Goal: Task Accomplishment & Management: Complete application form

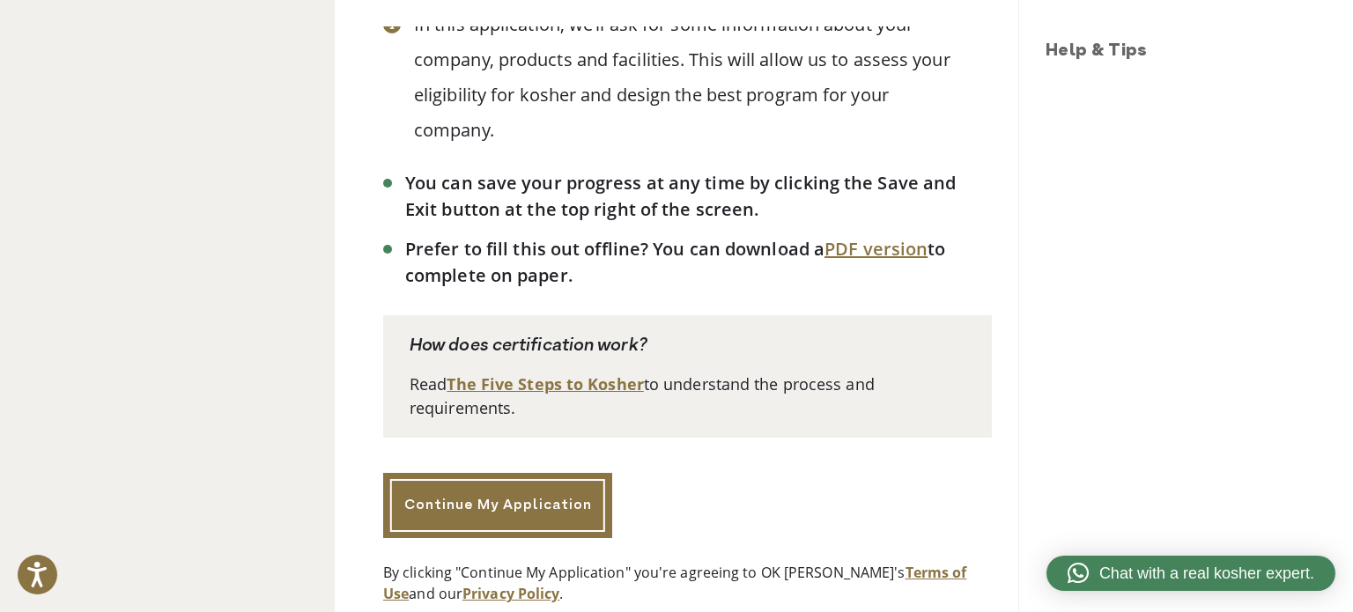
scroll to position [390, 0]
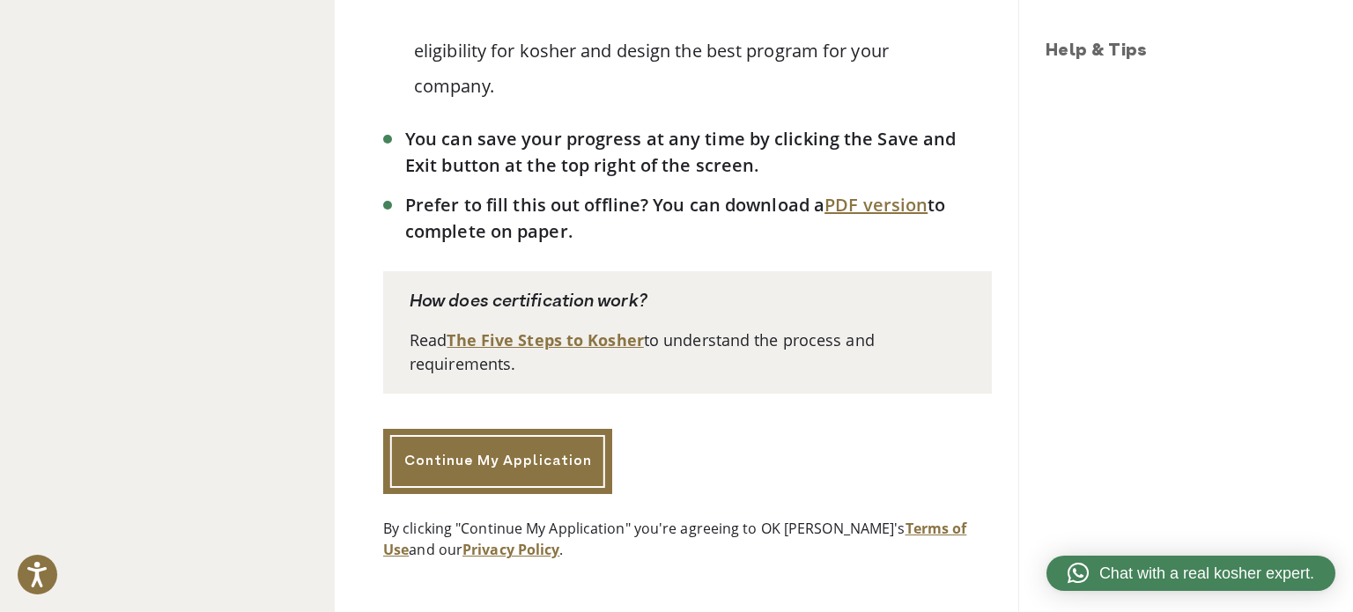
click at [576, 425] on div "This application takes up to 10 minutes to complete. Welcome! Apply for OK Kosh…" at bounding box center [687, 136] width 609 height 847
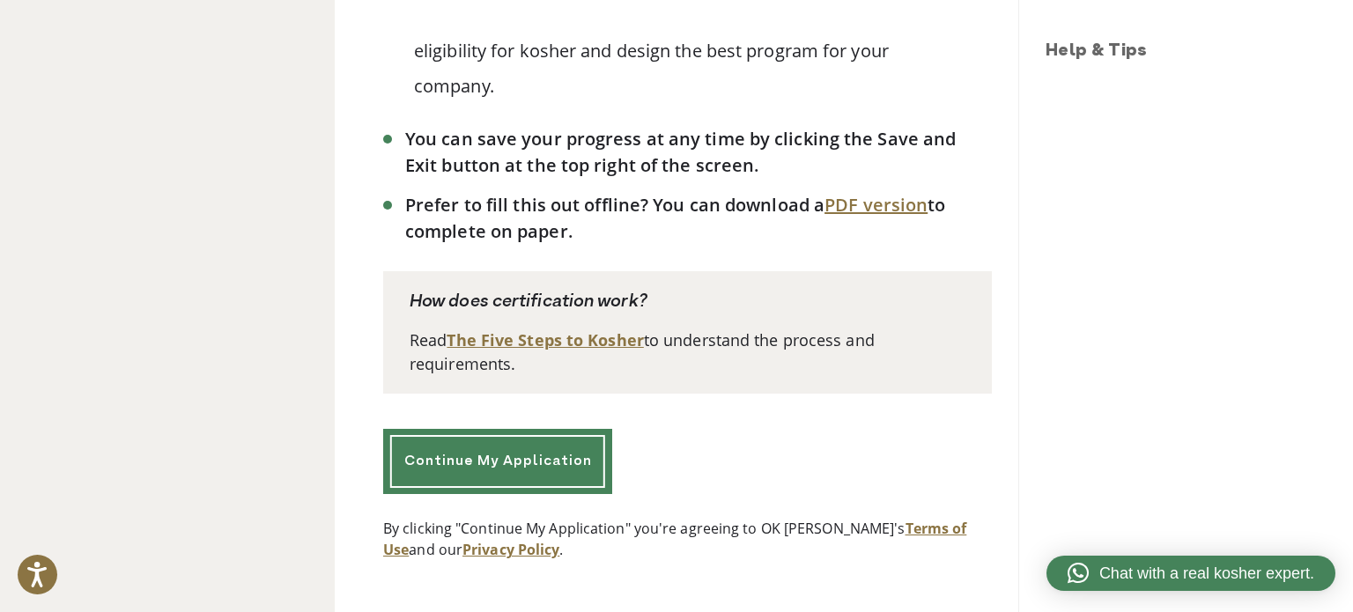
click at [572, 447] on link "Continue My Application" at bounding box center [497, 461] width 229 height 65
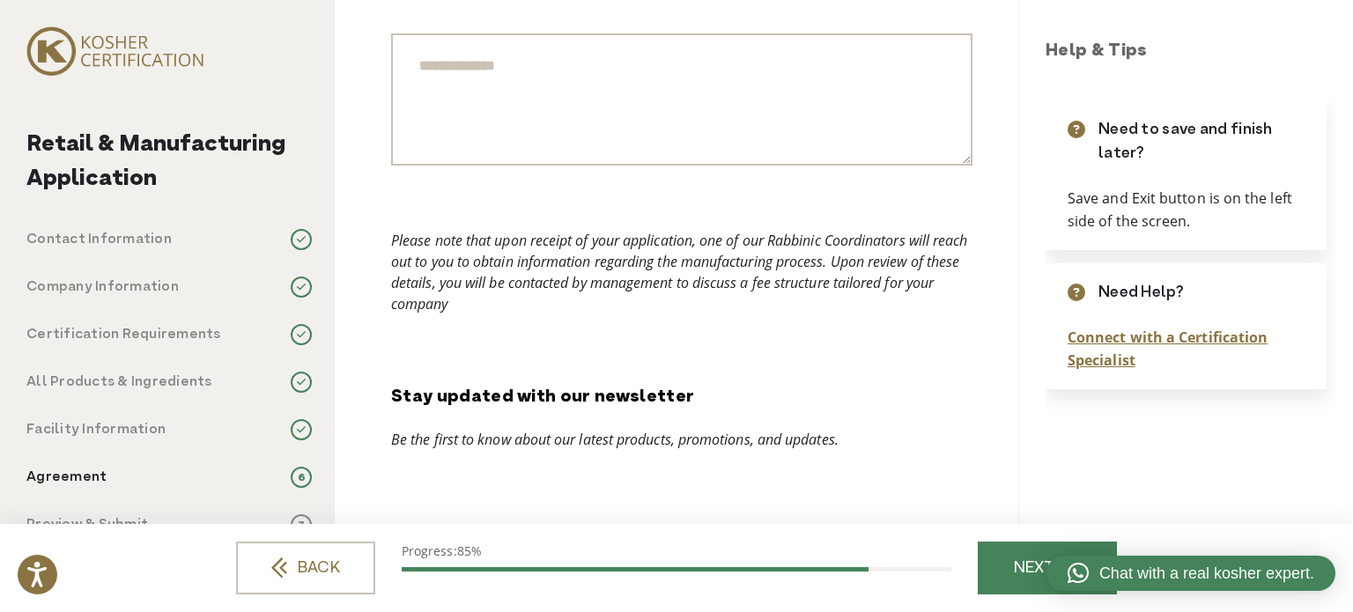
scroll to position [632, 0]
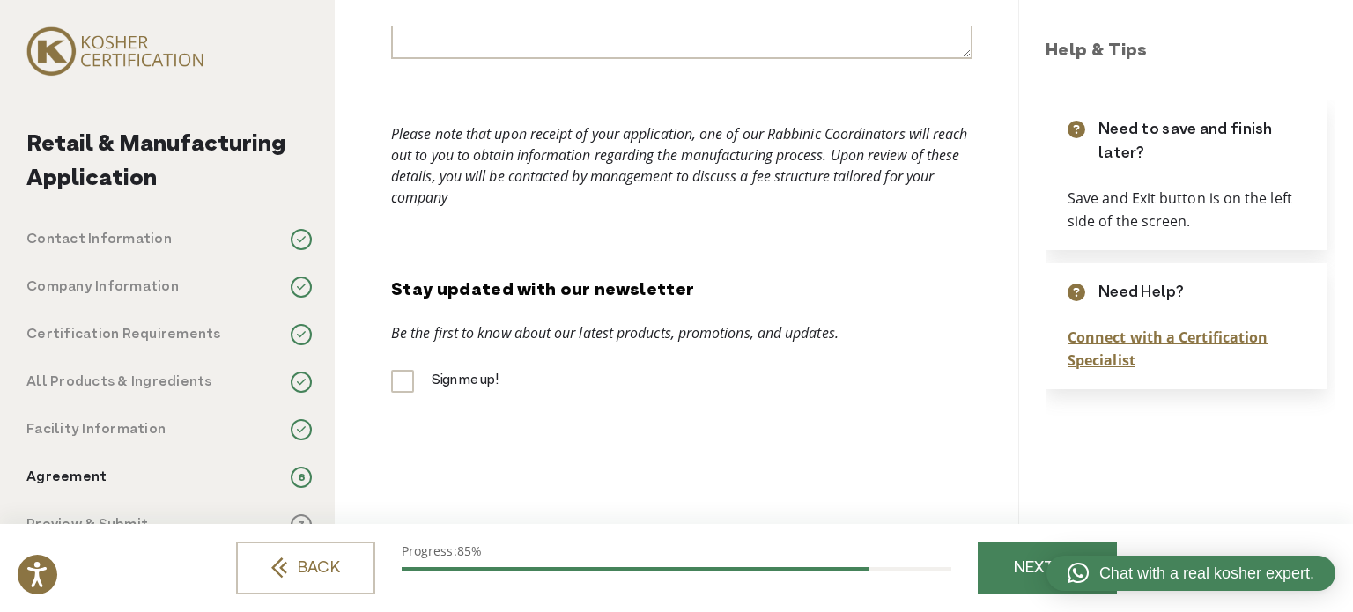
click at [303, 245] on span at bounding box center [301, 239] width 21 height 21
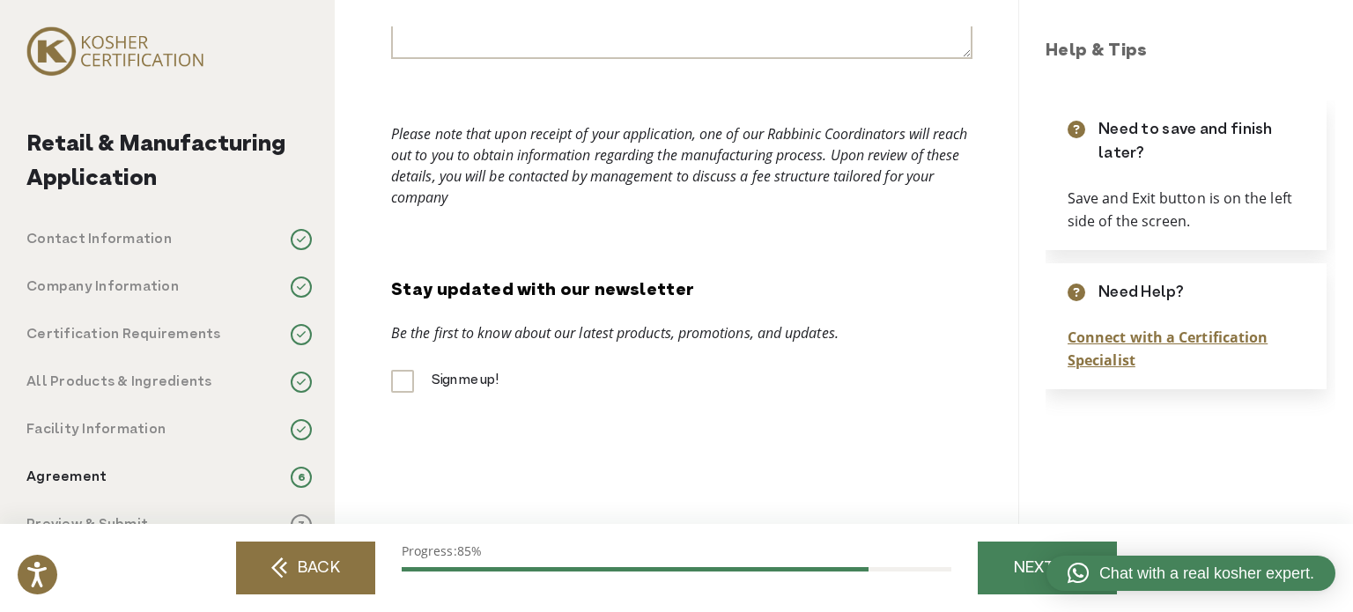
click at [302, 552] on link "BACK" at bounding box center [305, 568] width 139 height 53
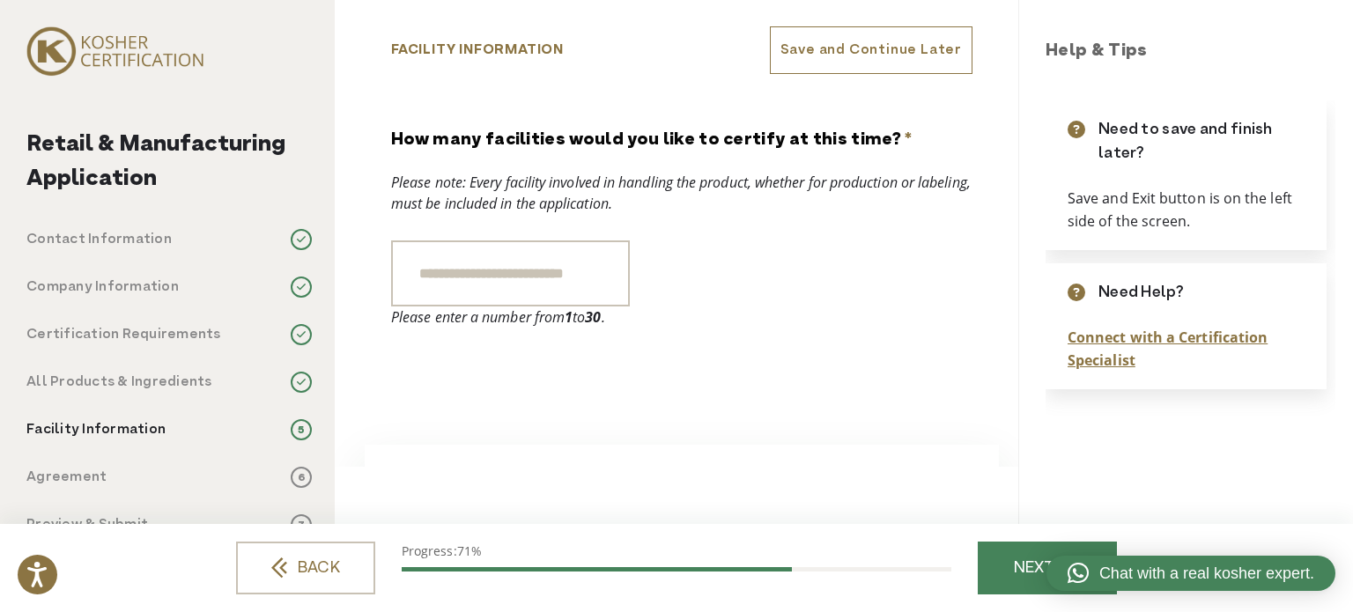
scroll to position [0, 0]
click at [316, 568] on div "Retail & Manufacturing Application Contact Information 1 Company Information 2 …" at bounding box center [676, 306] width 1353 height 612
click at [316, 568] on link "BACK" at bounding box center [305, 568] width 139 height 53
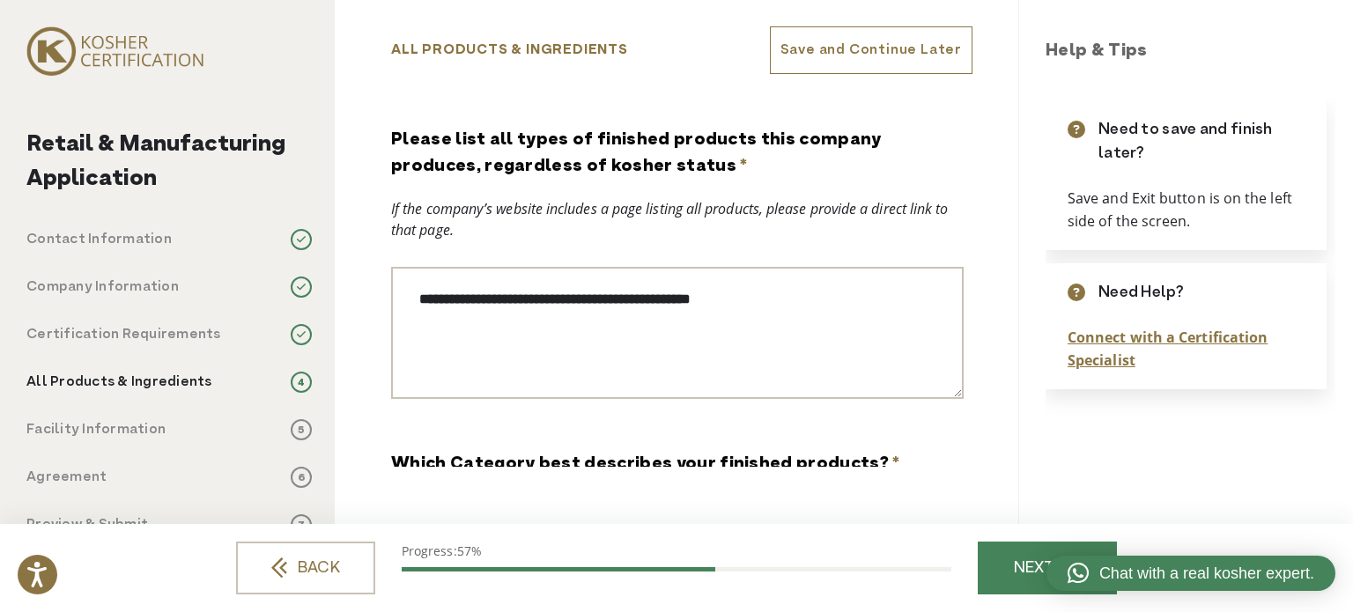
click at [317, 566] on link "BACK" at bounding box center [305, 568] width 139 height 53
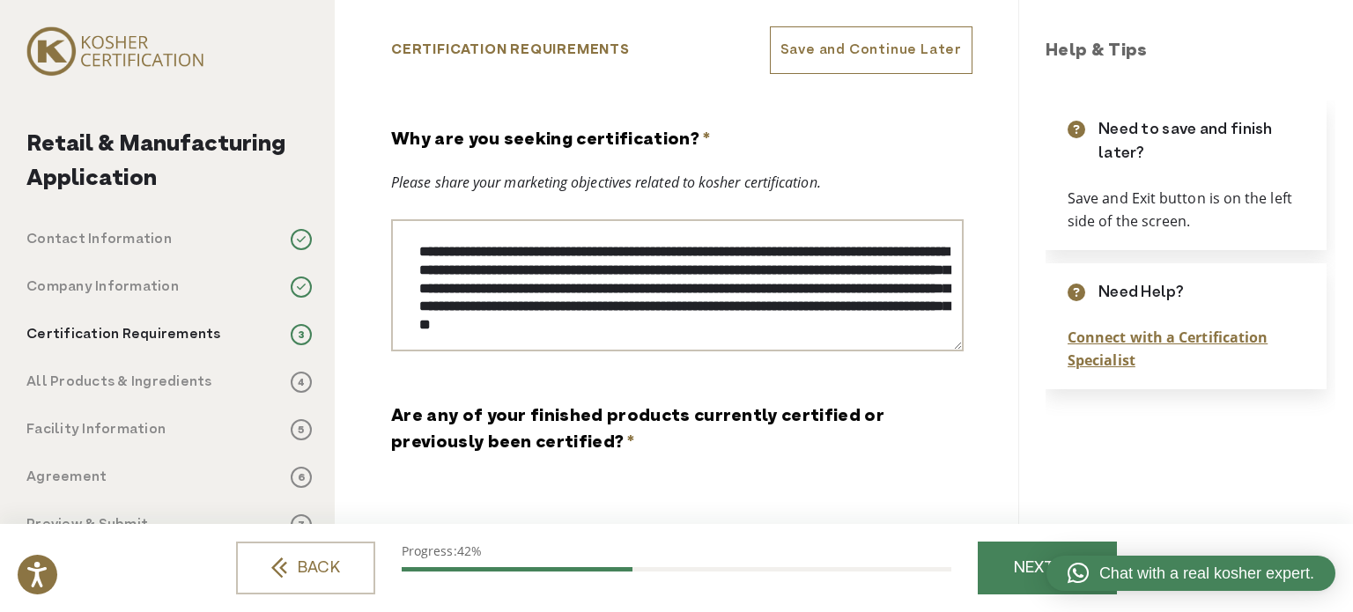
click at [318, 563] on link "BACK" at bounding box center [305, 568] width 139 height 53
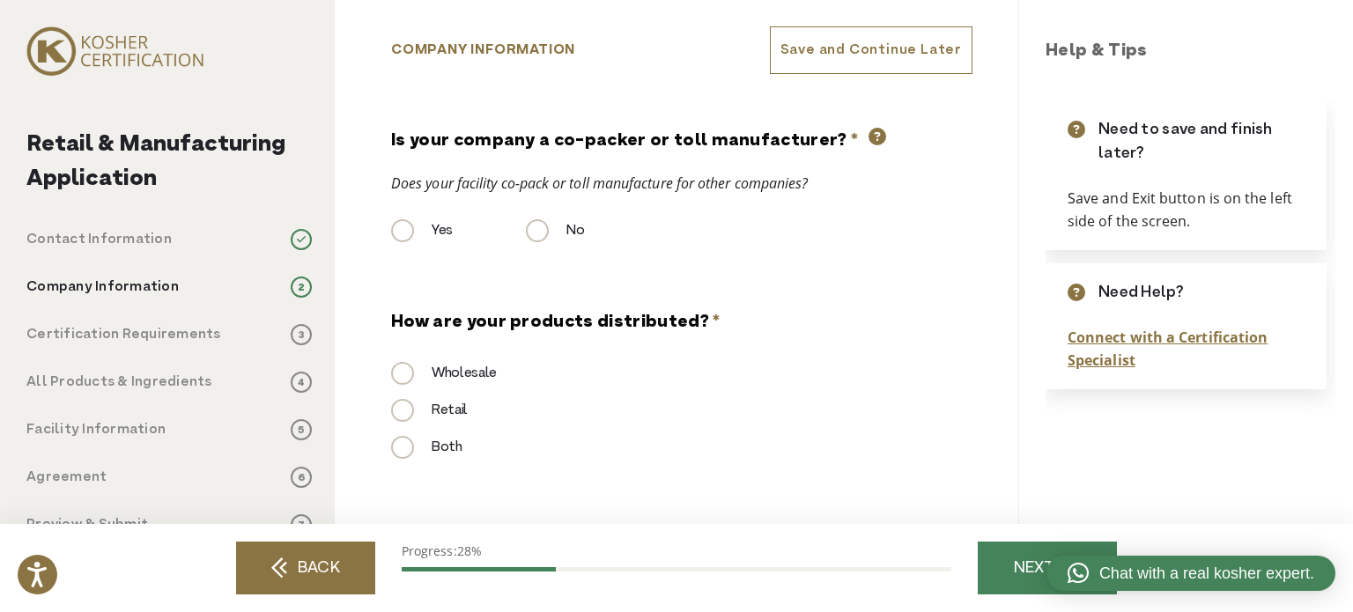
click at [318, 563] on link "BACK" at bounding box center [305, 568] width 139 height 53
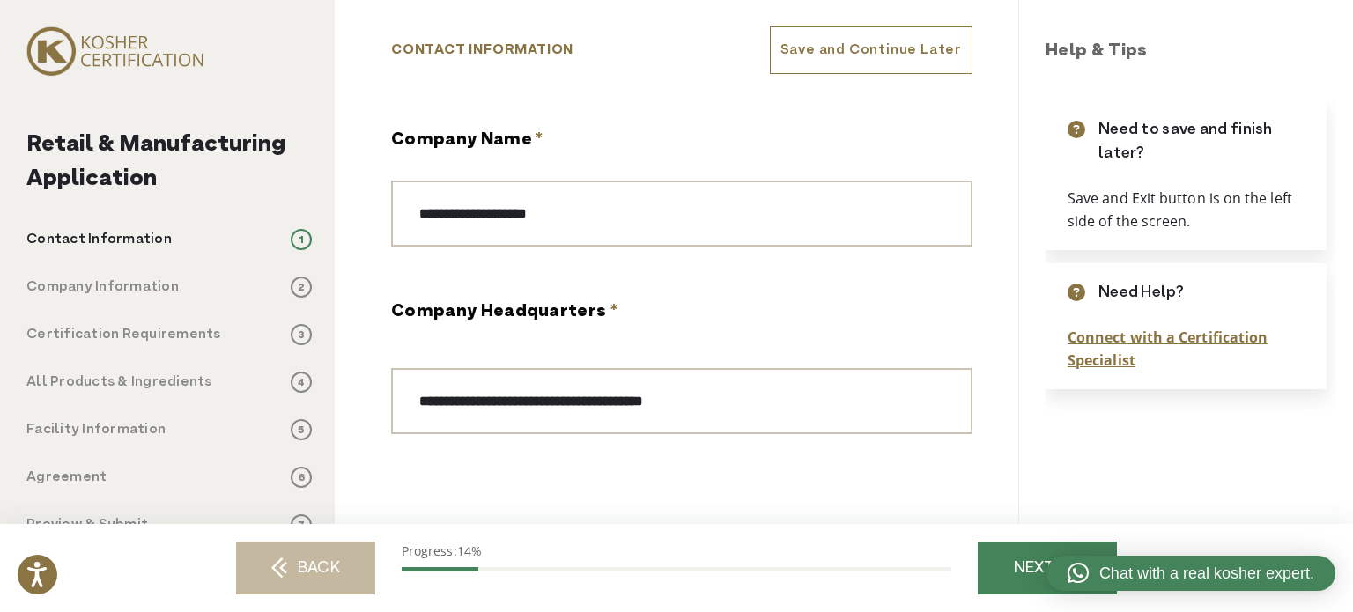
click at [318, 563] on div "BACK Progress: 14% NEXT Submit" at bounding box center [676, 568] width 881 height 88
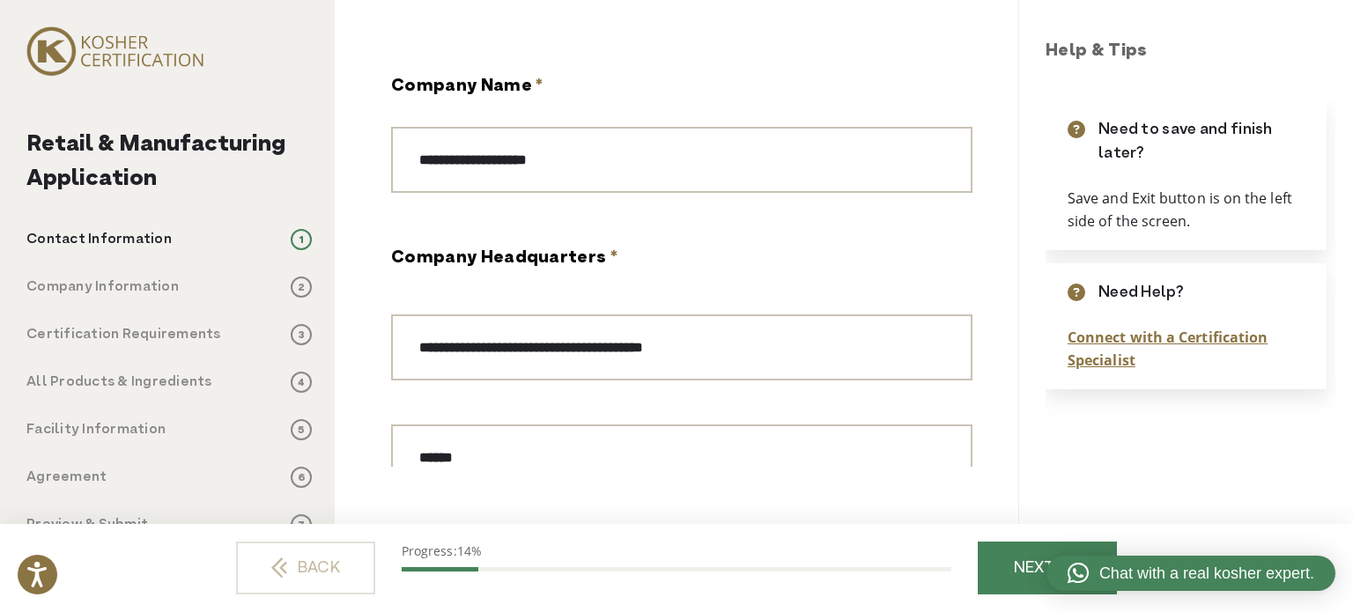
scroll to position [88, 0]
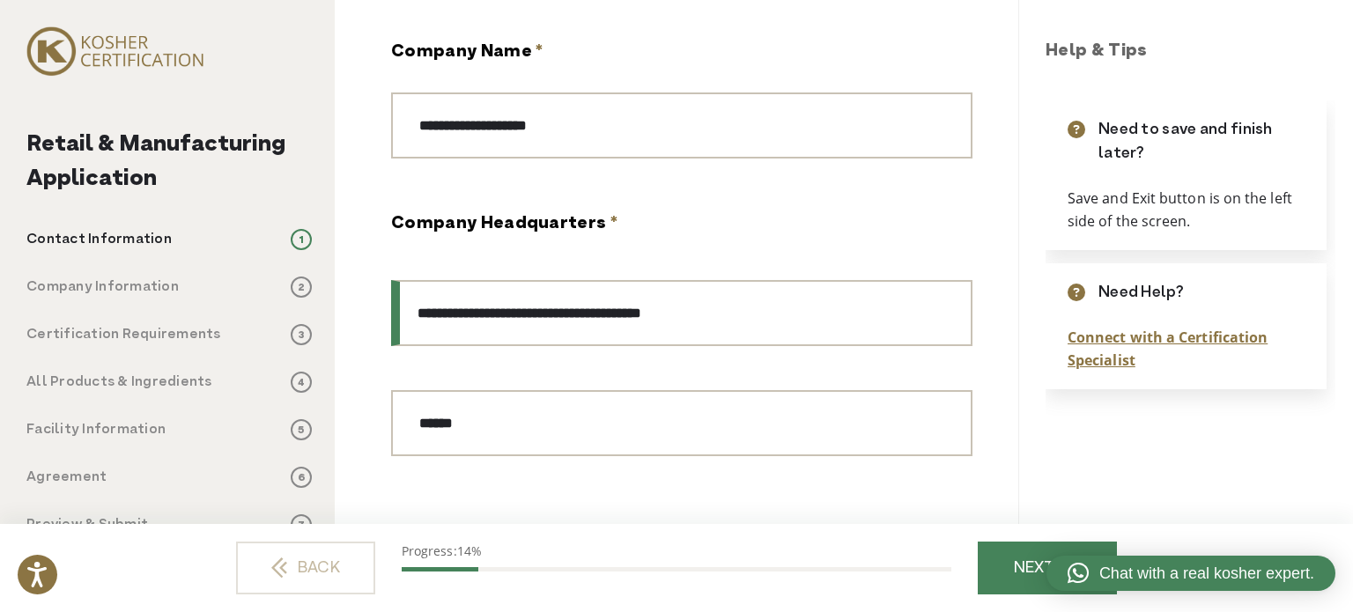
click at [750, 321] on input "**********" at bounding box center [681, 313] width 581 height 66
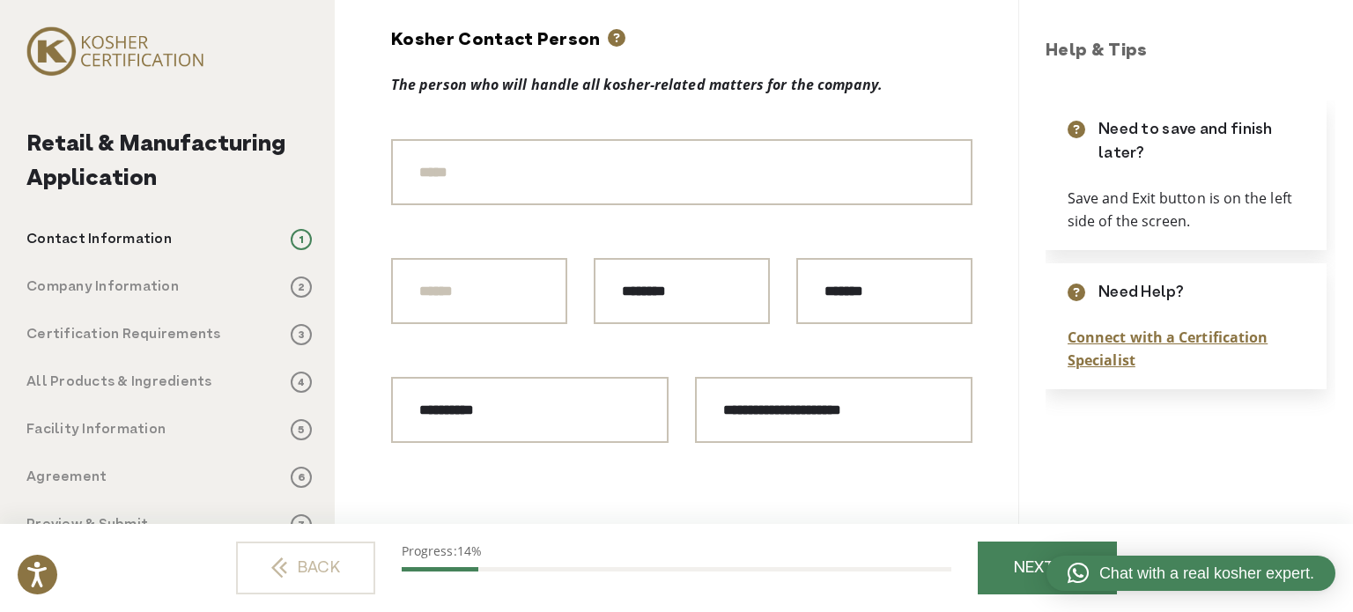
scroll to position [1145, 0]
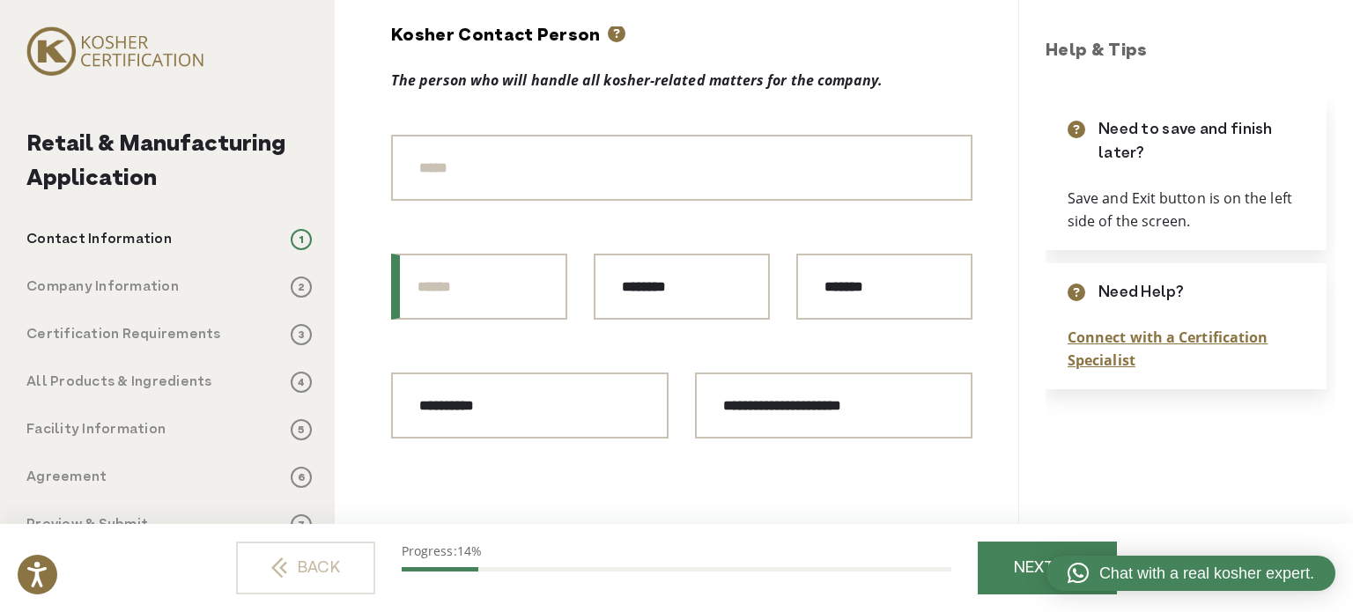
click at [507, 274] on input "Prefix" at bounding box center [479, 287] width 176 height 66
click at [534, 172] on input "Title" at bounding box center [681, 168] width 581 height 66
click at [570, 100] on div "Kosher Contact Person The person who will handle all kosher-related matters for…" at bounding box center [681, 78] width 581 height 113
click at [506, 171] on input "Title" at bounding box center [681, 168] width 581 height 66
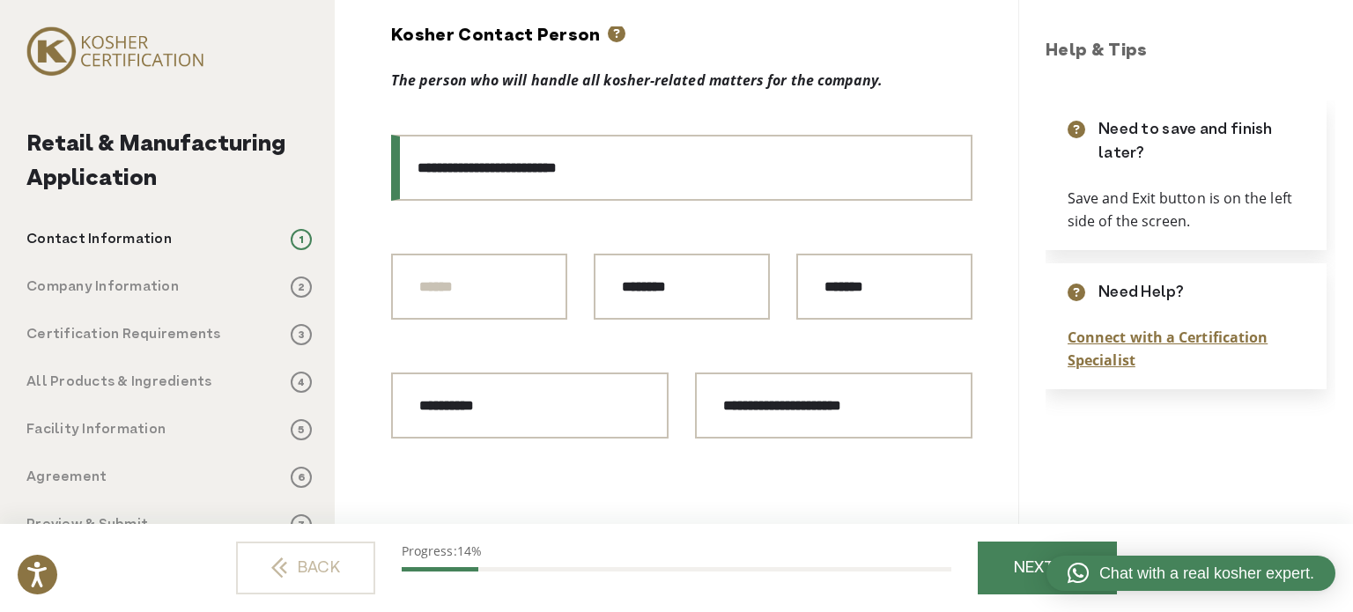
drag, startPoint x: 599, startPoint y: 155, endPoint x: 267, endPoint y: 154, distance: 332.1
click at [267, 154] on div "Retail & Manufacturing Application Contact Information 1 Company Information 2 …" at bounding box center [676, 306] width 1353 height 612
type input "**********"
click at [704, 239] on div "**********" at bounding box center [681, 233] width 581 height 2500
click at [560, 218] on div "**********" at bounding box center [681, 233] width 581 height 2500
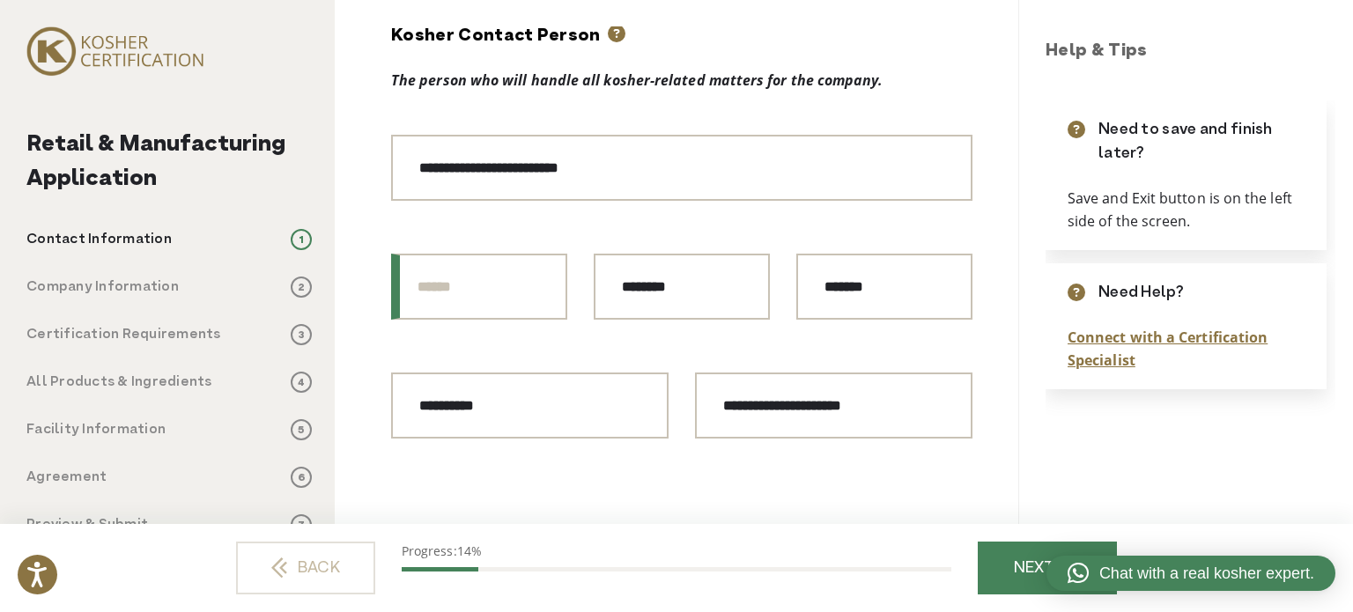
click at [511, 282] on input "Prefix" at bounding box center [479, 287] width 176 height 66
click at [585, 224] on div "**********" at bounding box center [681, 233] width 581 height 2500
drag, startPoint x: 592, startPoint y: 164, endPoint x: 174, endPoint y: 161, distance: 418.4
click at [174, 161] on div "Retail & Manufacturing Application Contact Information 1 Company Information 2 …" at bounding box center [676, 306] width 1353 height 612
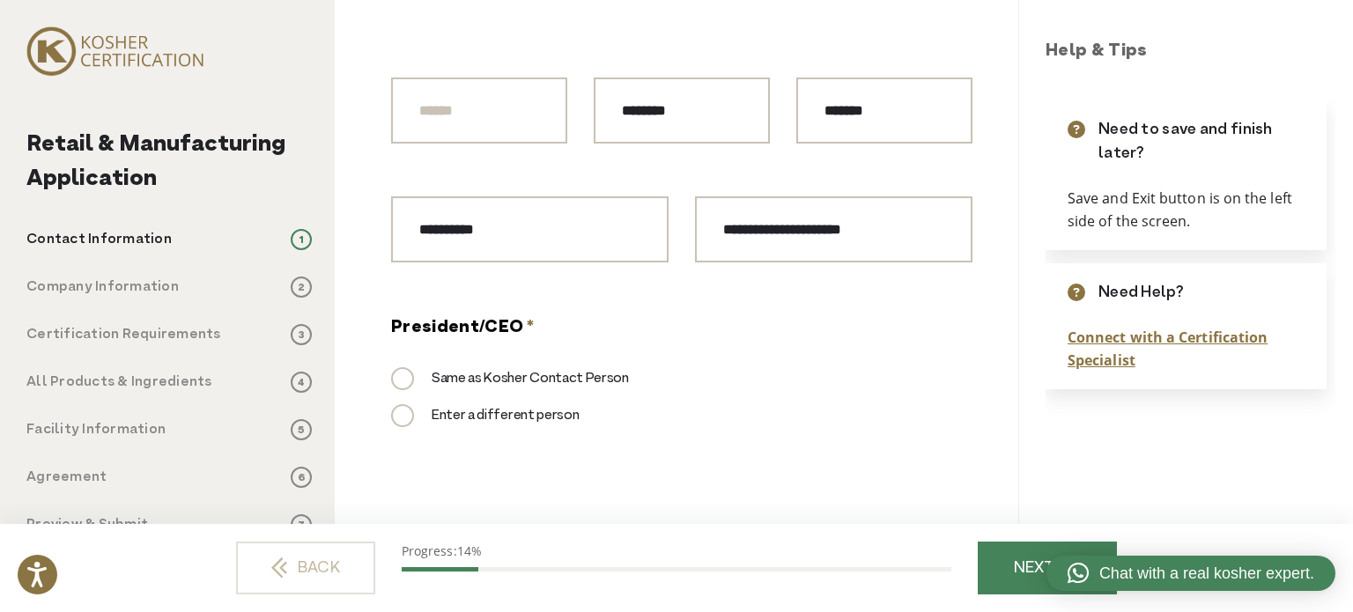
scroll to position [1409, 0]
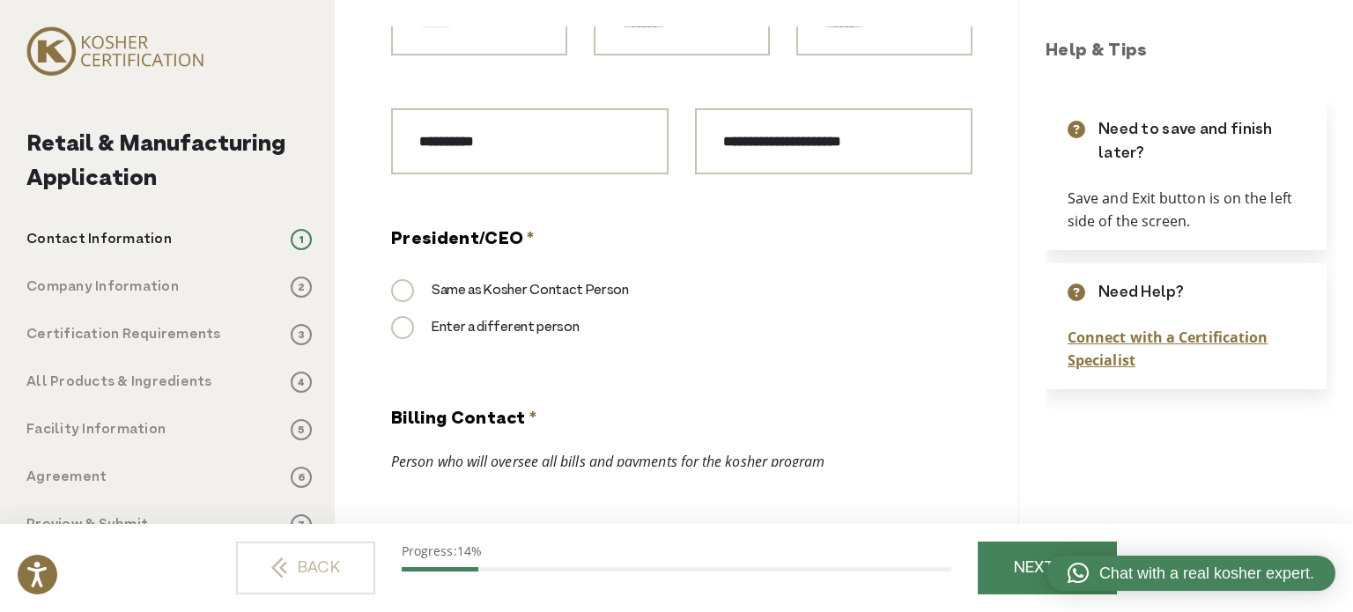
click at [240, 175] on h2 "Retail & Manufacturing Application" at bounding box center [168, 162] width 285 height 69
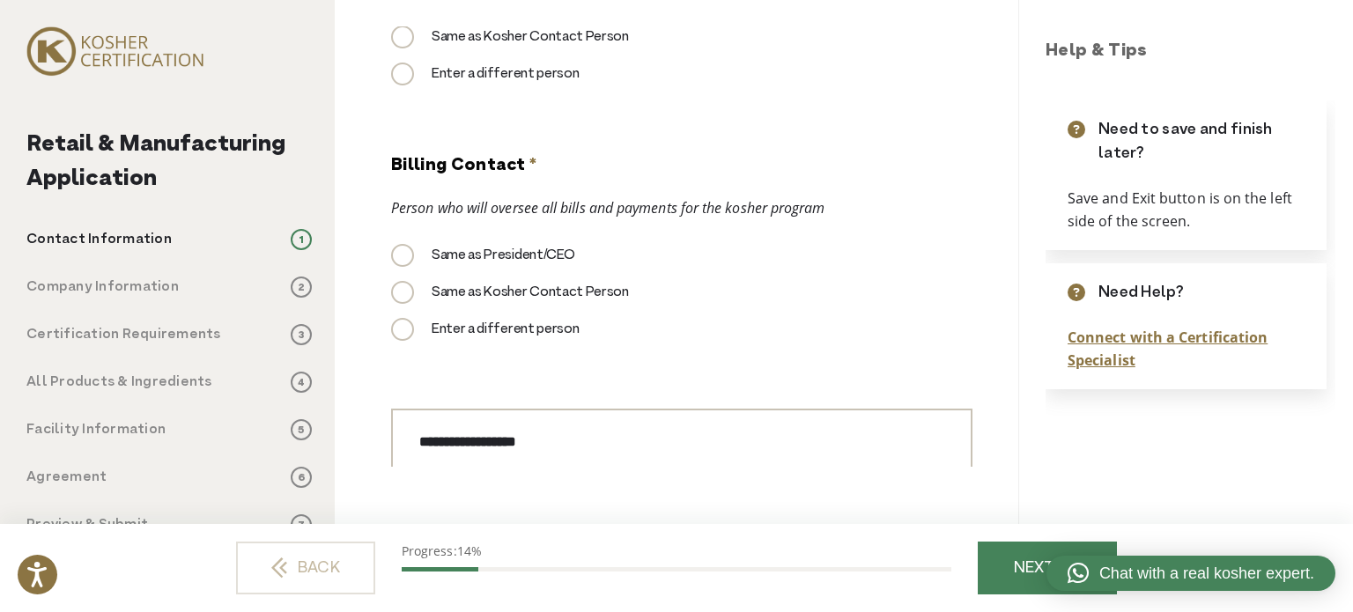
scroll to position [1674, 0]
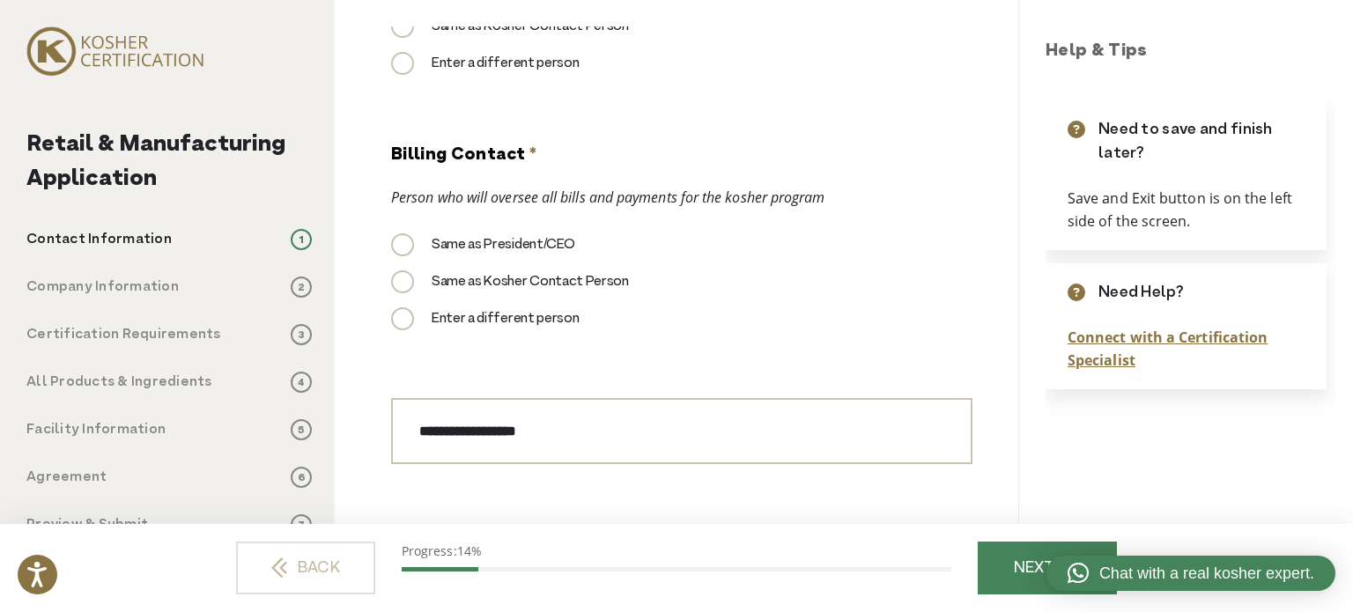
click at [300, 33] on div "Retail & Manufacturing Application Contact Information 1 Company Information 2 …" at bounding box center [167, 306] width 335 height 612
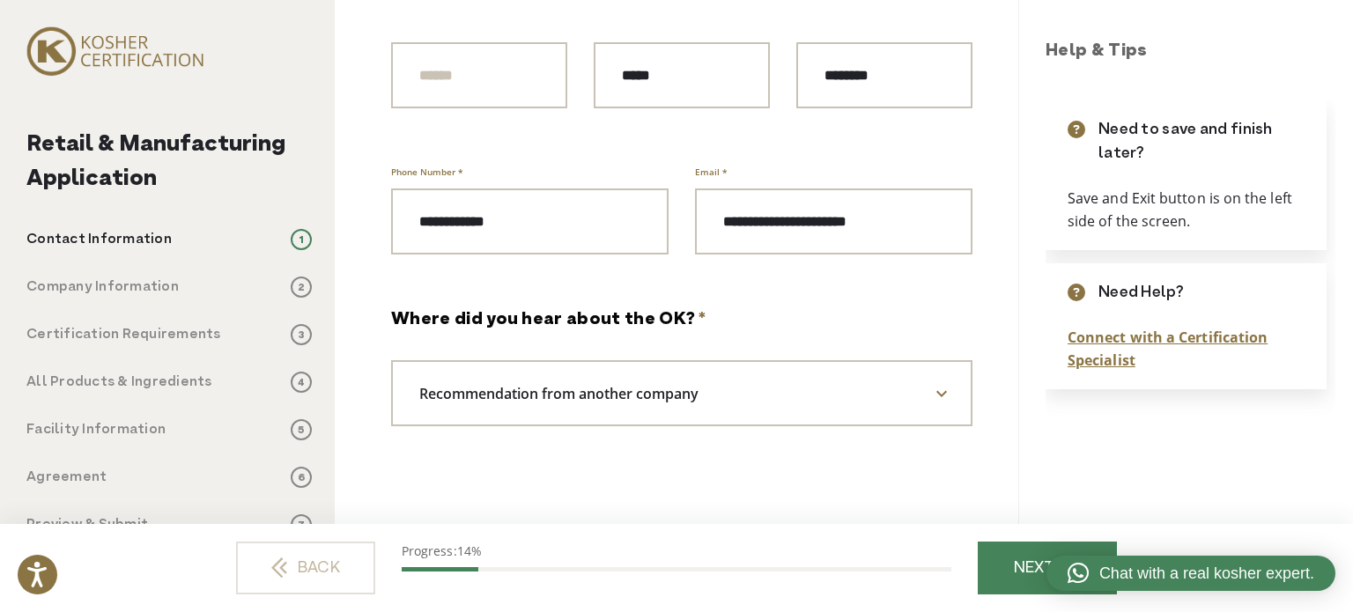
scroll to position [2185, 0]
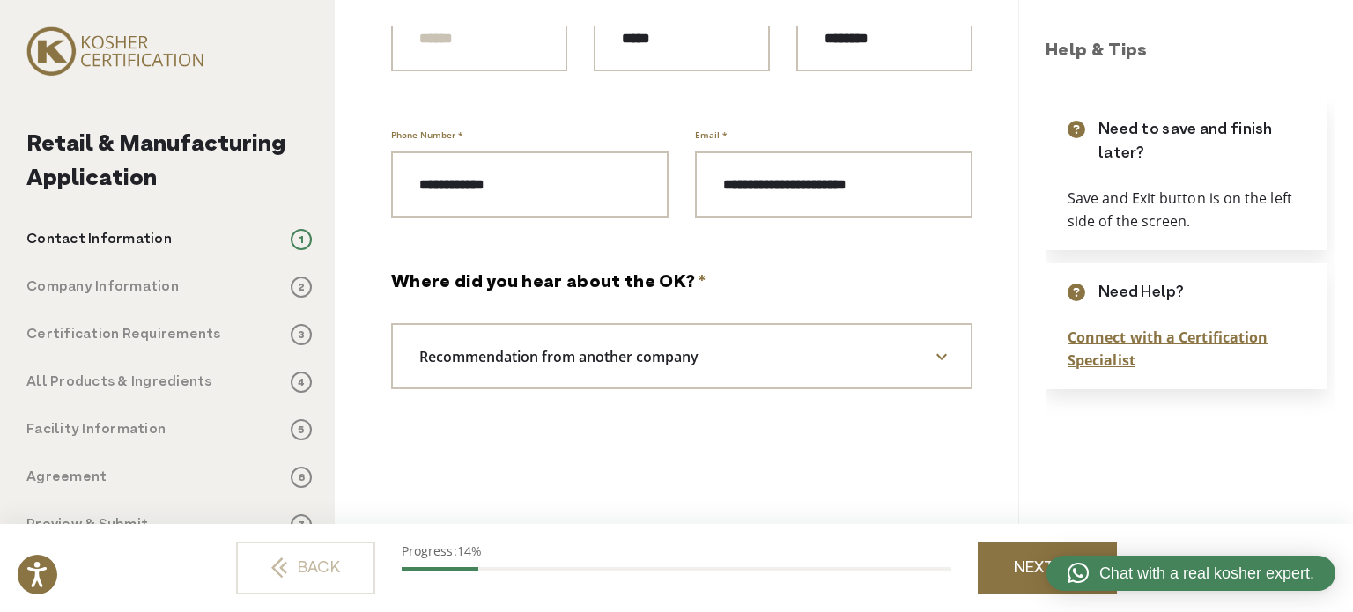
drag, startPoint x: 1020, startPoint y: 561, endPoint x: 995, endPoint y: 556, distance: 25.2
click at [1020, 561] on link "NEXT" at bounding box center [1047, 568] width 139 height 53
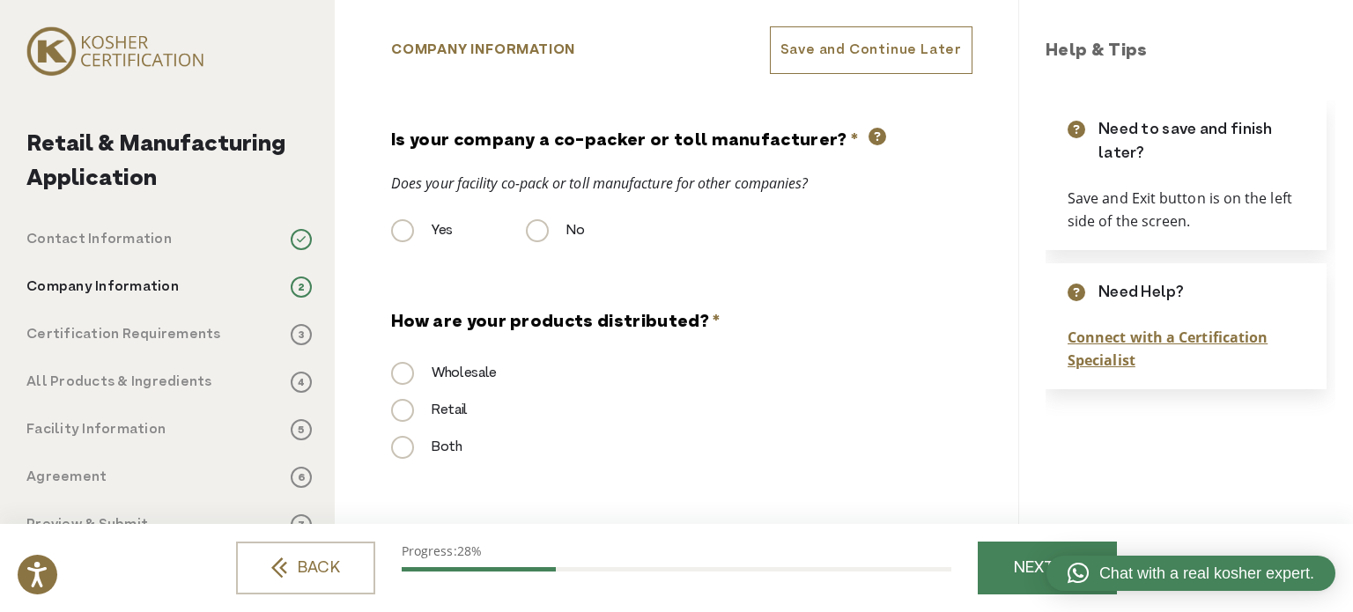
scroll to position [0, 0]
click at [324, 151] on div "Retail & Manufacturing Application Contact Information 1 Company Information 2 …" at bounding box center [167, 306] width 335 height 612
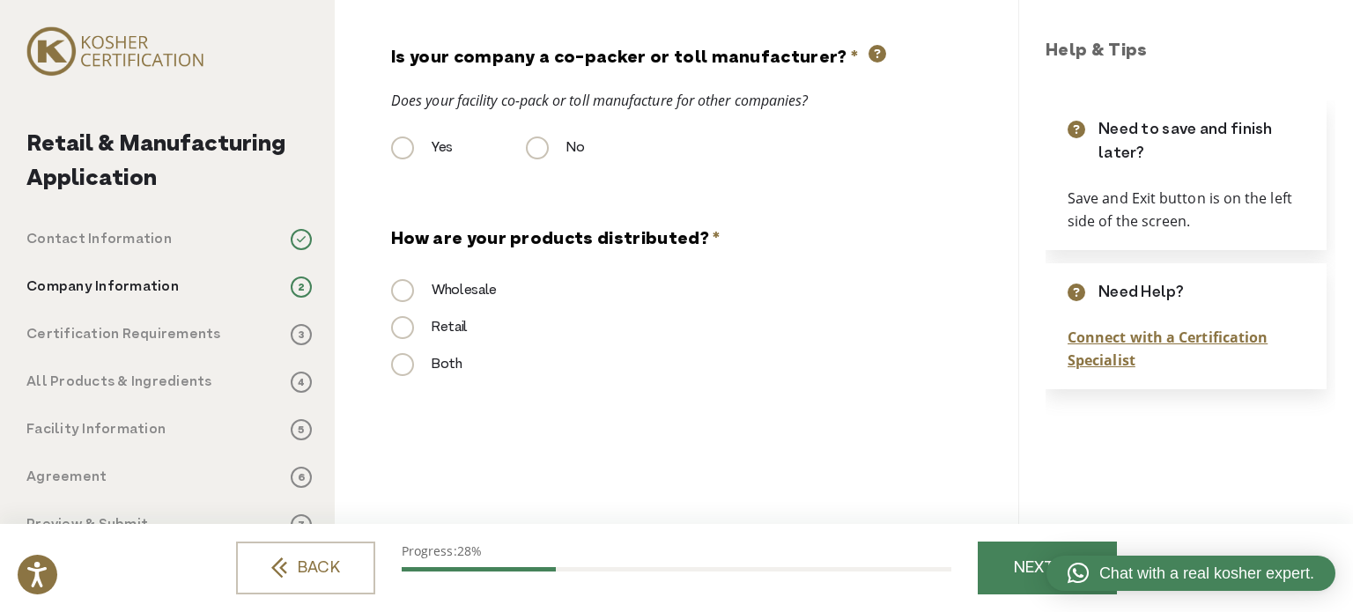
scroll to position [85, 0]
click at [717, 362] on div "Both" at bounding box center [681, 370] width 581 height 37
click at [209, 491] on ul "Contact Information 1 Company Information 2 Certification Requirements 3 All Pr…" at bounding box center [168, 382] width 285 height 307
click at [1001, 556] on link "NEXT" at bounding box center [1047, 568] width 139 height 53
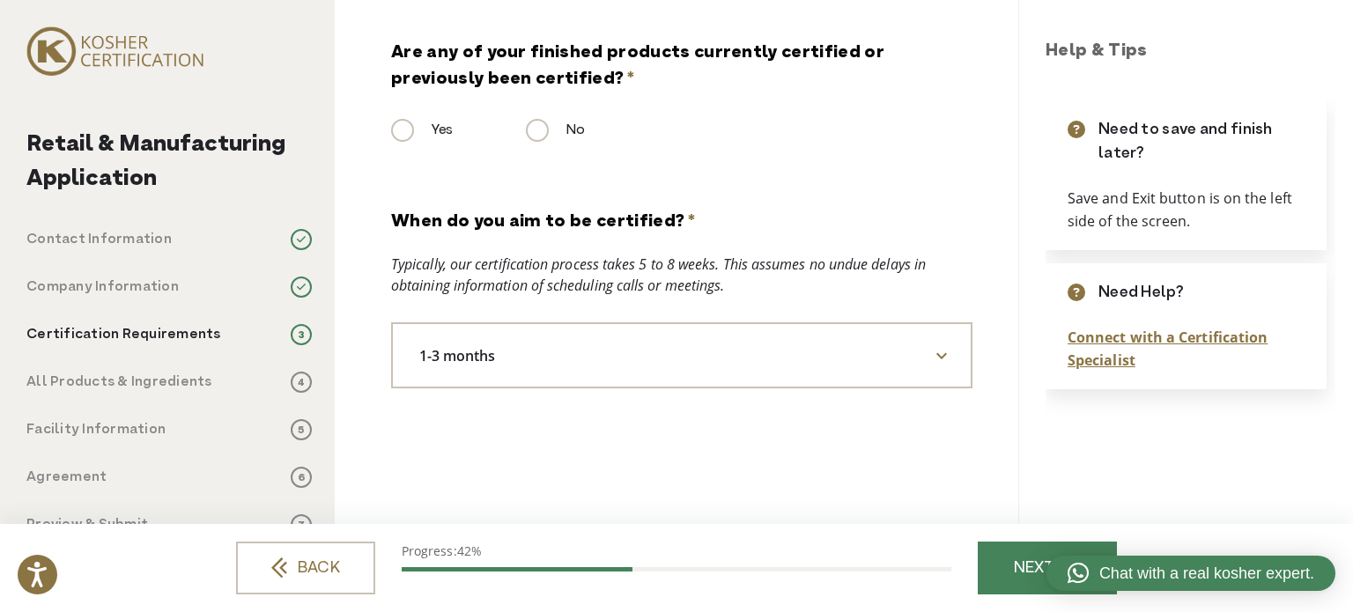
scroll to position [25, 0]
click at [1002, 564] on link "NEXT" at bounding box center [1047, 568] width 139 height 53
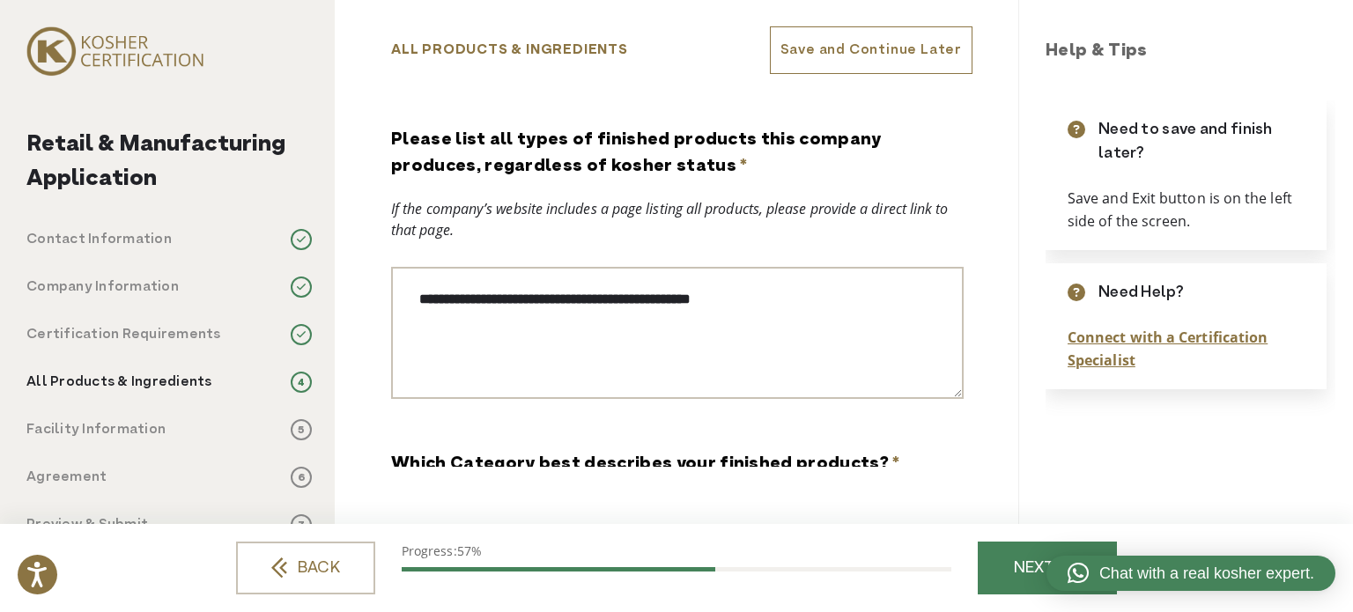
scroll to position [0, 0]
click at [259, 108] on div "Retail & Manufacturing Application Contact Information 1 Company Information 2 …" at bounding box center [167, 306] width 335 height 612
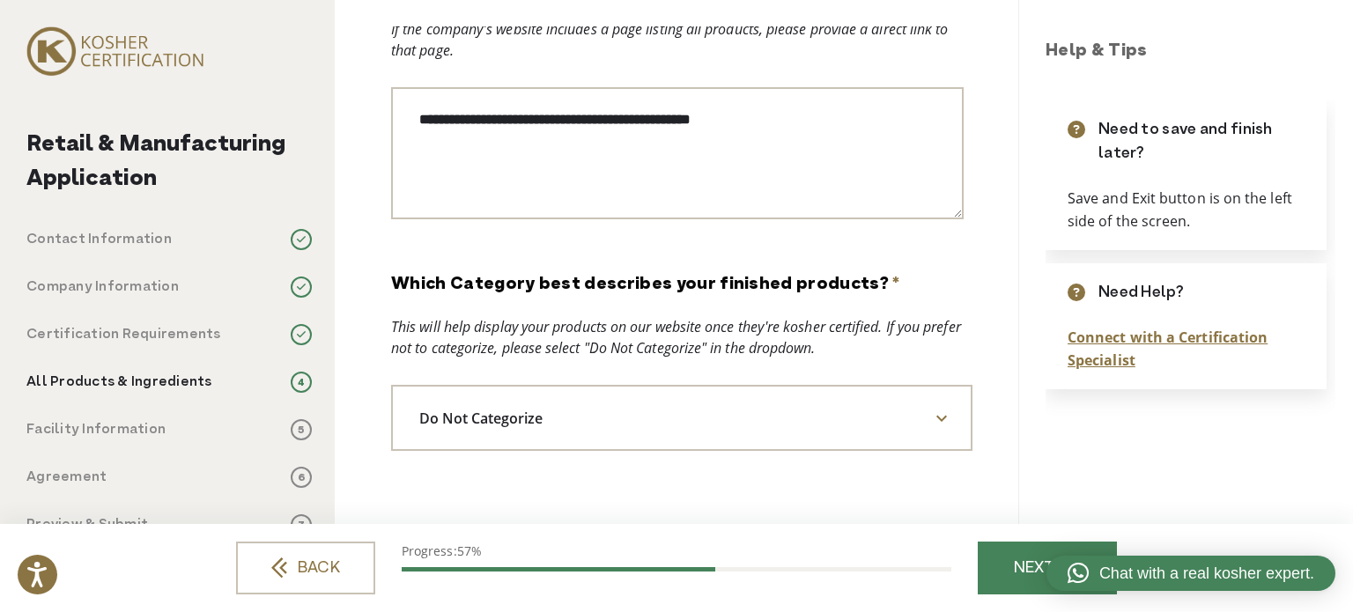
scroll to position [264, 0]
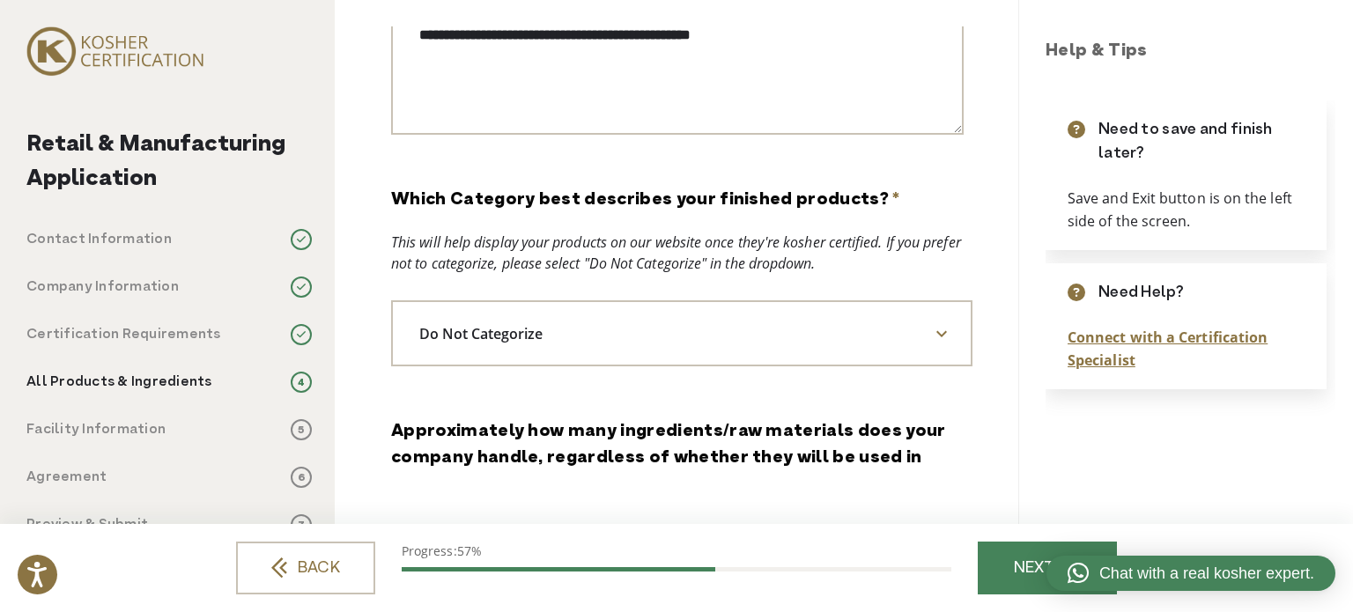
click at [607, 327] on span "Do Not Categorize" at bounding box center [681, 333] width 581 height 66
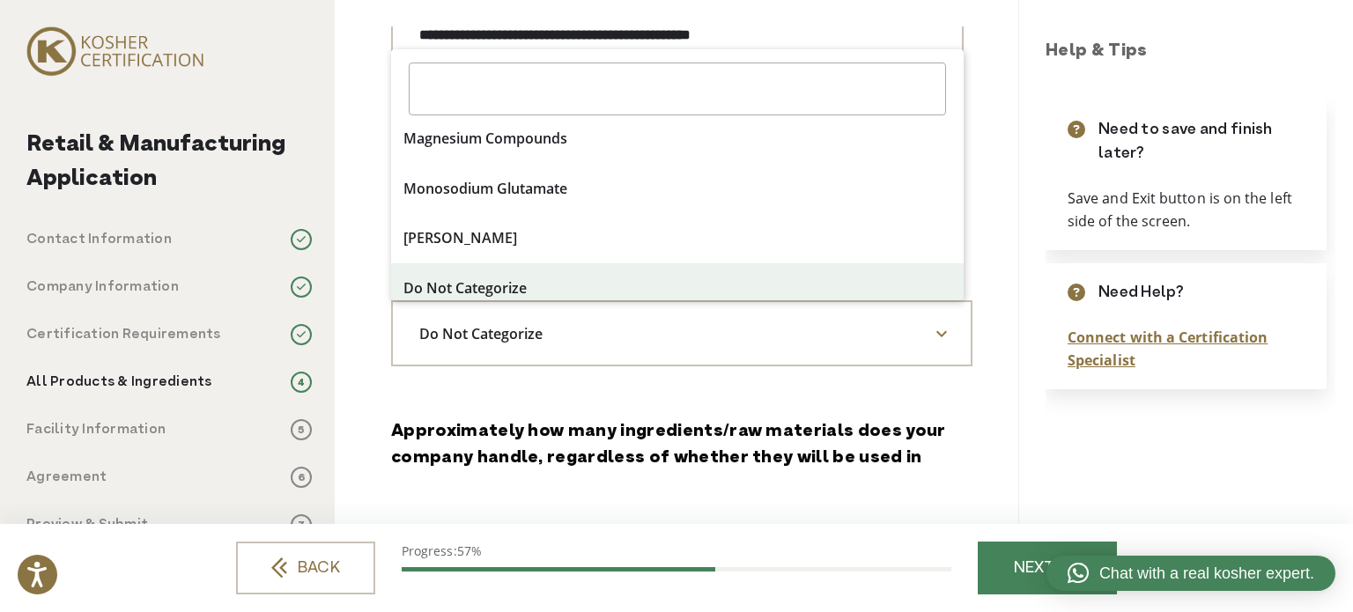
scroll to position [11081, 0]
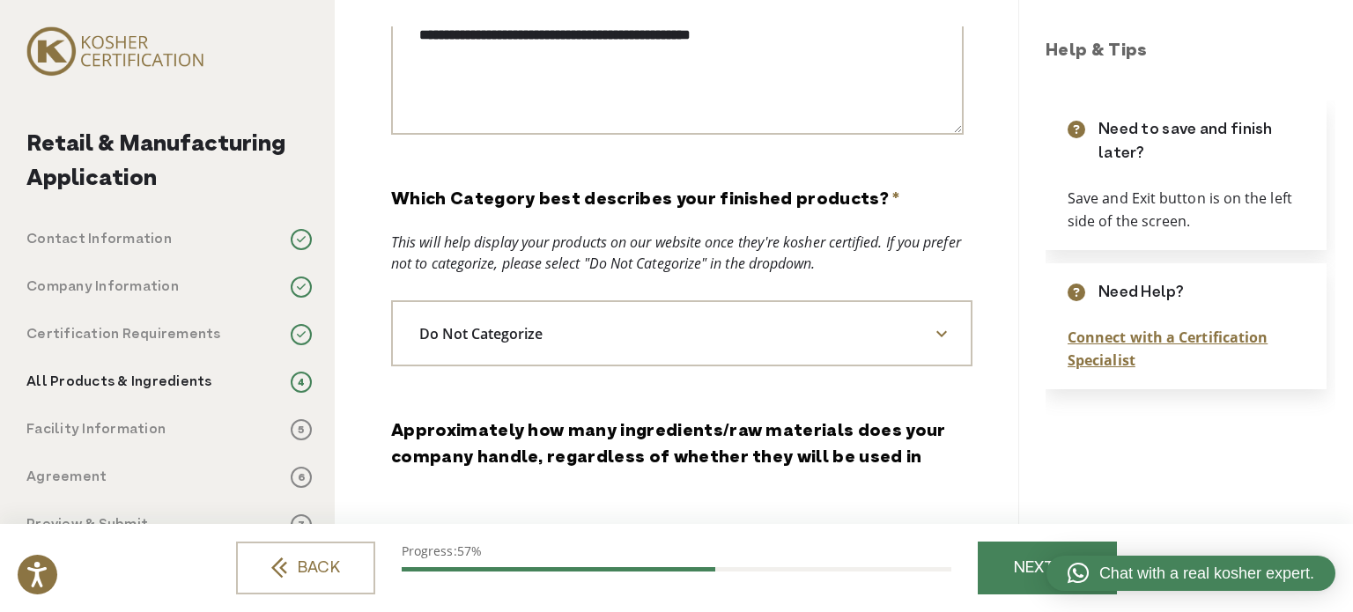
click at [651, 256] on div "This will help display your products on our website once they're kosher certifi…" at bounding box center [681, 253] width 581 height 42
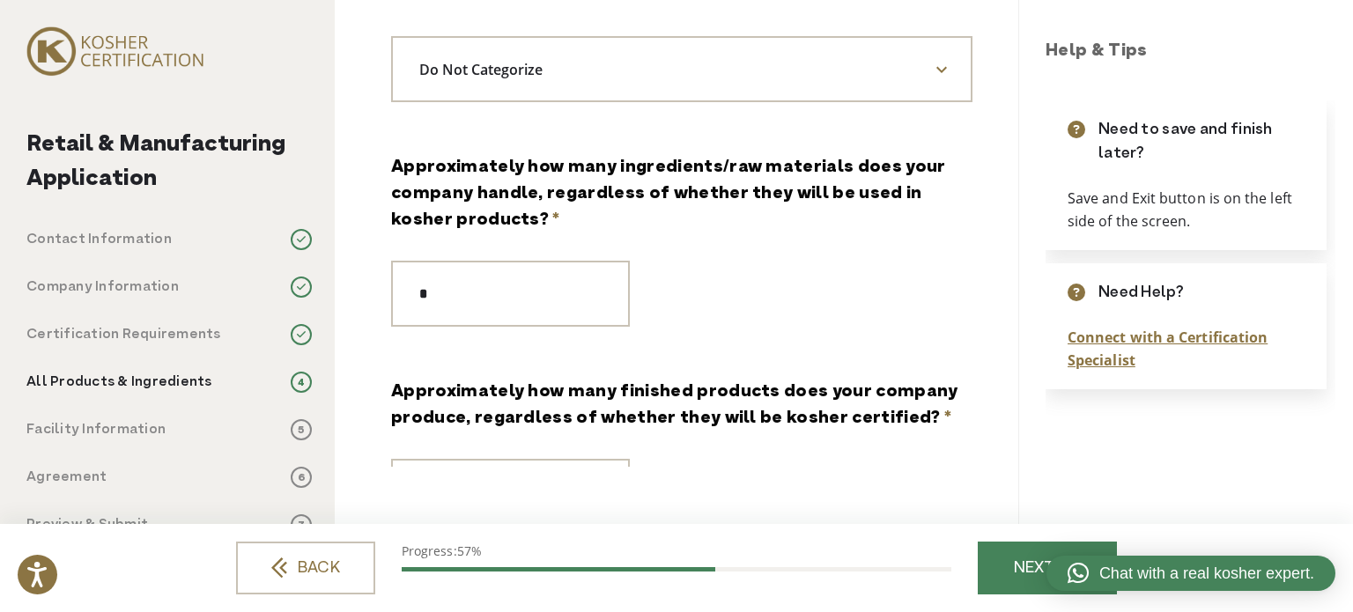
scroll to position [617, 0]
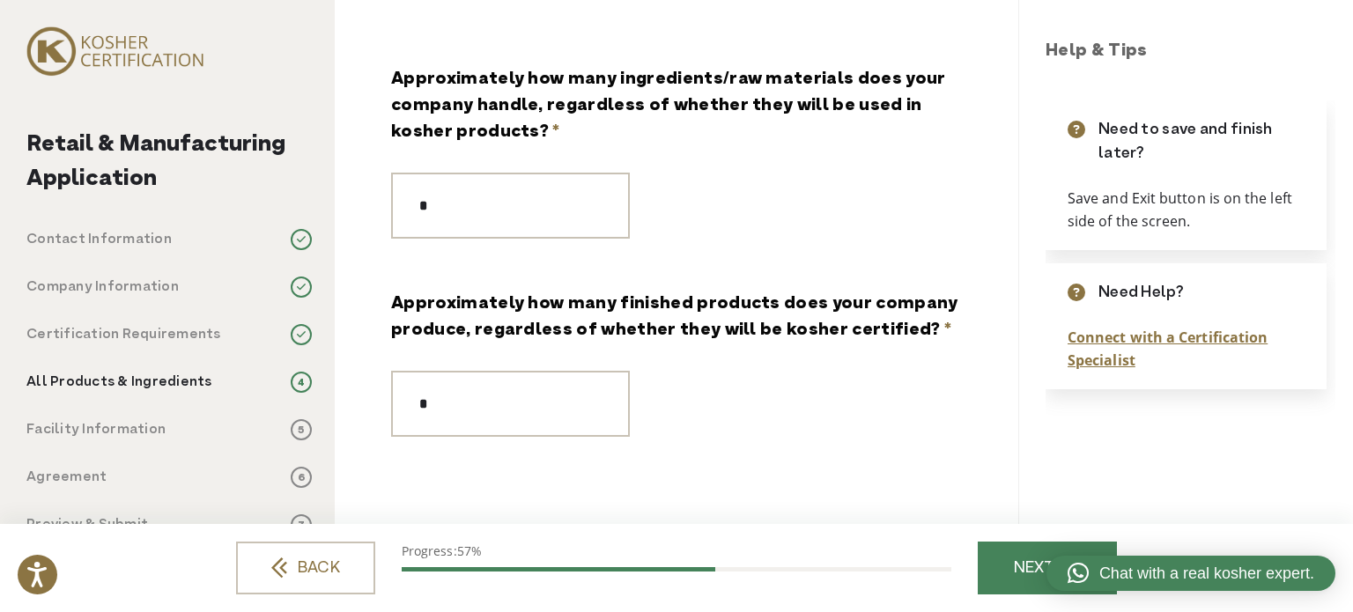
click at [758, 274] on div "**********" at bounding box center [681, 156] width 581 height 1290
click at [740, 322] on label "Approximately how many finished products does your company produce, regardless …" at bounding box center [681, 318] width 581 height 53
click at [630, 371] on input "*" at bounding box center [510, 404] width 239 height 66
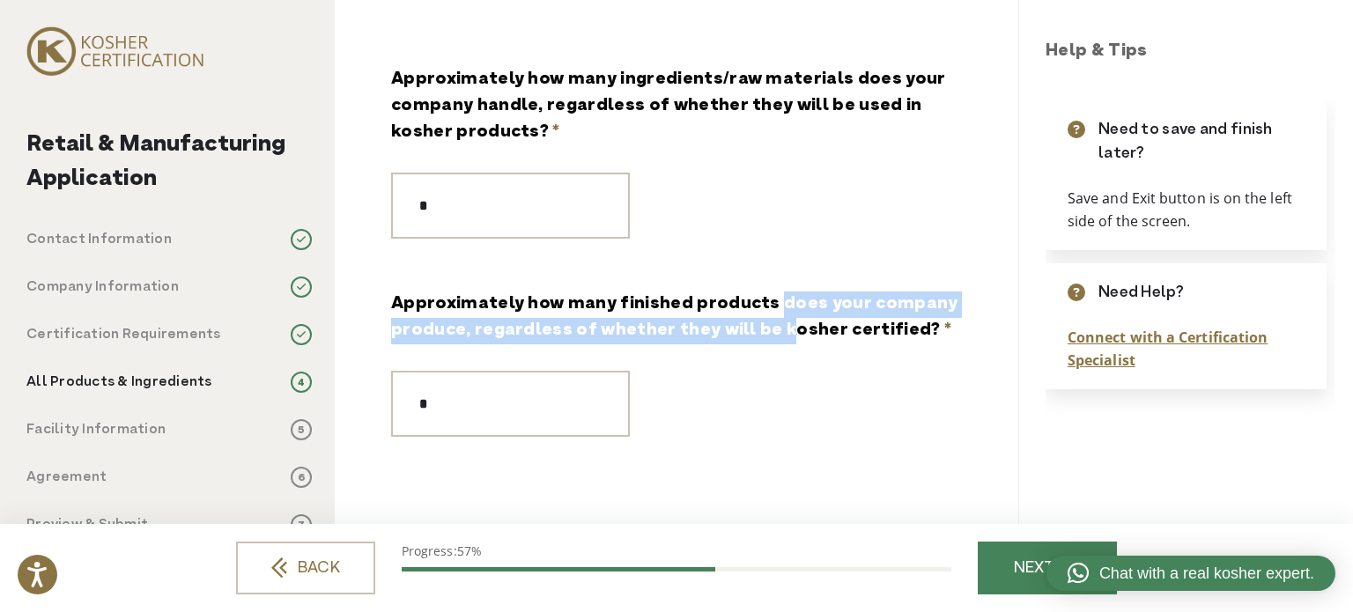
drag, startPoint x: 765, startPoint y: 305, endPoint x: 774, endPoint y: 326, distance: 23.3
click at [774, 326] on label "Approximately how many finished products does your company produce, regardless …" at bounding box center [681, 318] width 581 height 53
click at [630, 371] on input "*" at bounding box center [510, 404] width 239 height 66
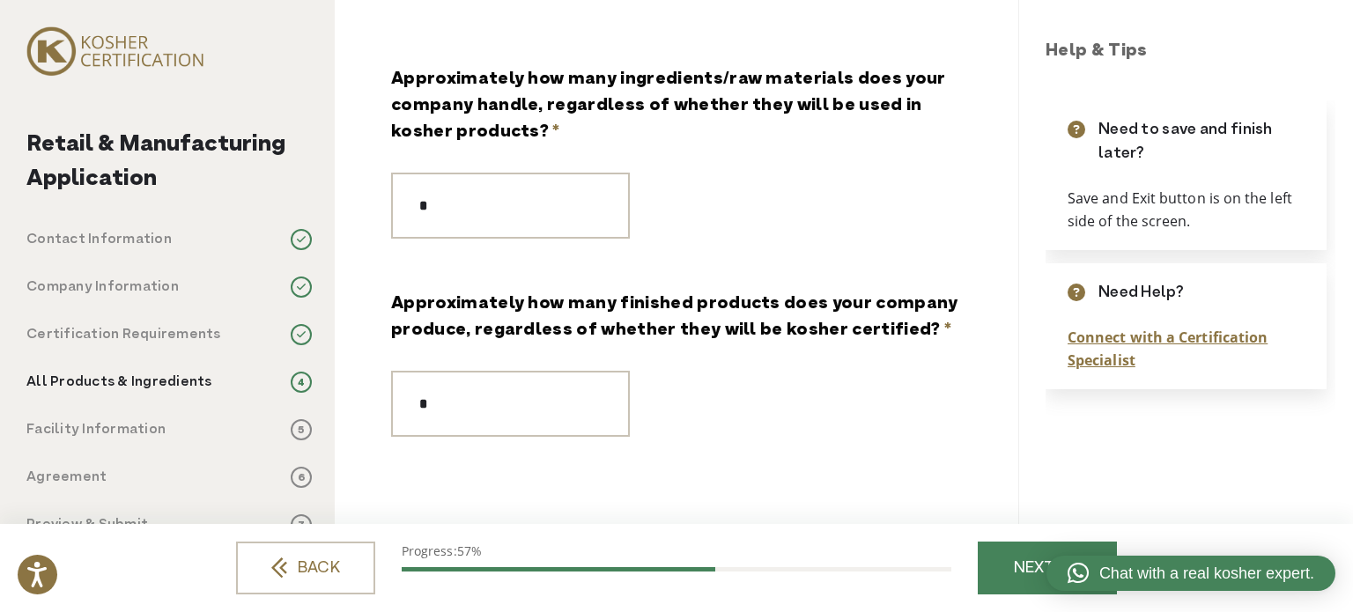
click at [693, 383] on div "*" at bounding box center [681, 404] width 581 height 66
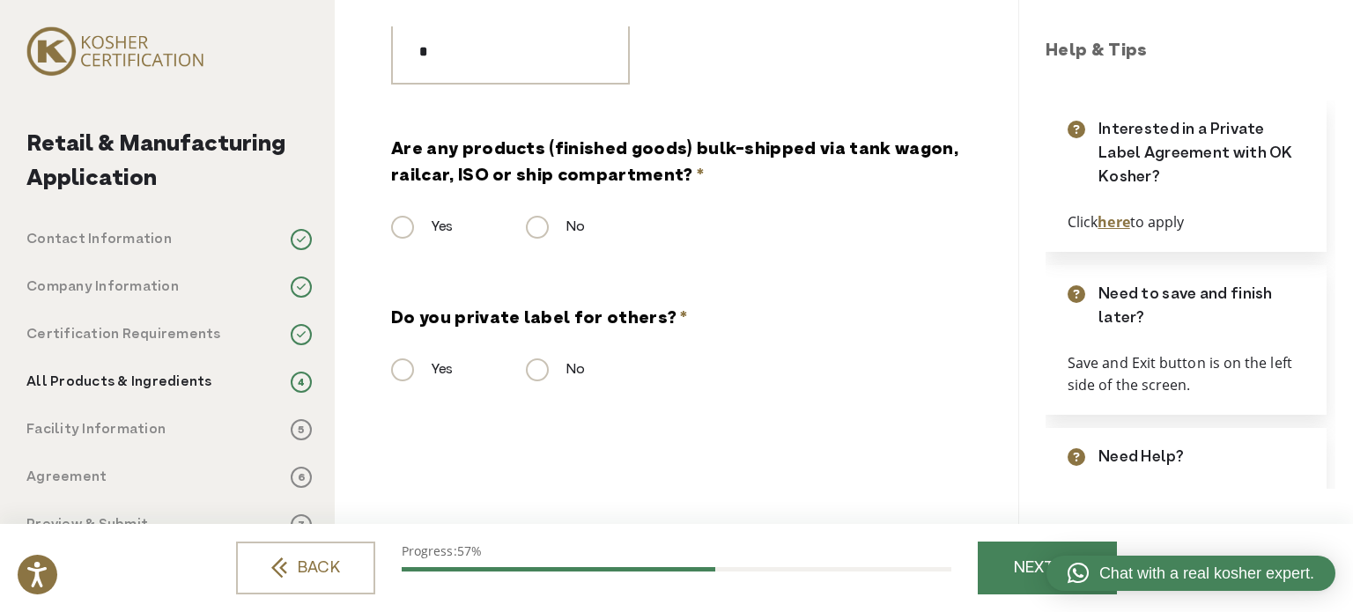
scroll to position [977, 0]
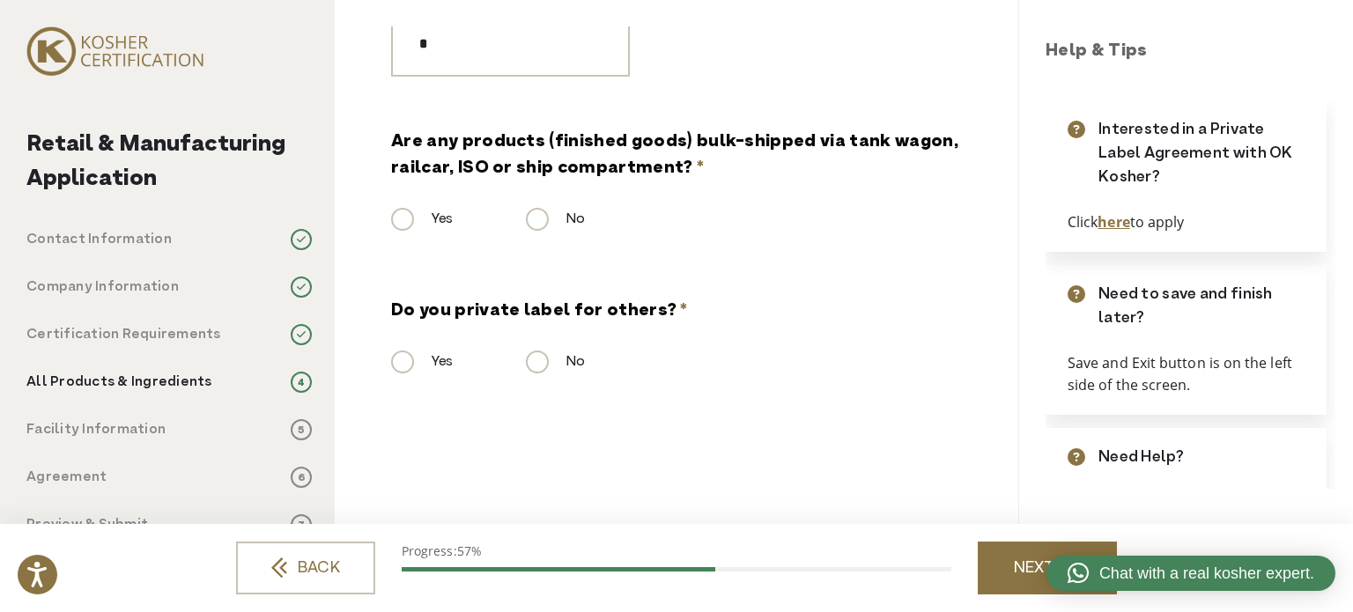
click at [986, 570] on link "NEXT" at bounding box center [1047, 568] width 139 height 53
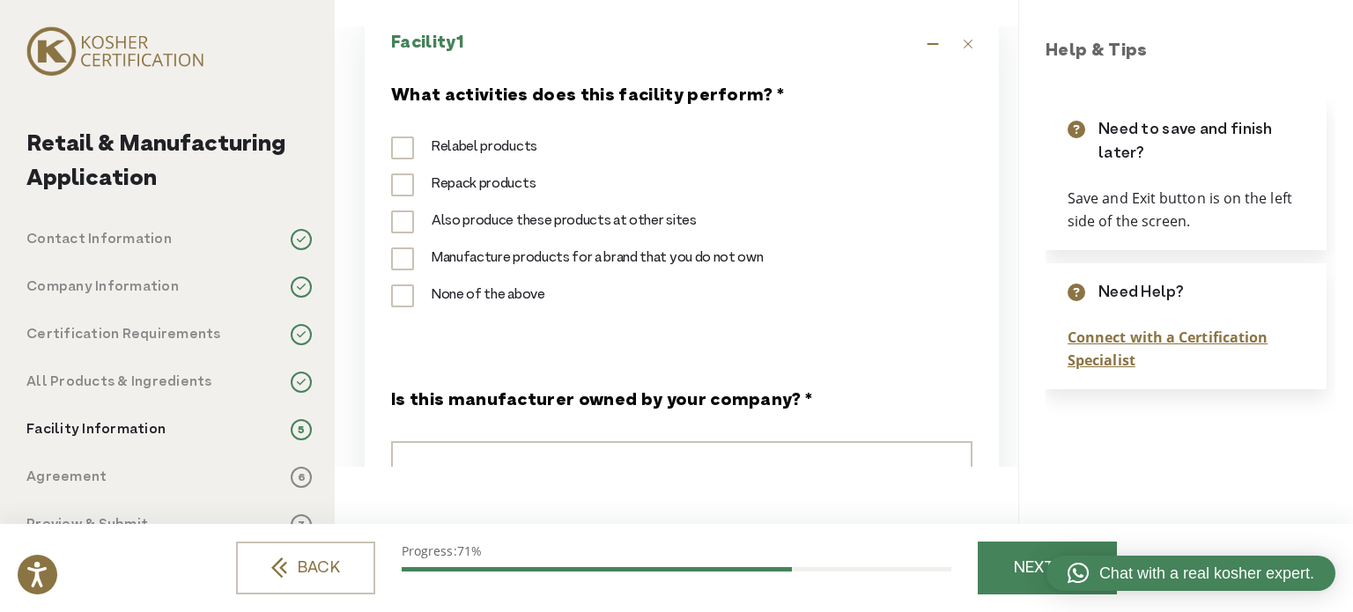
scroll to position [528, 0]
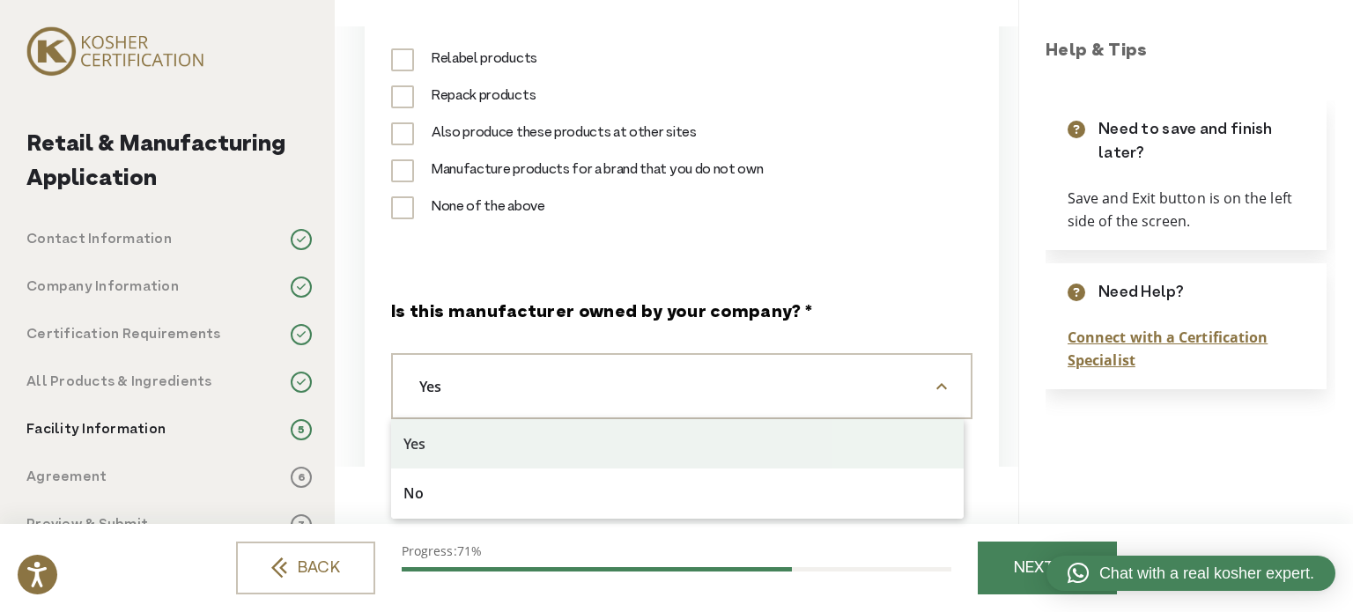
click at [586, 396] on span "Yes" at bounding box center [681, 386] width 581 height 66
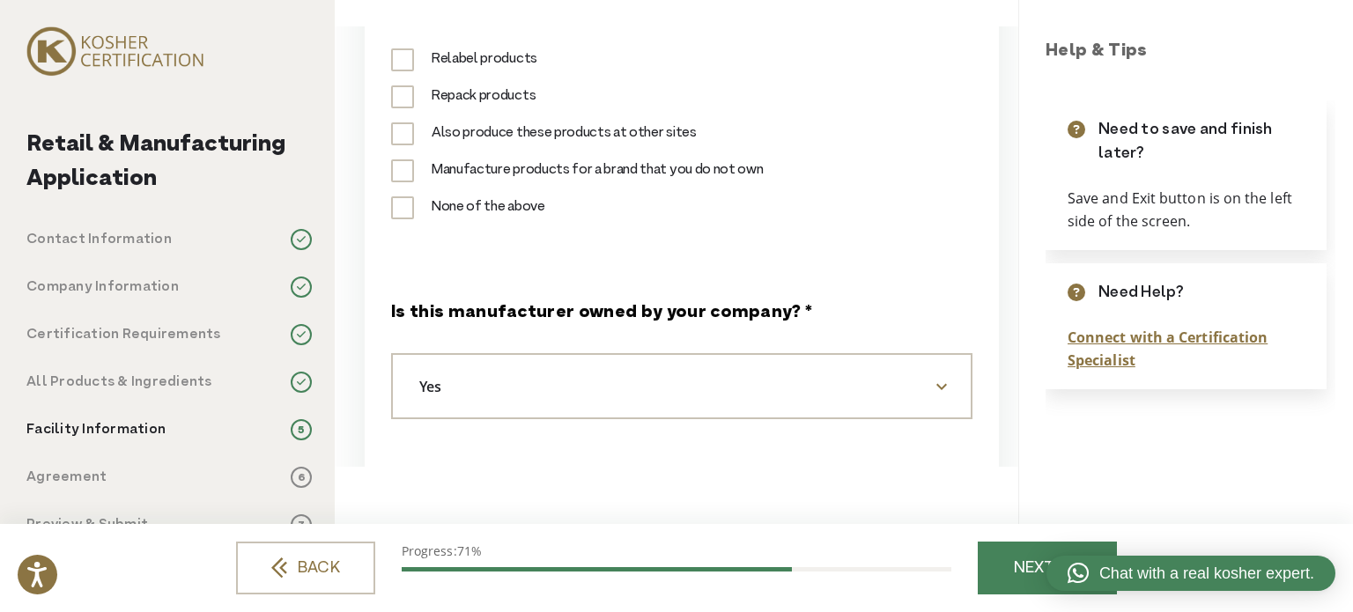
click at [586, 396] on span "Yes" at bounding box center [681, 386] width 581 height 66
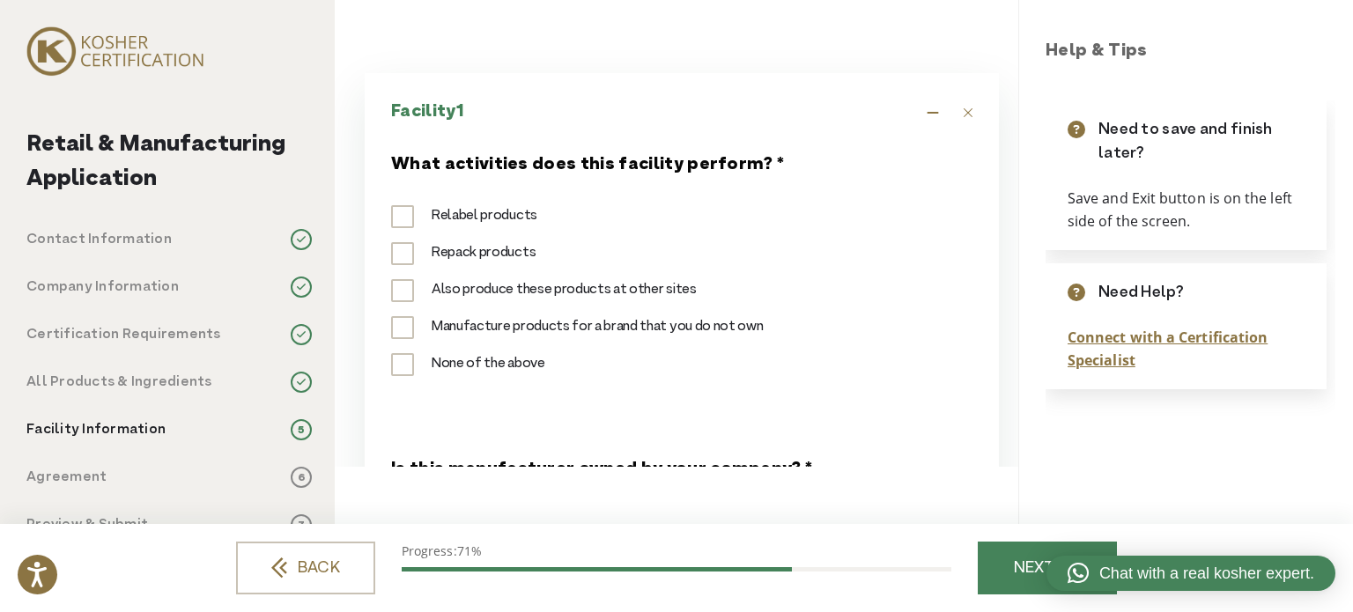
scroll to position [352, 0]
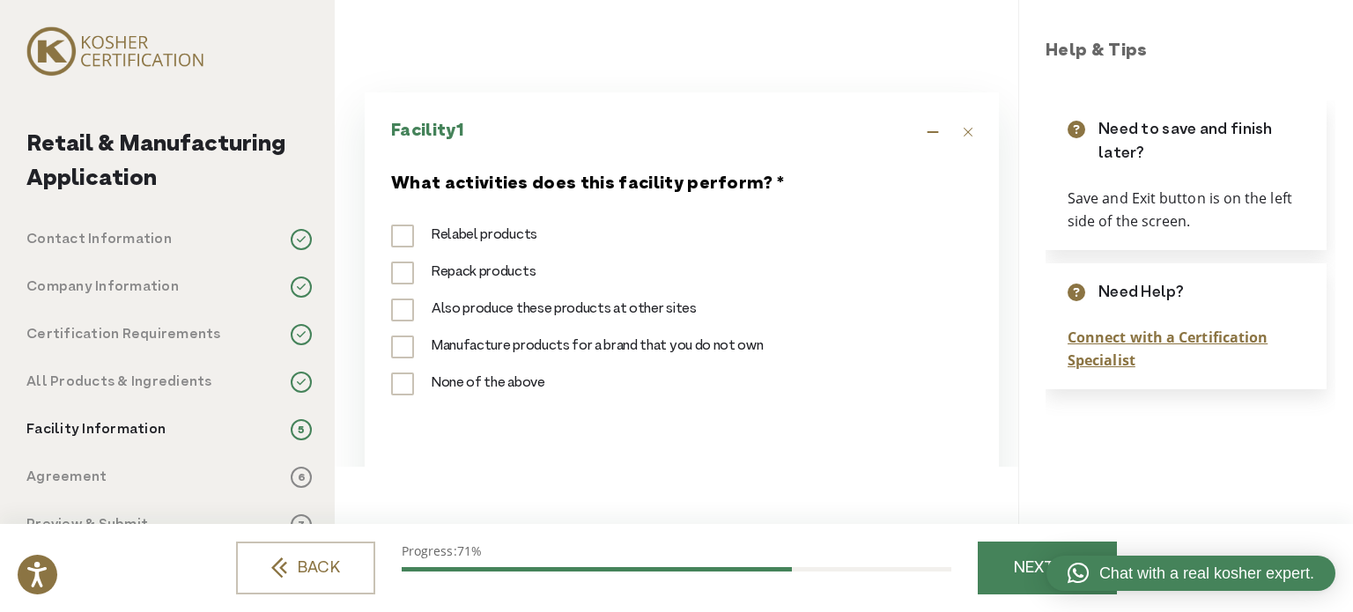
click at [341, 429] on div "**********" at bounding box center [677, 246] width 684 height 440
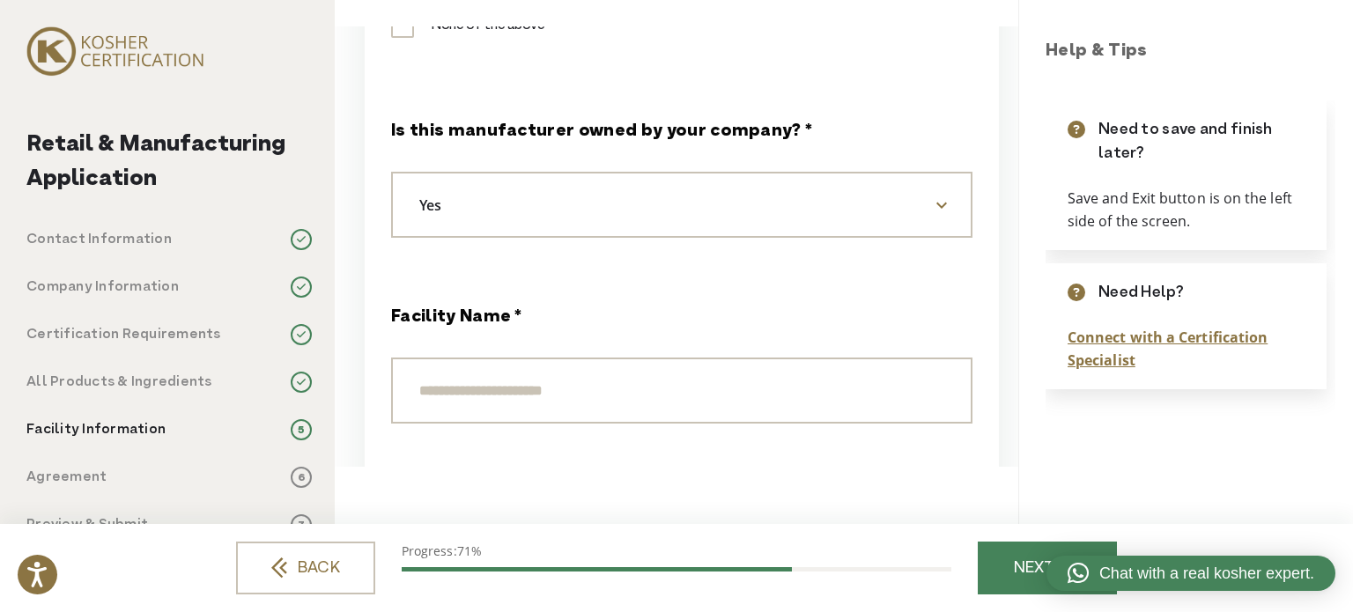
scroll to position [793, 0]
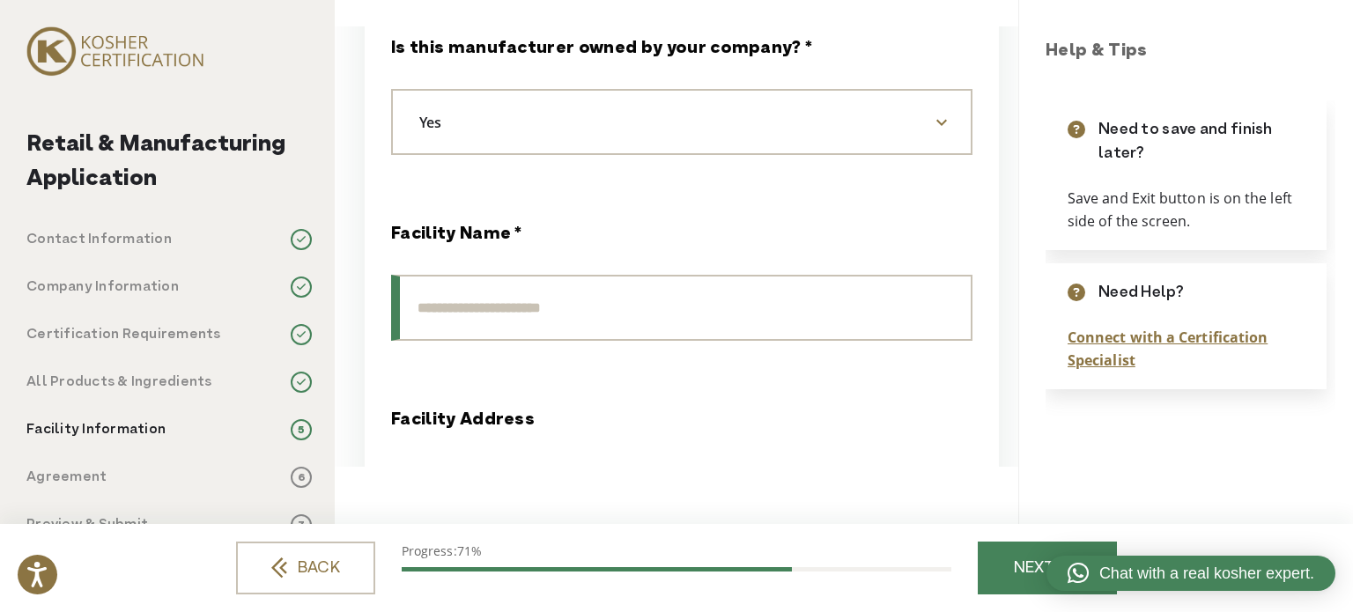
click at [644, 313] on input "Facility Name *" at bounding box center [681, 308] width 581 height 66
click at [673, 239] on div "Facility Name *" at bounding box center [681, 281] width 581 height 119
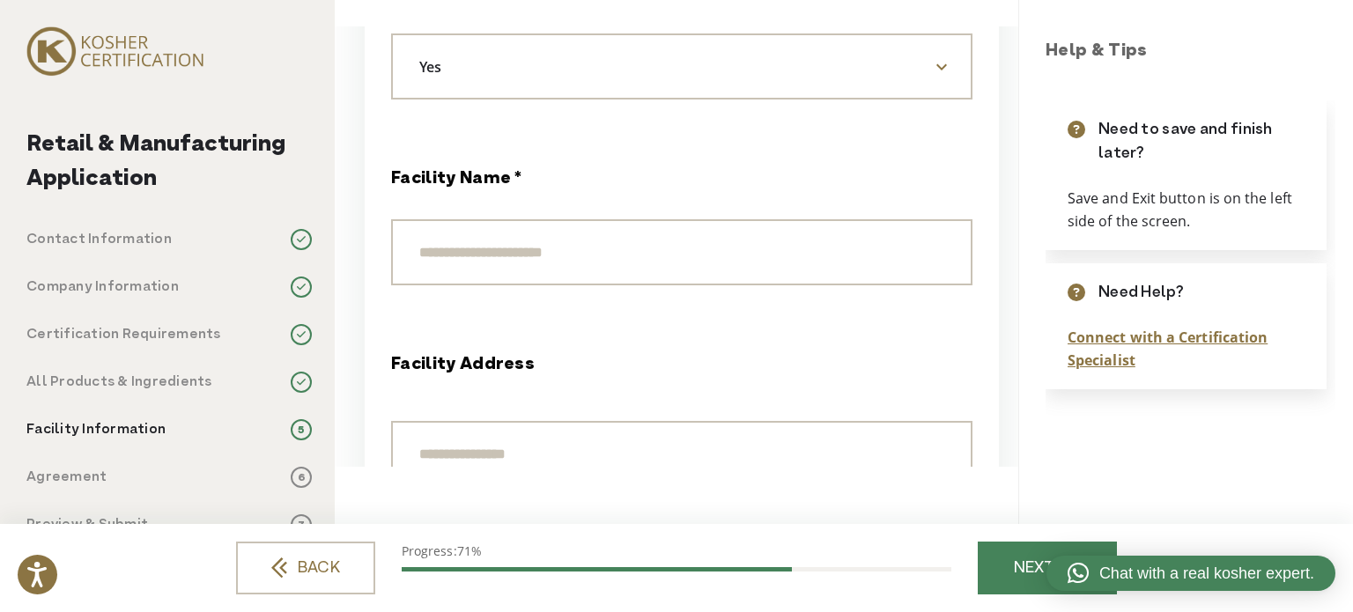
scroll to position [881, 0]
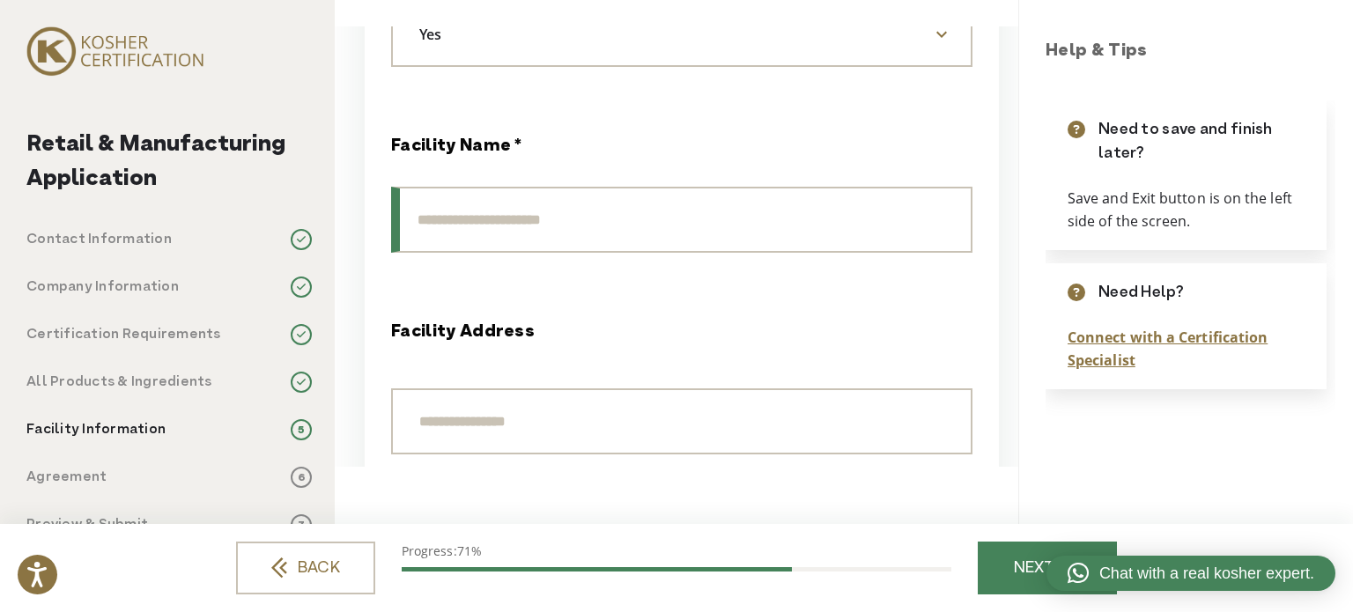
click at [567, 214] on input "Facility Name *" at bounding box center [681, 220] width 581 height 66
type input "*"
click at [669, 162] on div "Facility Name *" at bounding box center [681, 193] width 581 height 119
click at [597, 214] on input "Facility Name *" at bounding box center [681, 220] width 581 height 66
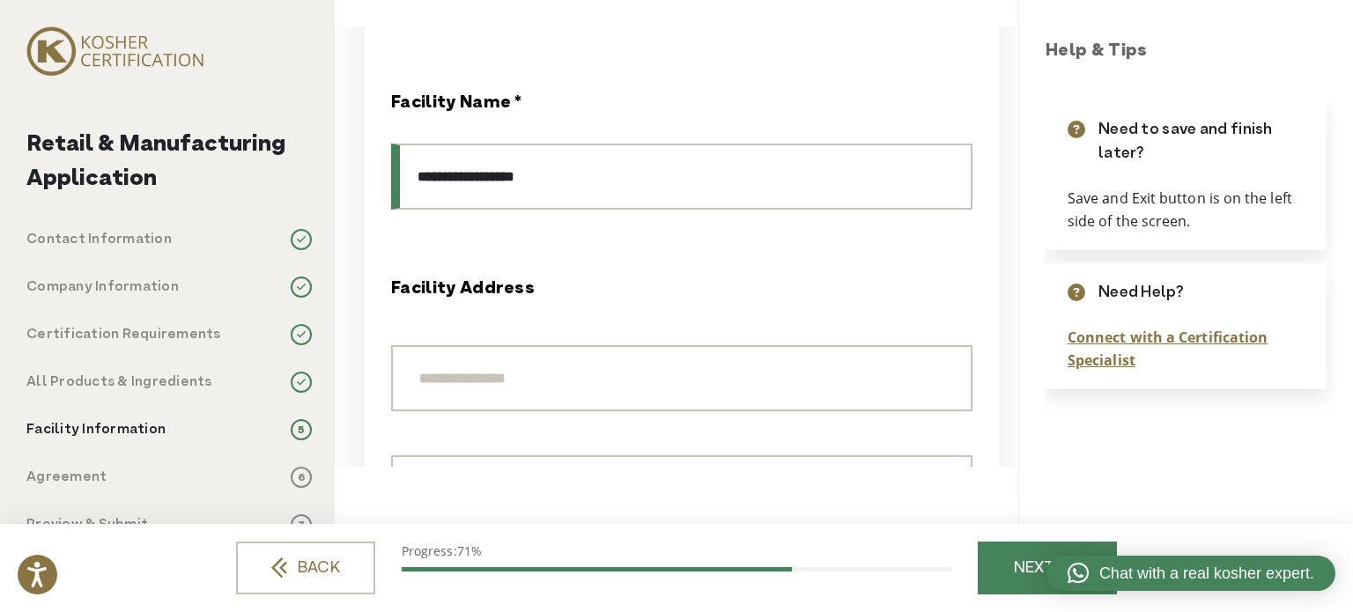
scroll to position [969, 0]
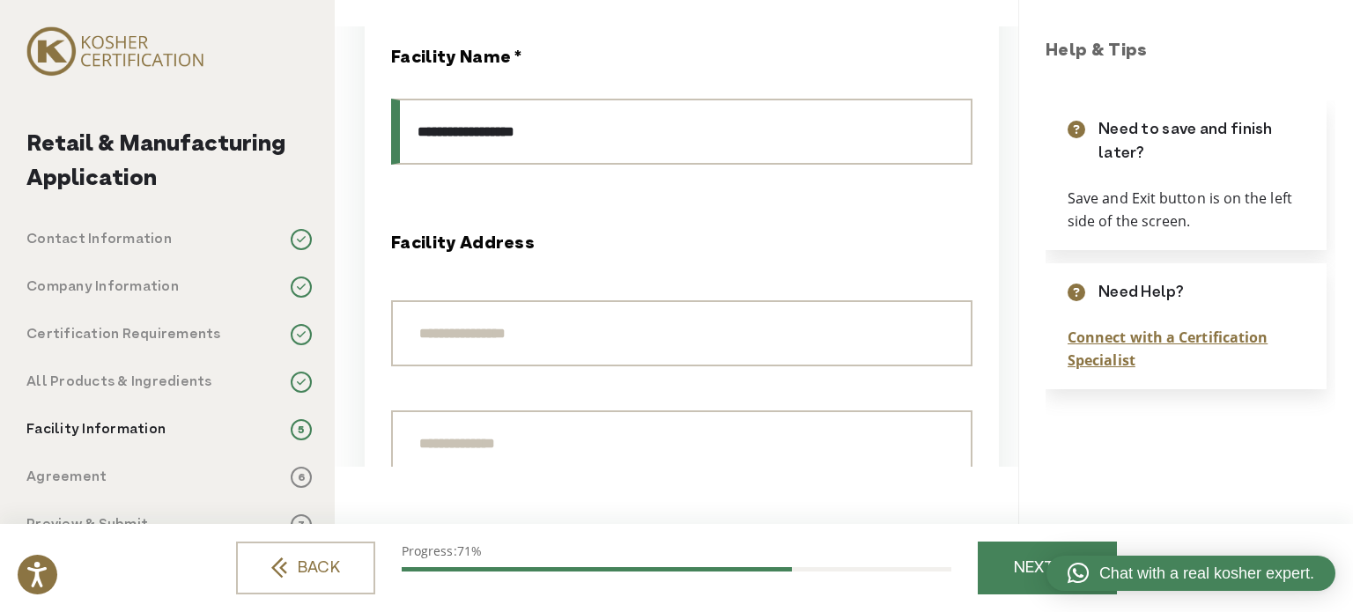
drag, startPoint x: 546, startPoint y: 130, endPoint x: 500, endPoint y: 135, distance: 46.0
click at [500, 135] on input "**********" at bounding box center [681, 132] width 581 height 66
click at [634, 233] on fieldset "**********" at bounding box center [681, 483] width 581 height 502
click at [602, 107] on input "**********" at bounding box center [681, 132] width 581 height 66
drag, startPoint x: 567, startPoint y: 138, endPoint x: 99, endPoint y: 138, distance: 468.6
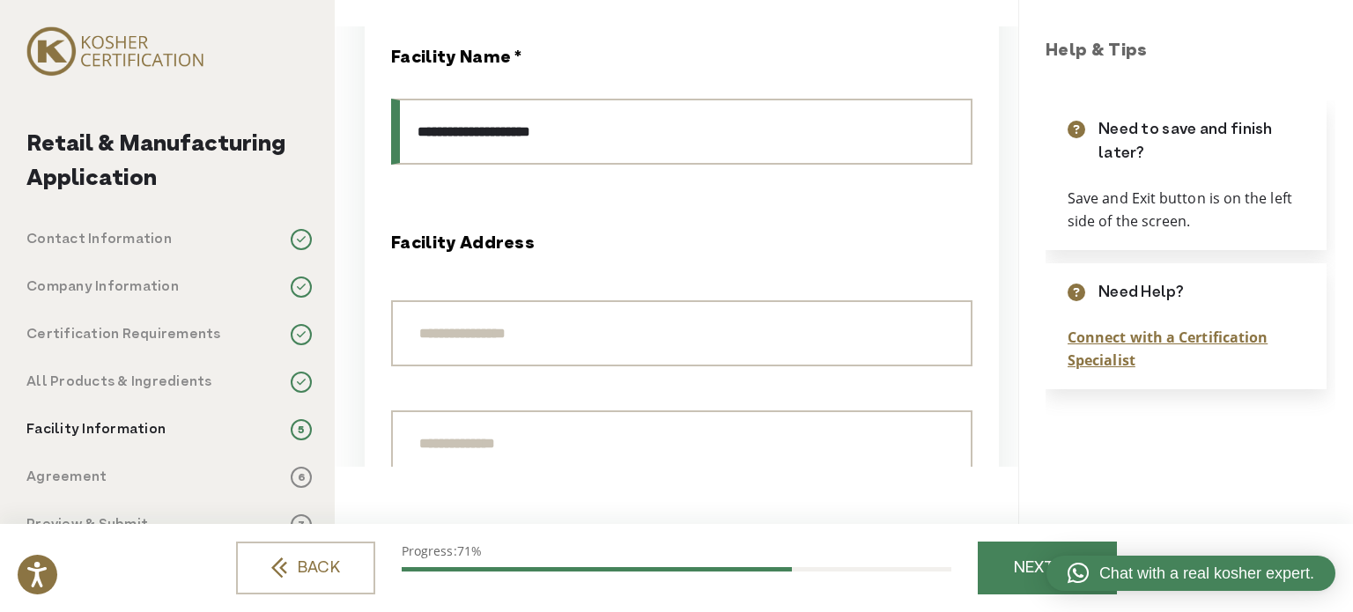
click at [99, 138] on div "Retail & Manufacturing Application Contact Information 1 Company Information 2 …" at bounding box center [676, 306] width 1353 height 612
type input "**********"
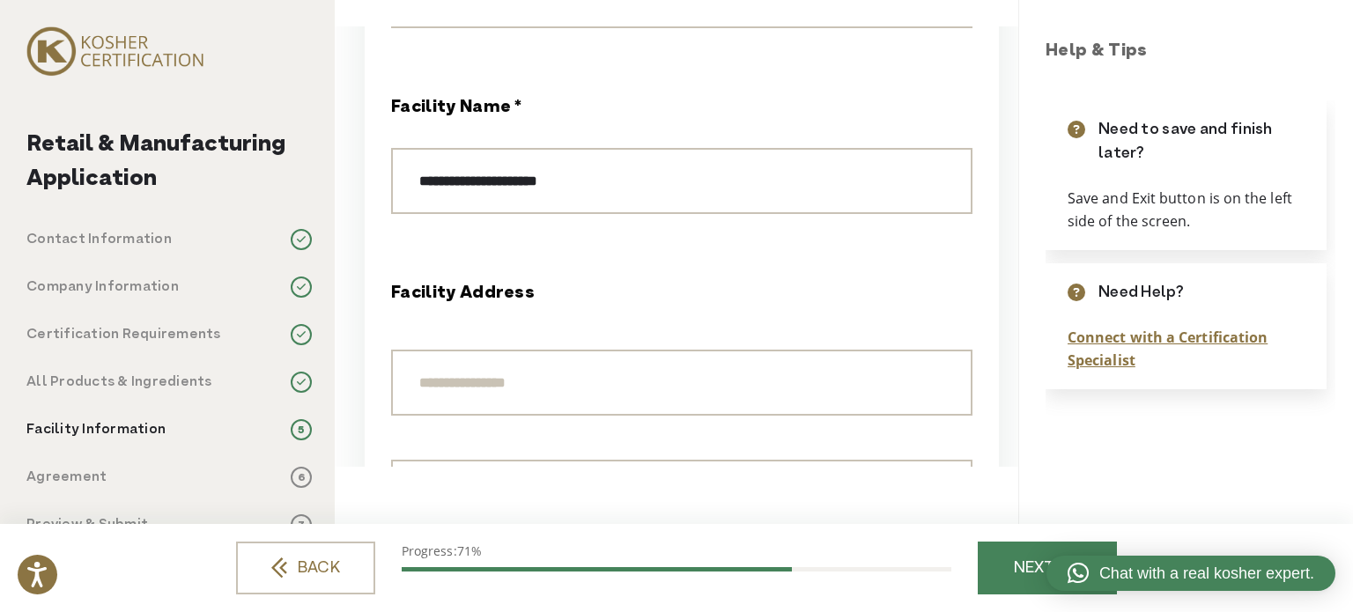
scroll to position [881, 0]
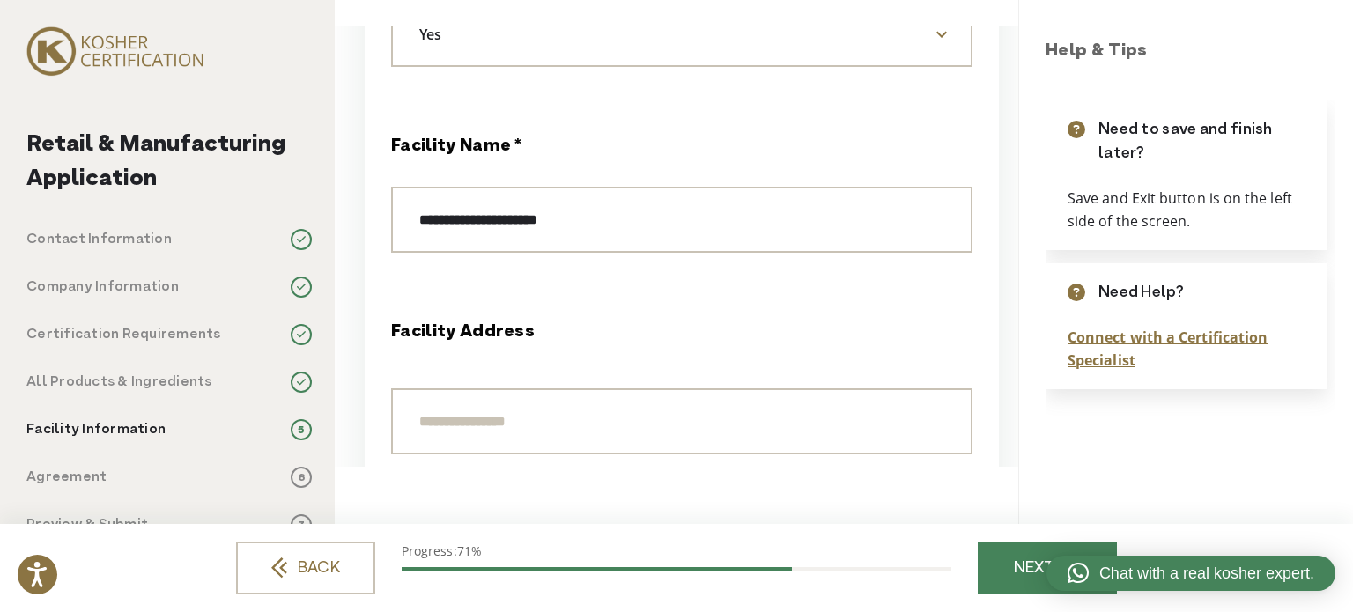
click at [292, 84] on div "Retail & Manufacturing Application Contact Information 1 Company Information 2 …" at bounding box center [167, 306] width 335 height 612
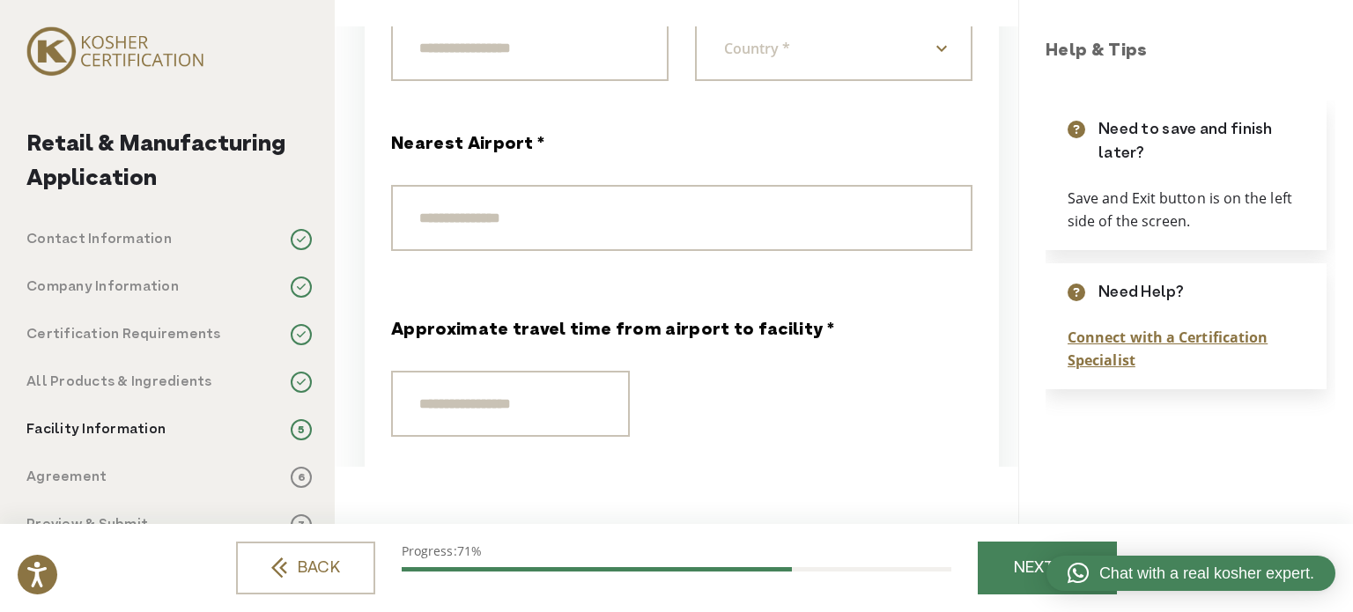
scroll to position [1585, 0]
click at [595, 240] on input "Nearest Airport *" at bounding box center [681, 217] width 581 height 66
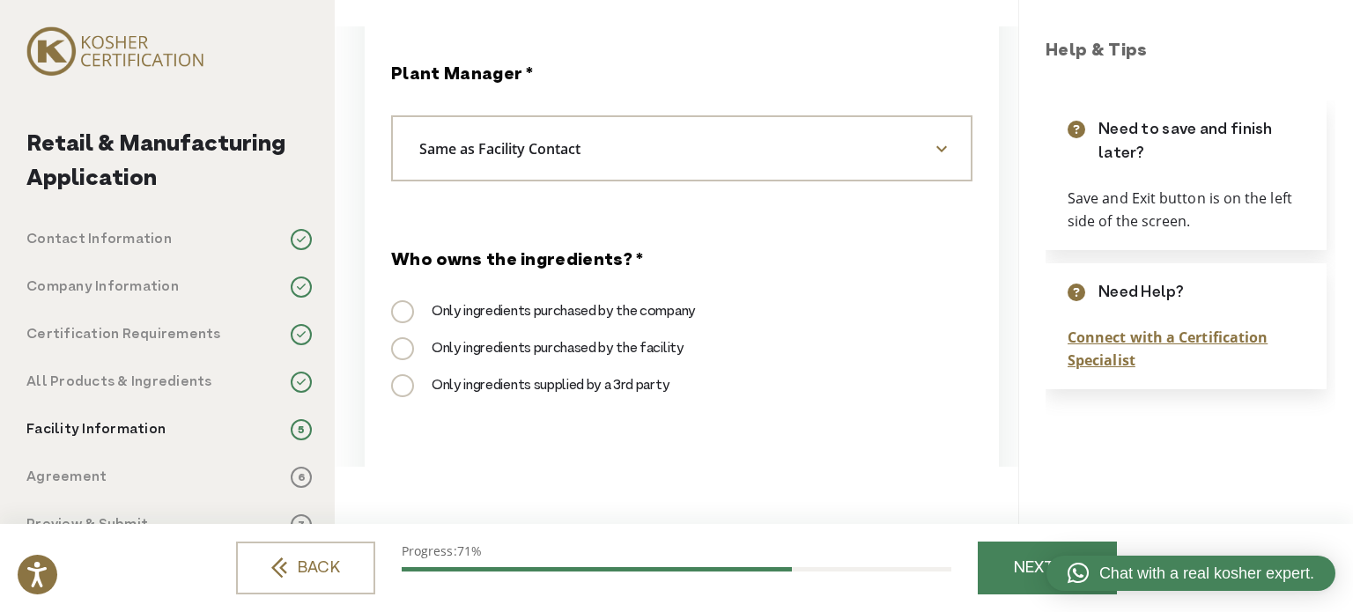
scroll to position [2378, 0]
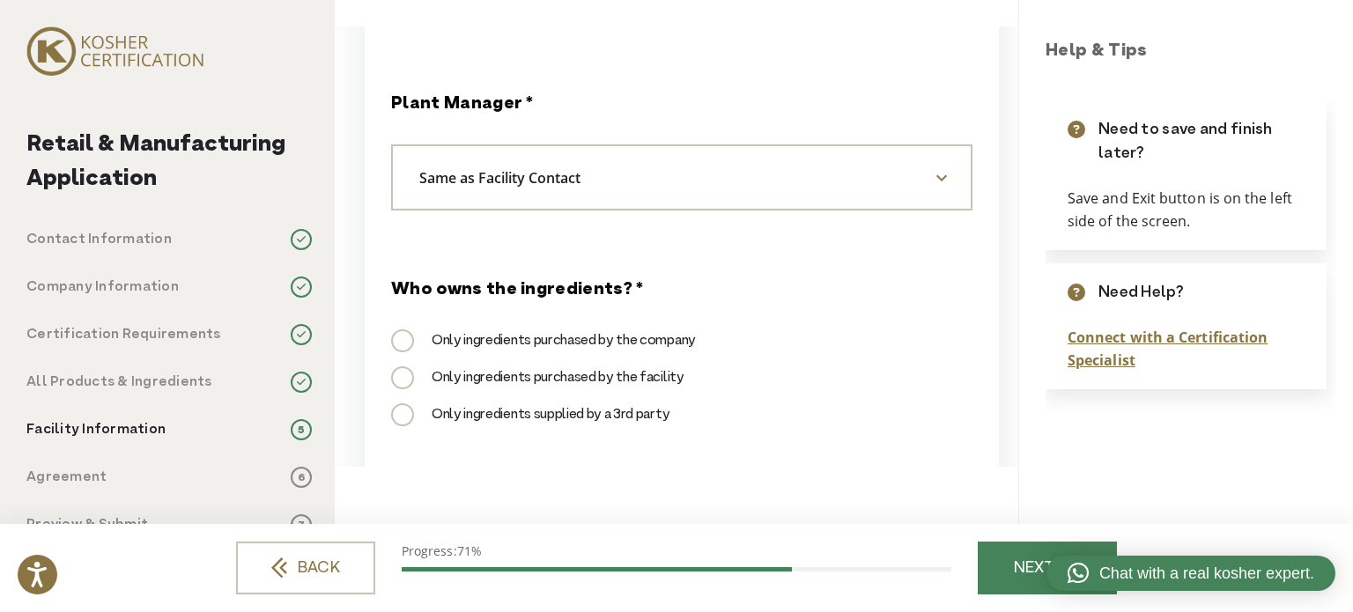
click at [941, 188] on span at bounding box center [941, 178] width 26 height 30
click at [802, 398] on div "Only ingredients purchased by the facility" at bounding box center [681, 385] width 581 height 37
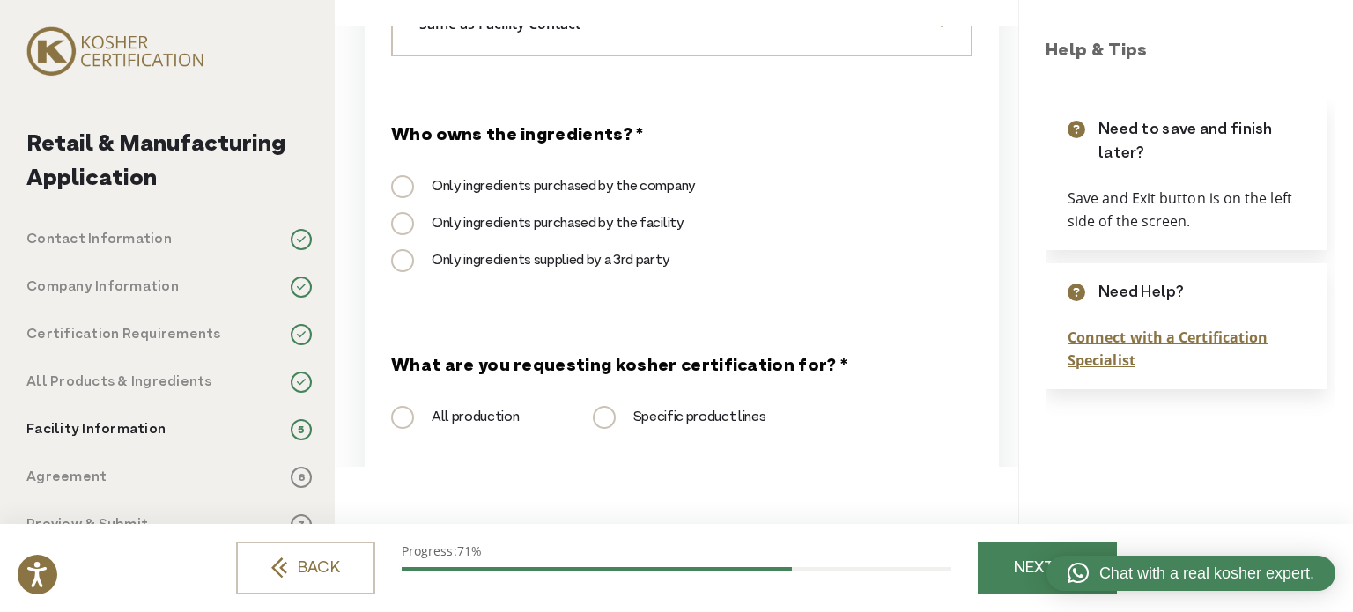
scroll to position [2554, 0]
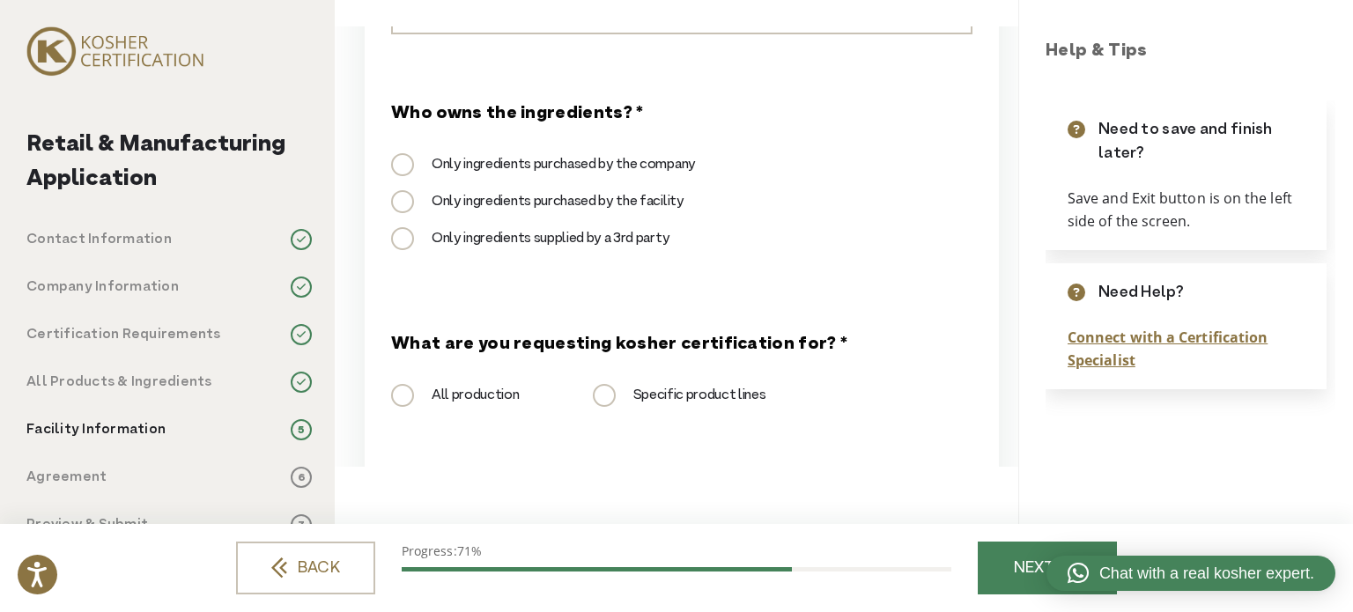
click at [502, 164] on label "Only ingredients purchased by the company" at bounding box center [543, 164] width 305 height 21
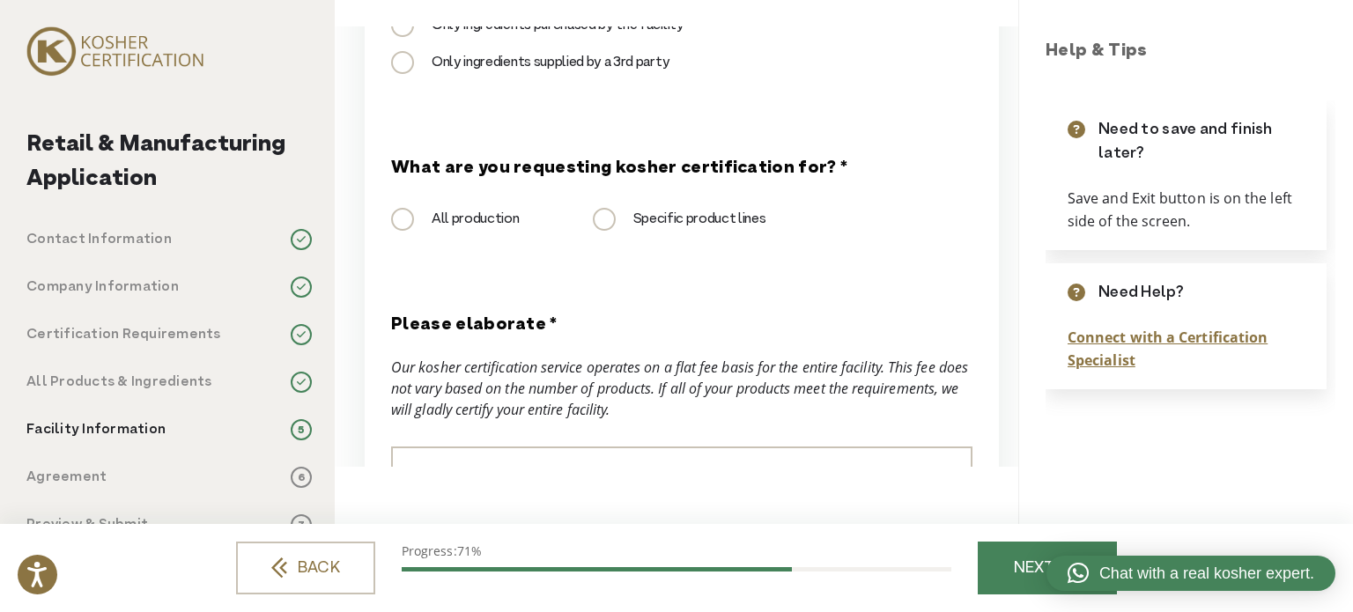
scroll to position [2642, 0]
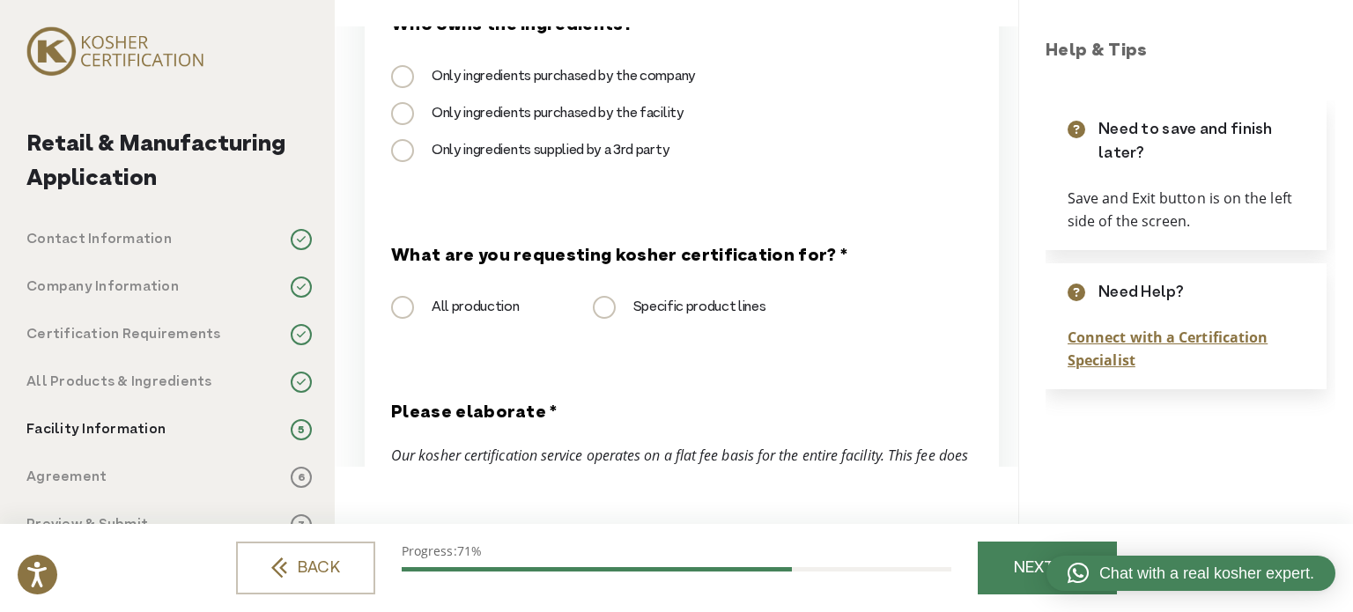
click at [613, 313] on label "Specific product lines" at bounding box center [680, 307] width 174 height 21
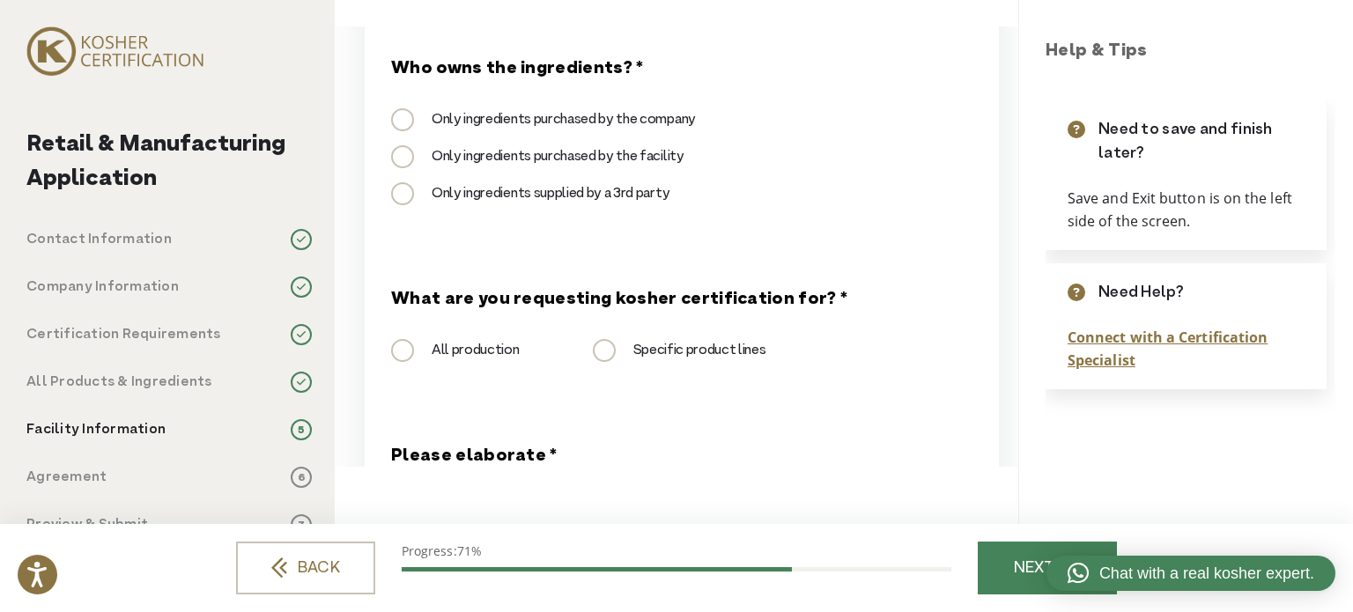
scroll to position [2554, 0]
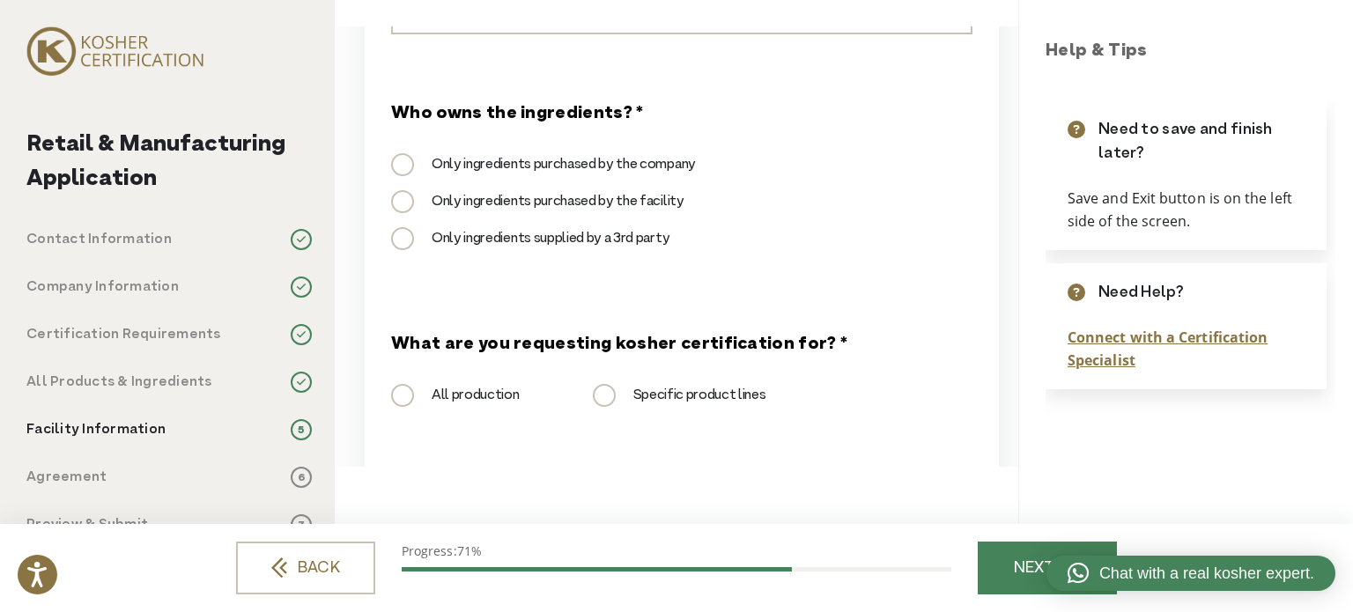
click at [292, 139] on h2 "Retail & Manufacturing Application" at bounding box center [168, 162] width 285 height 69
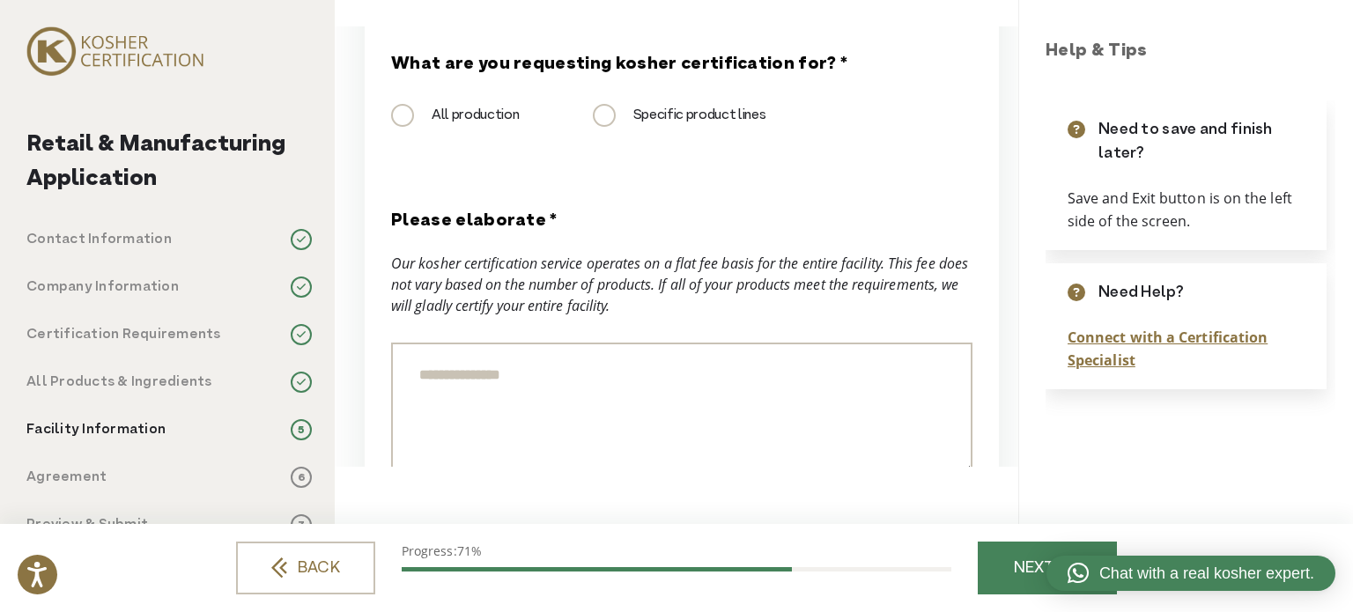
scroll to position [2907, 0]
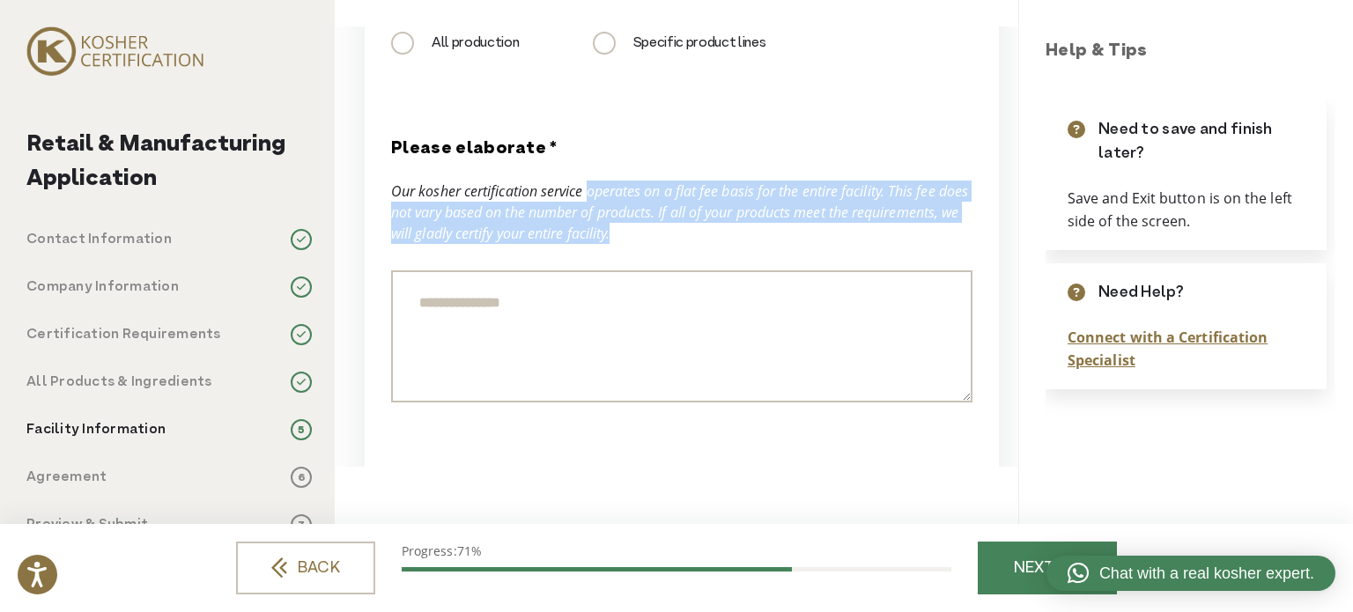
drag, startPoint x: 602, startPoint y: 186, endPoint x: 889, endPoint y: 237, distance: 290.8
click at [889, 237] on div "Our kosher certification service operates on a flat fee basis for the entire fa…" at bounding box center [681, 212] width 581 height 63
click at [889, 239] on div "Our kosher certification service operates on a flat fee basis for the entire fa…" at bounding box center [681, 212] width 581 height 63
click at [746, 239] on div "Our kosher certification service operates on a flat fee basis for the entire fa…" at bounding box center [681, 212] width 581 height 63
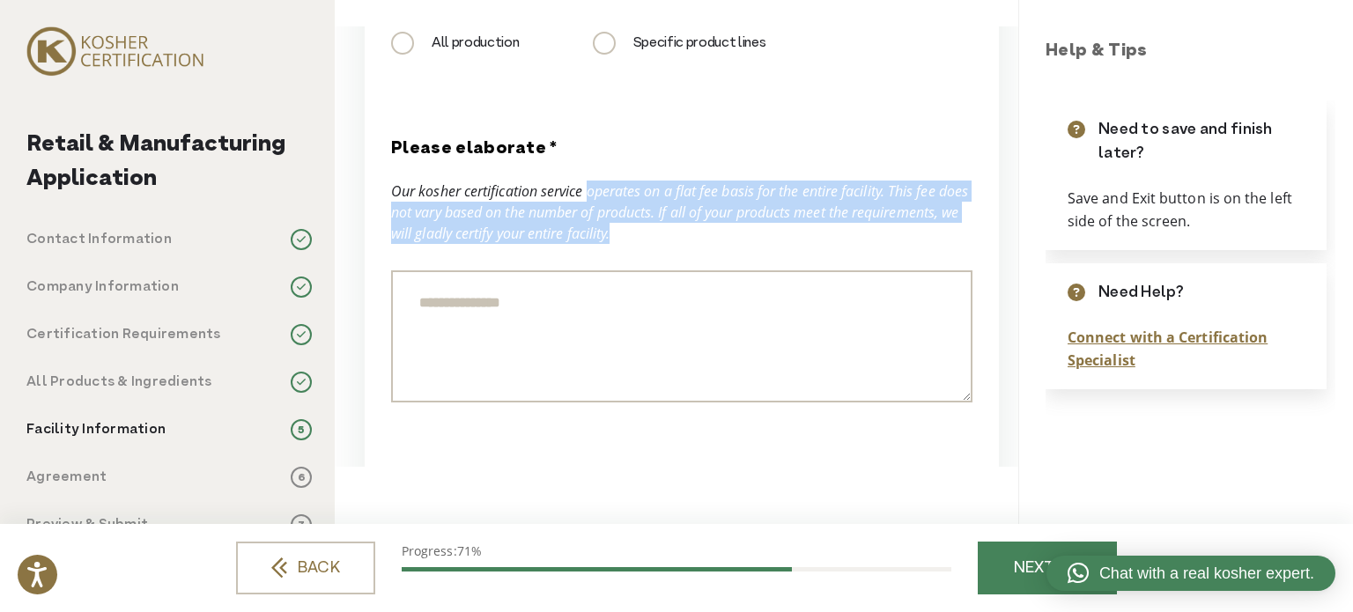
click at [523, 216] on div "Our kosher certification service operates on a flat fee basis for the entire fa…" at bounding box center [681, 212] width 581 height 63
click at [484, 209] on div "Our kosher certification service operates on a flat fee basis for the entire fa…" at bounding box center [681, 212] width 581 height 63
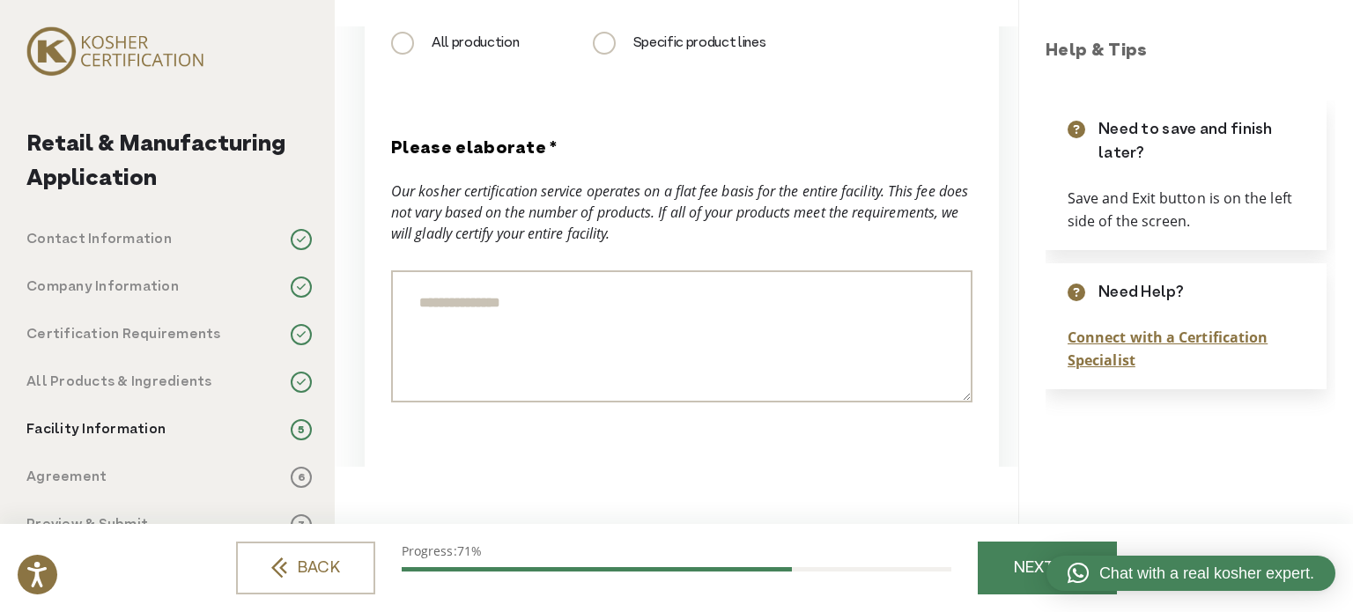
click at [543, 194] on div "Our kosher certification service operates on a flat fee basis for the entire fa…" at bounding box center [681, 212] width 581 height 63
drag, startPoint x: 499, startPoint y: 233, endPoint x: 718, endPoint y: 233, distance: 219.3
click at [718, 233] on div "Our kosher certification service operates on a flat fee basis for the entire fa…" at bounding box center [681, 212] width 581 height 63
click at [731, 235] on div "Our kosher certification service operates on a flat fee basis for the entire fa…" at bounding box center [681, 212] width 581 height 63
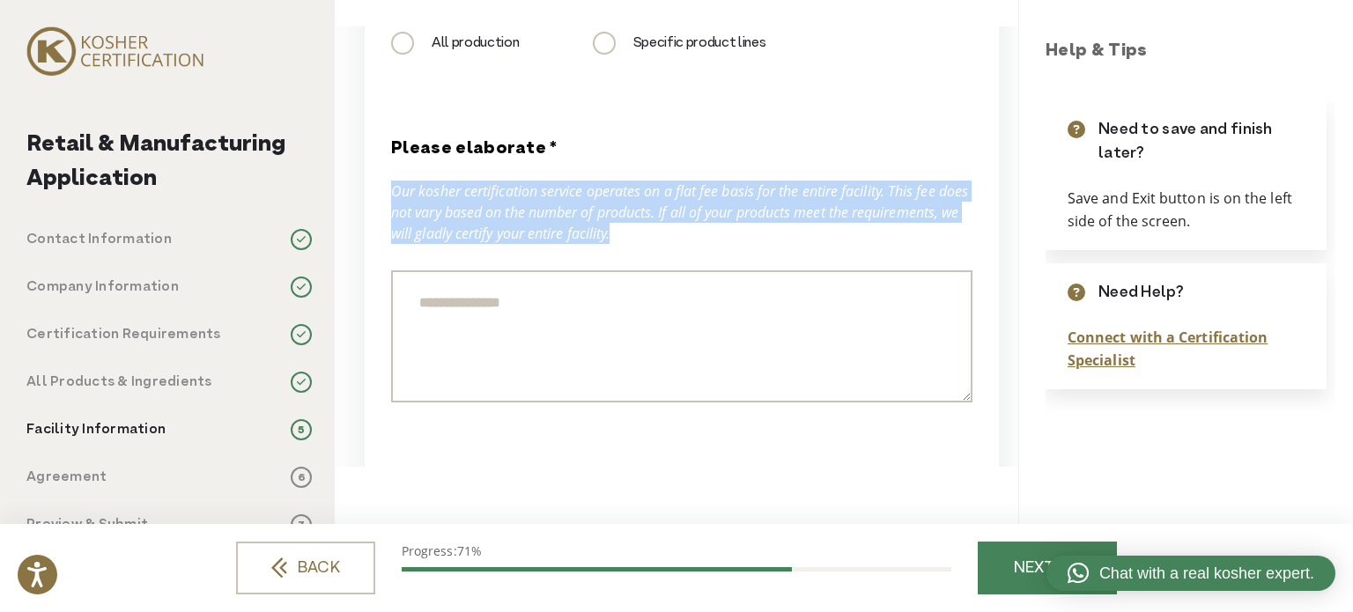
drag, startPoint x: 739, startPoint y: 236, endPoint x: 394, endPoint y: 196, distance: 347.6
click at [394, 196] on div "Our kosher certification service operates on a flat fee basis for the entire fa…" at bounding box center [681, 212] width 581 height 63
click at [436, 197] on div "Our kosher certification service operates on a flat fee basis for the entire fa…" at bounding box center [681, 212] width 581 height 63
click at [516, 201] on div "Our kosher certification service operates on a flat fee basis for the entire fa…" at bounding box center [681, 212] width 581 height 63
click at [621, 191] on div "Our kosher certification service operates on a flat fee basis for the entire fa…" at bounding box center [681, 212] width 581 height 63
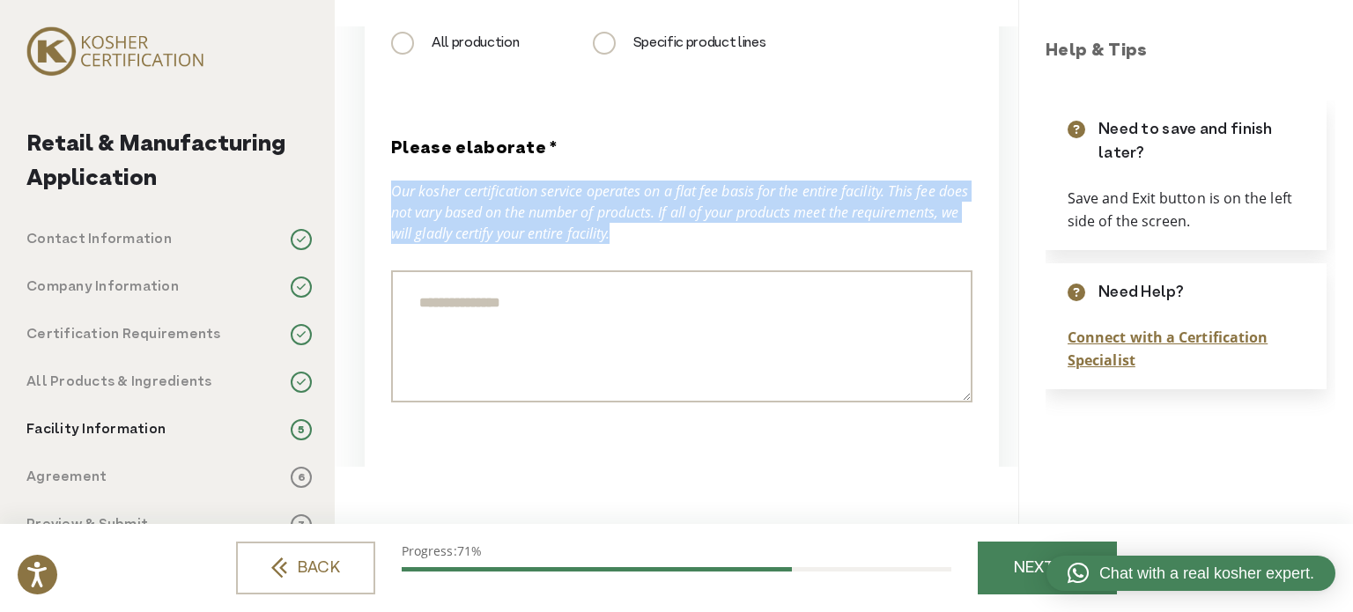
click at [746, 189] on div "Our kosher certification service operates on a flat fee basis for the entire fa…" at bounding box center [681, 212] width 581 height 63
click at [800, 190] on div "Our kosher certification service operates on a flat fee basis for the entire fa…" at bounding box center [681, 212] width 581 height 63
click at [800, 215] on div "Our kosher certification service operates on a flat fee basis for the entire fa…" at bounding box center [681, 212] width 581 height 63
click at [799, 236] on div "Our kosher certification service operates on a flat fee basis for the entire fa…" at bounding box center [681, 212] width 581 height 63
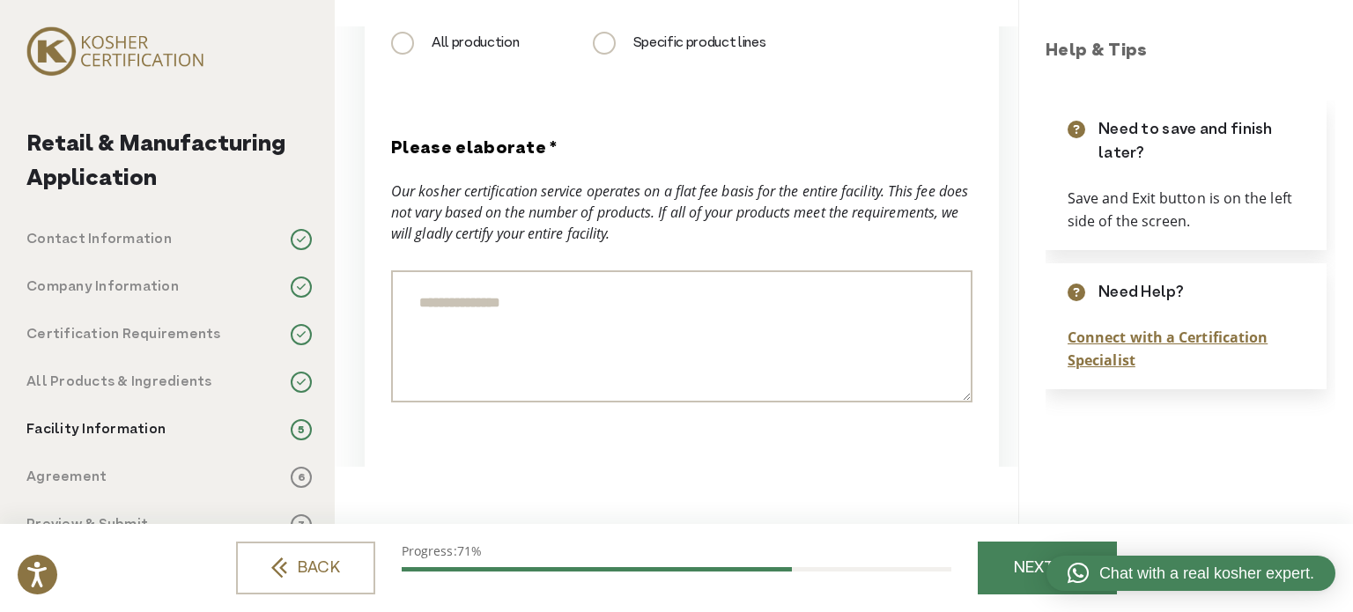
click at [799, 244] on div "Please elaborate * Our kosher certification service operates on a flat fee basi…" at bounding box center [681, 270] width 581 height 266
click at [738, 291] on textarea "Please elaborate *" at bounding box center [681, 336] width 581 height 132
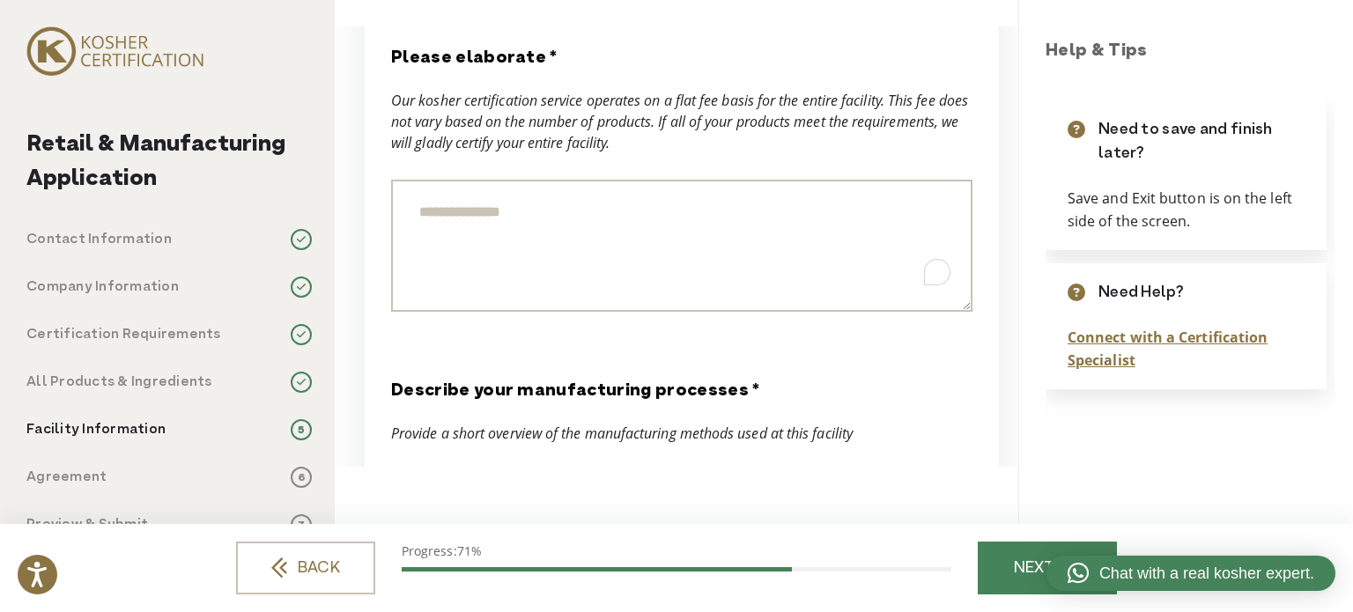
scroll to position [2995, 0]
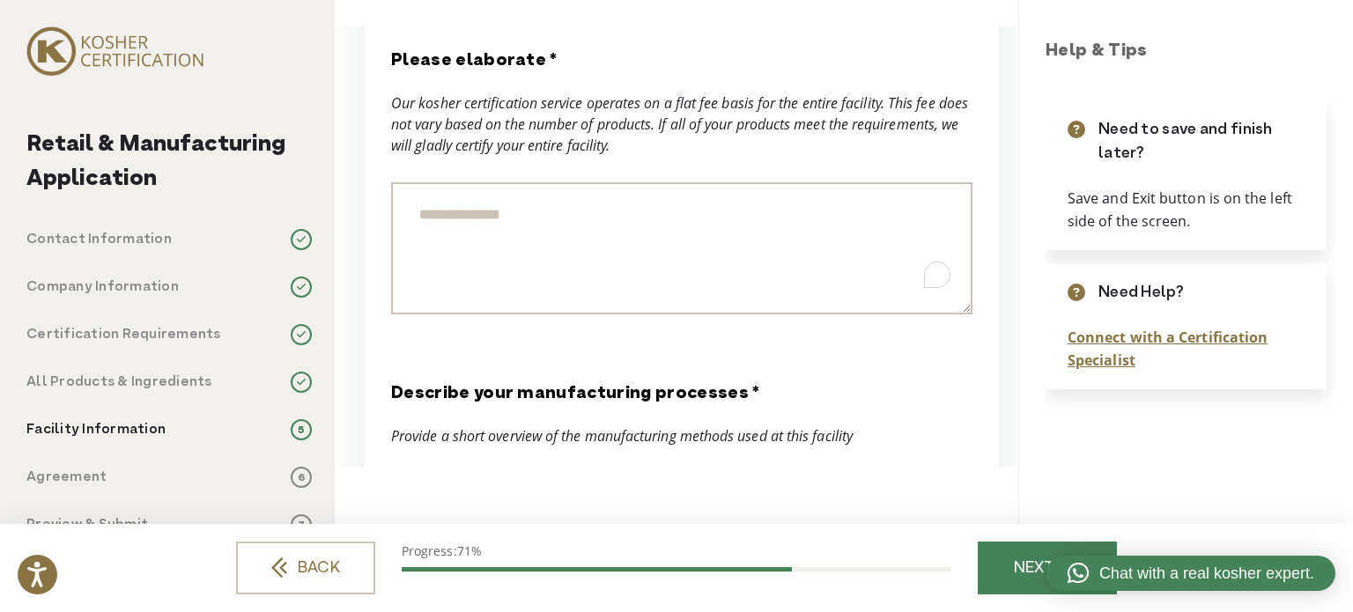
click at [528, 260] on textarea "Please elaborate *" at bounding box center [681, 248] width 581 height 132
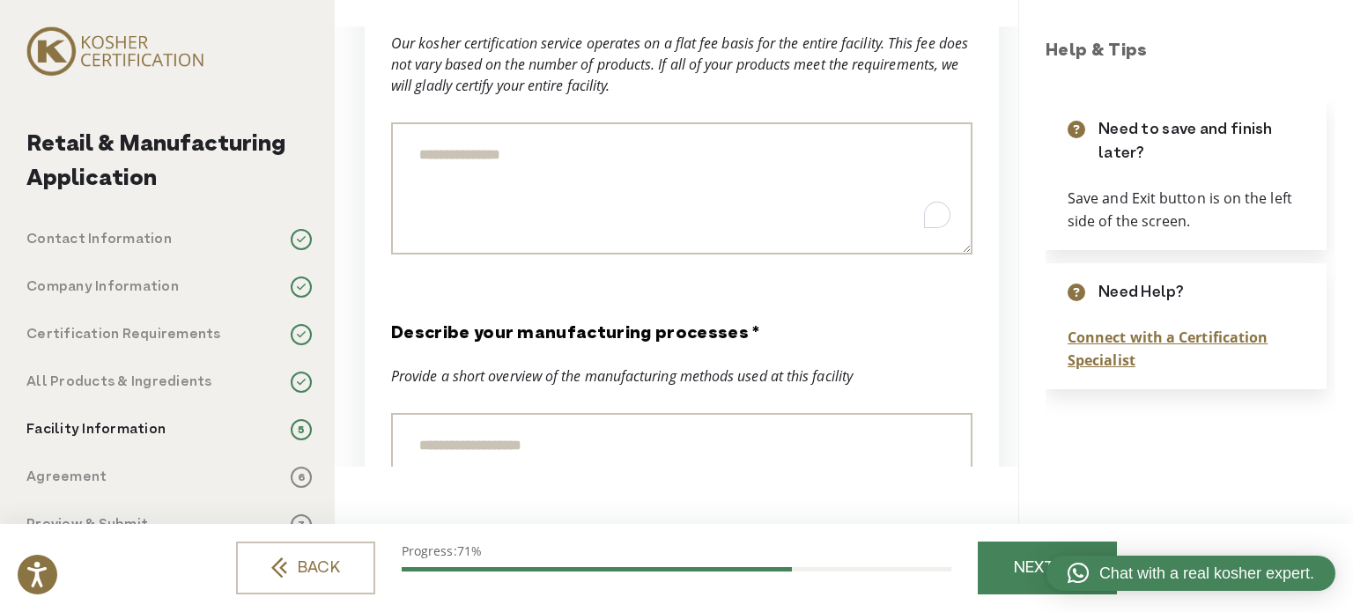
scroll to position [3171, 0]
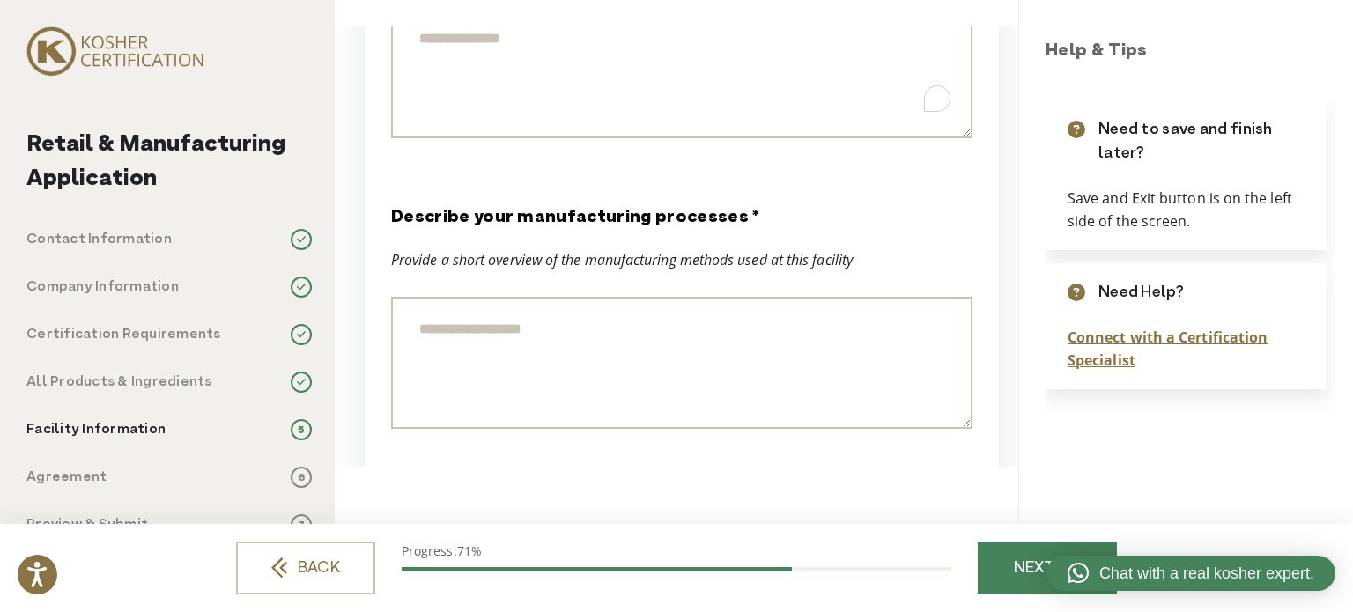
click at [588, 327] on textarea "Describe your manufacturing processes *" at bounding box center [681, 363] width 581 height 132
click at [589, 267] on div "Provide a short overview of the manufacturing methods used at this facility" at bounding box center [681, 259] width 581 height 21
click at [832, 249] on div "Provide a short overview of the manufacturing methods used at this facility" at bounding box center [681, 259] width 581 height 21
click at [648, 326] on textarea "Describe your manufacturing processes *" at bounding box center [681, 363] width 581 height 132
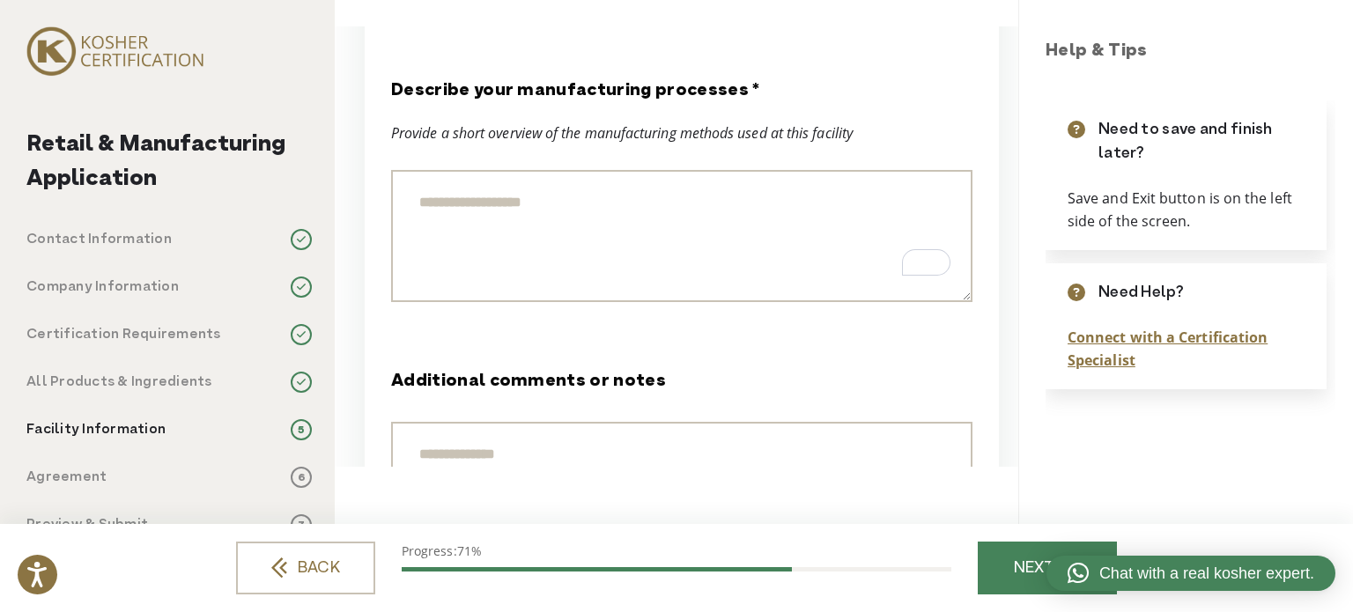
scroll to position [3560, 0]
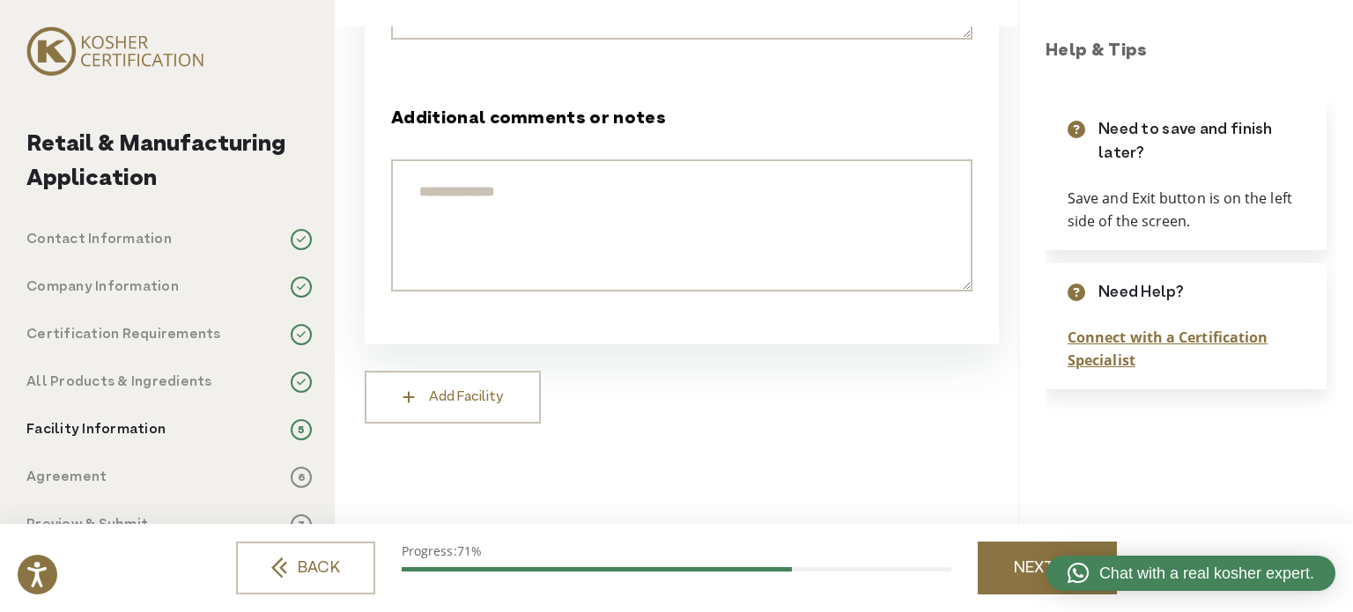
click at [997, 563] on link "NEXT" at bounding box center [1047, 568] width 139 height 53
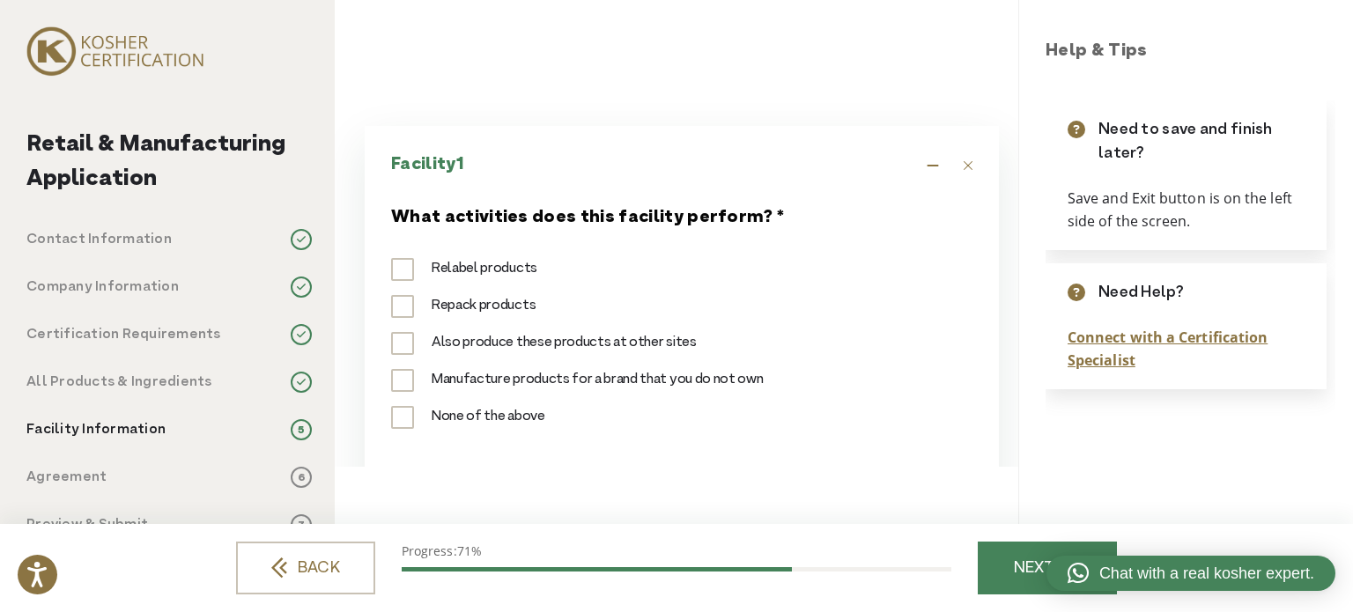
scroll to position [0, 0]
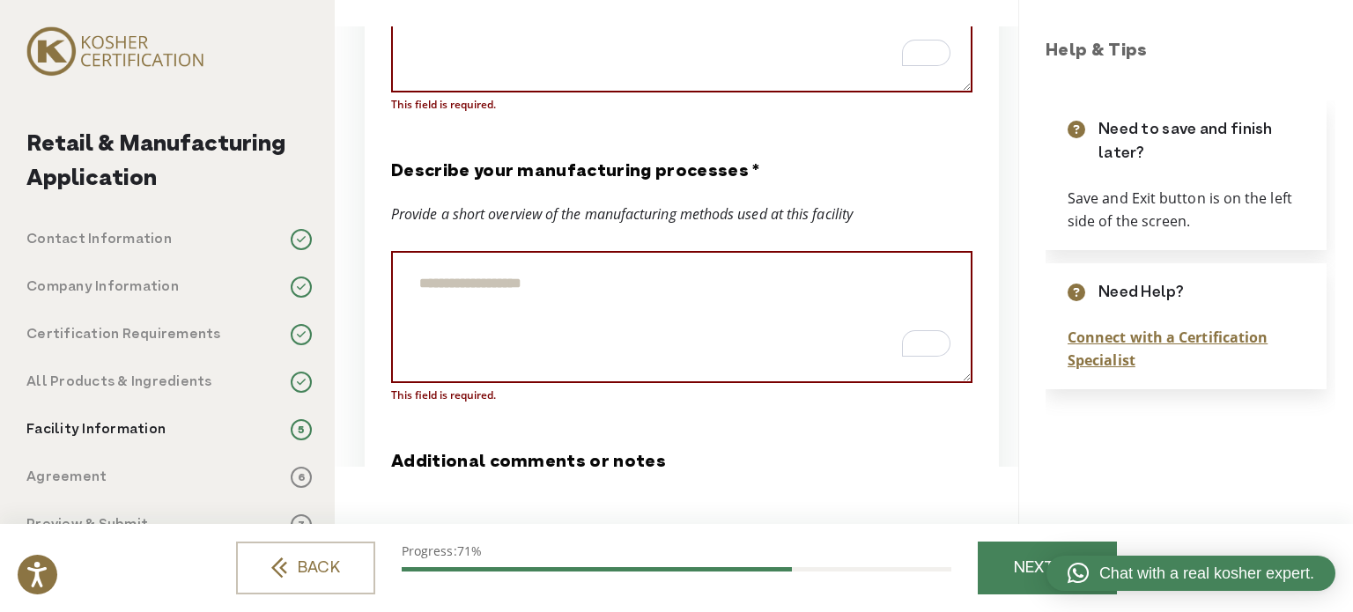
scroll to position [3435, 0]
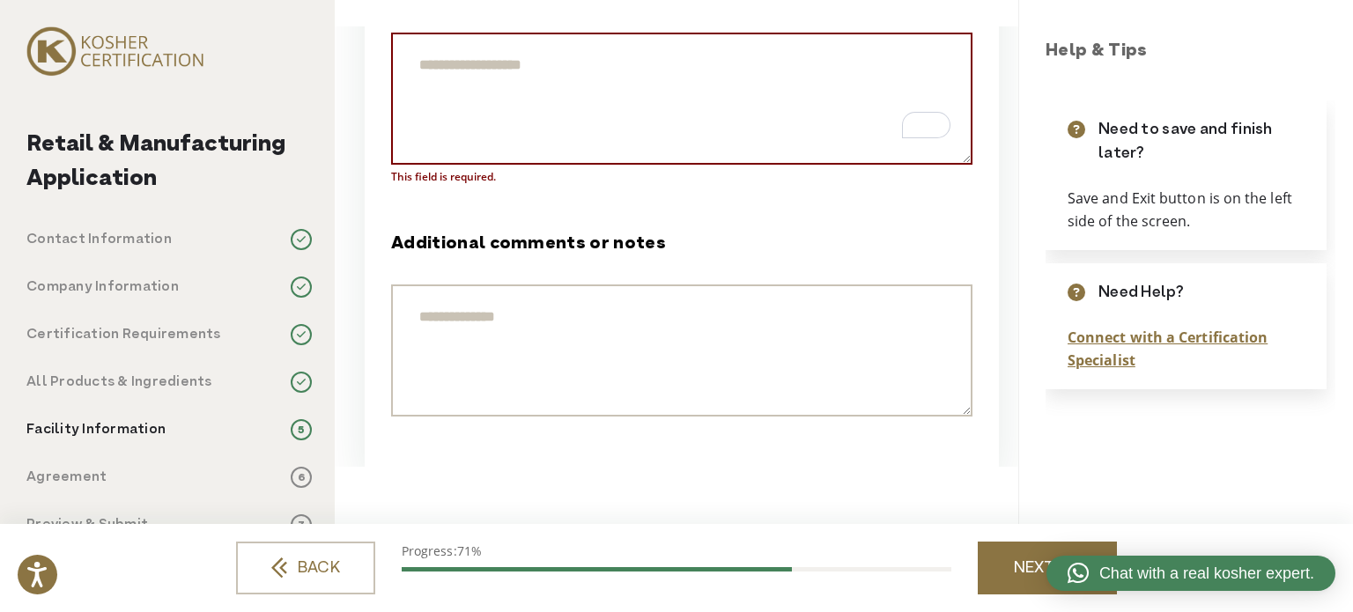
click at [1004, 560] on link "NEXT" at bounding box center [1047, 568] width 139 height 53
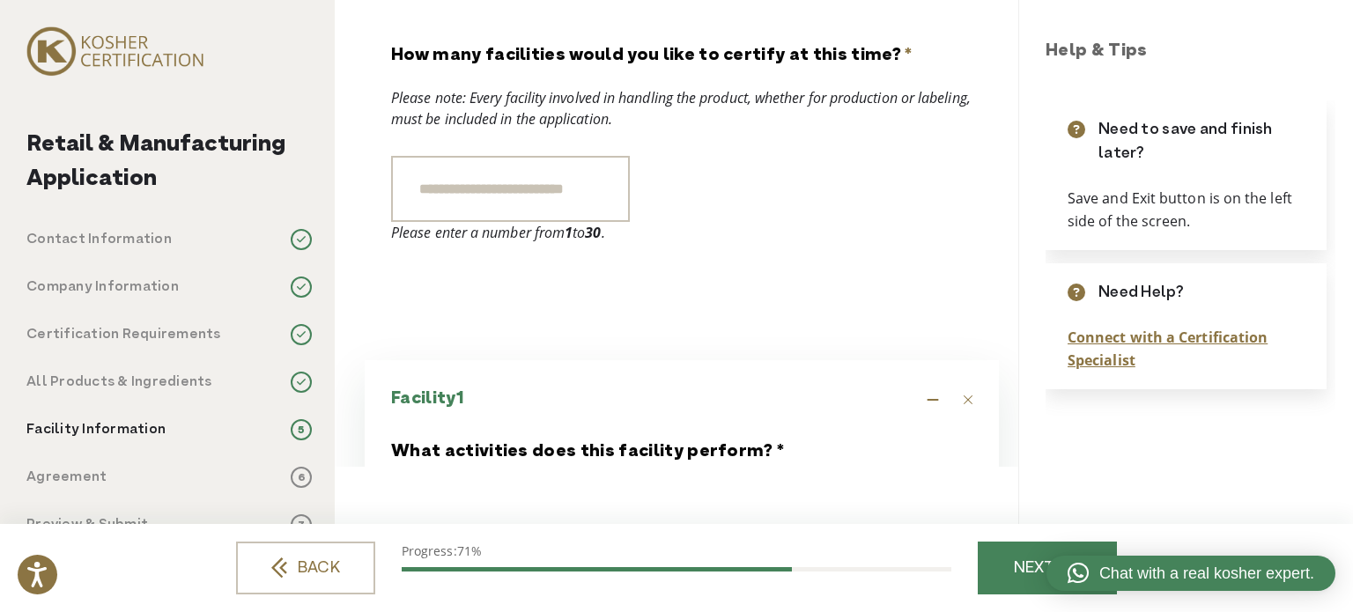
scroll to position [0, 0]
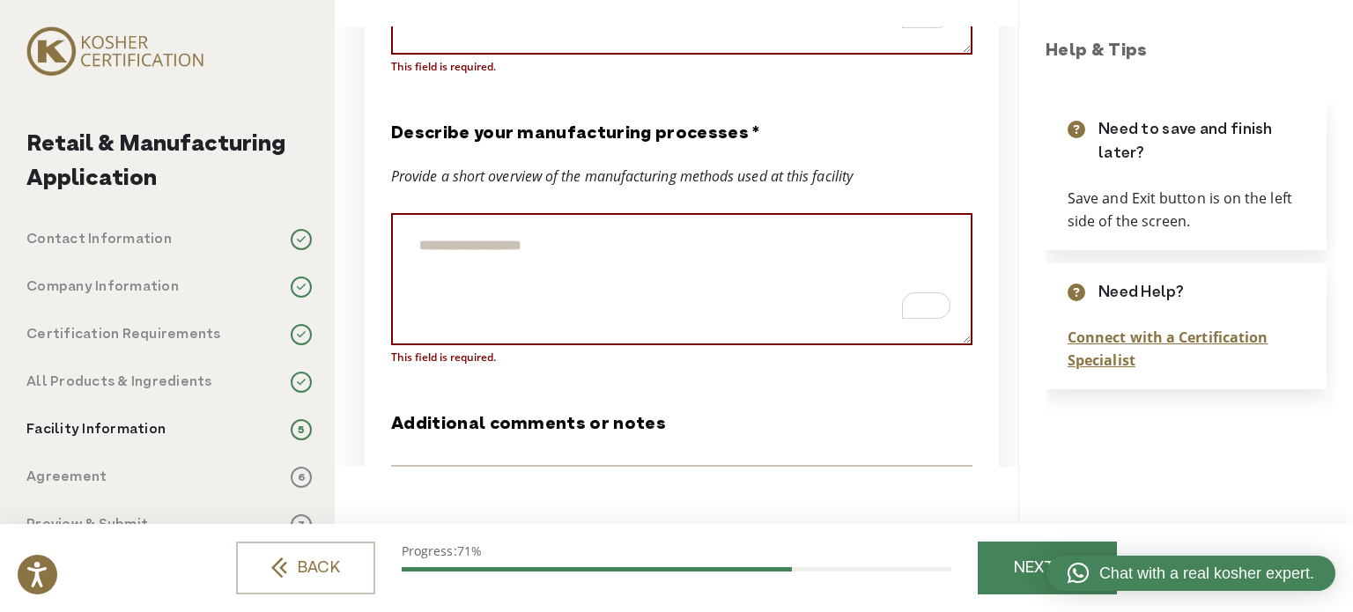
scroll to position [3171, 0]
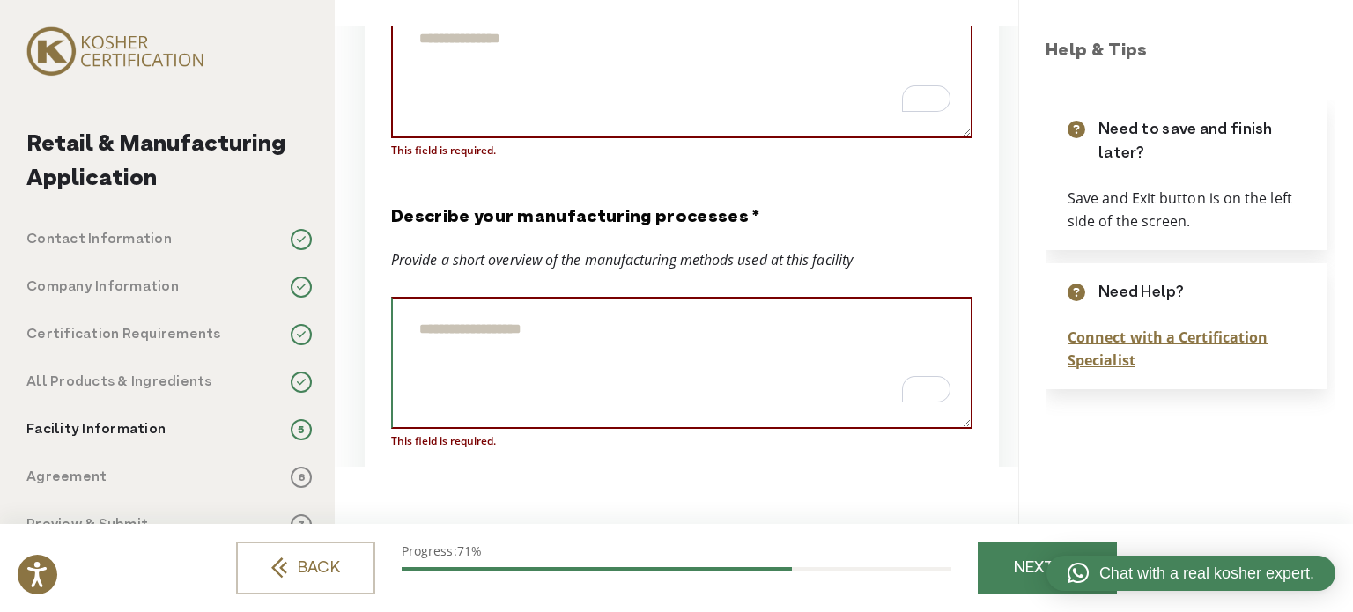
click at [698, 325] on textarea "Describe your manufacturing processes *" at bounding box center [681, 363] width 581 height 132
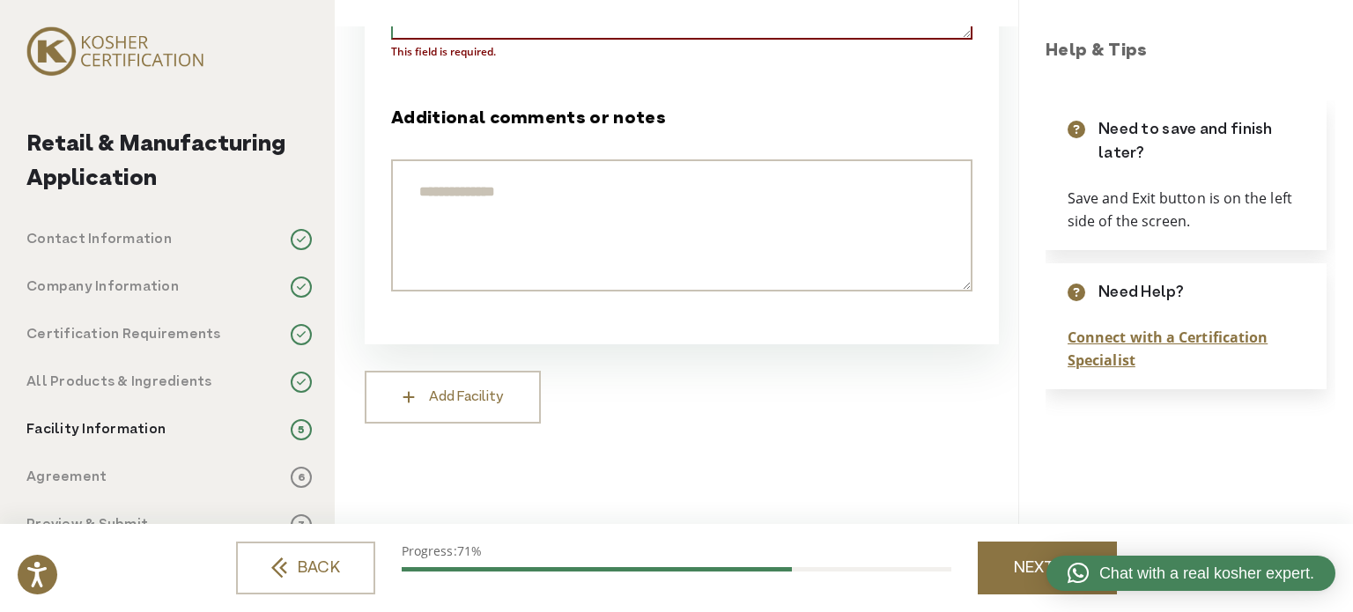
type textarea "****"
click at [994, 565] on link "NEXT" at bounding box center [1047, 568] width 139 height 53
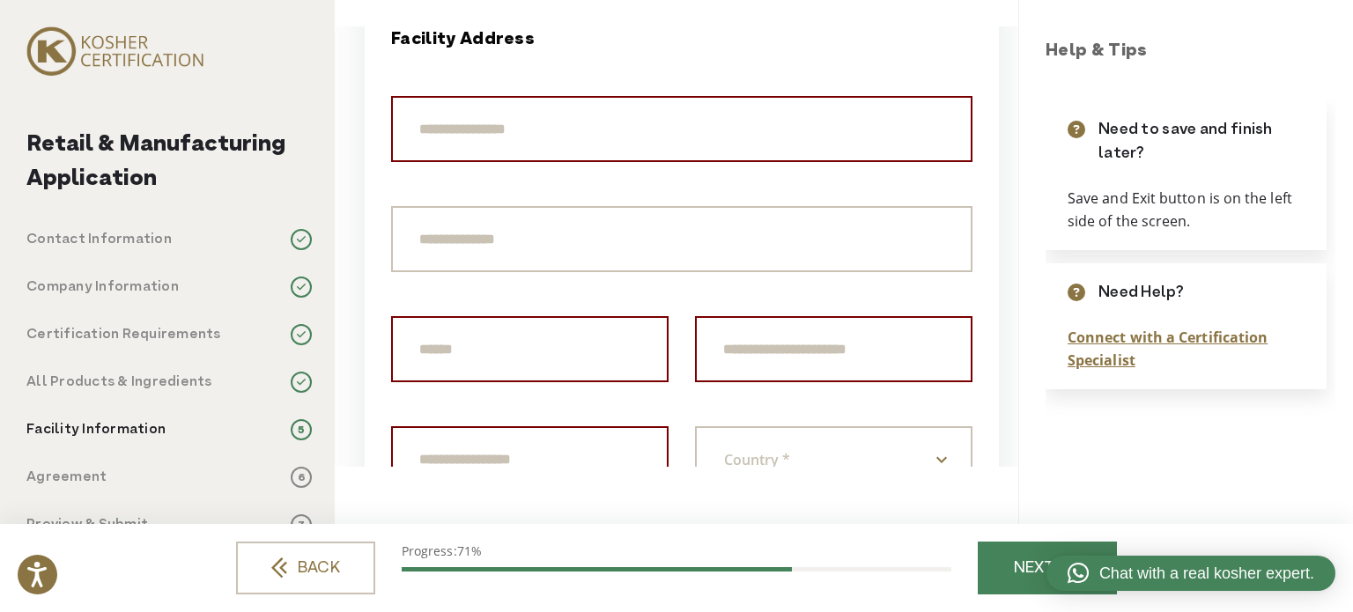
scroll to position [1085, 0]
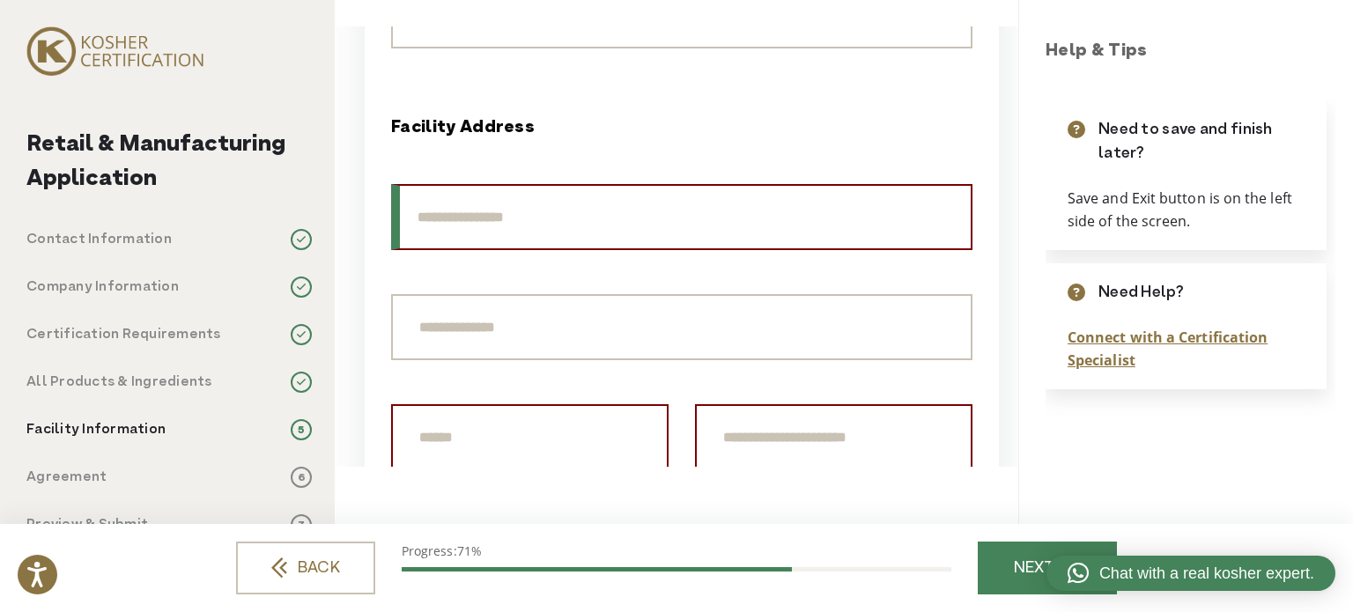
click at [536, 234] on input "text" at bounding box center [681, 217] width 581 height 66
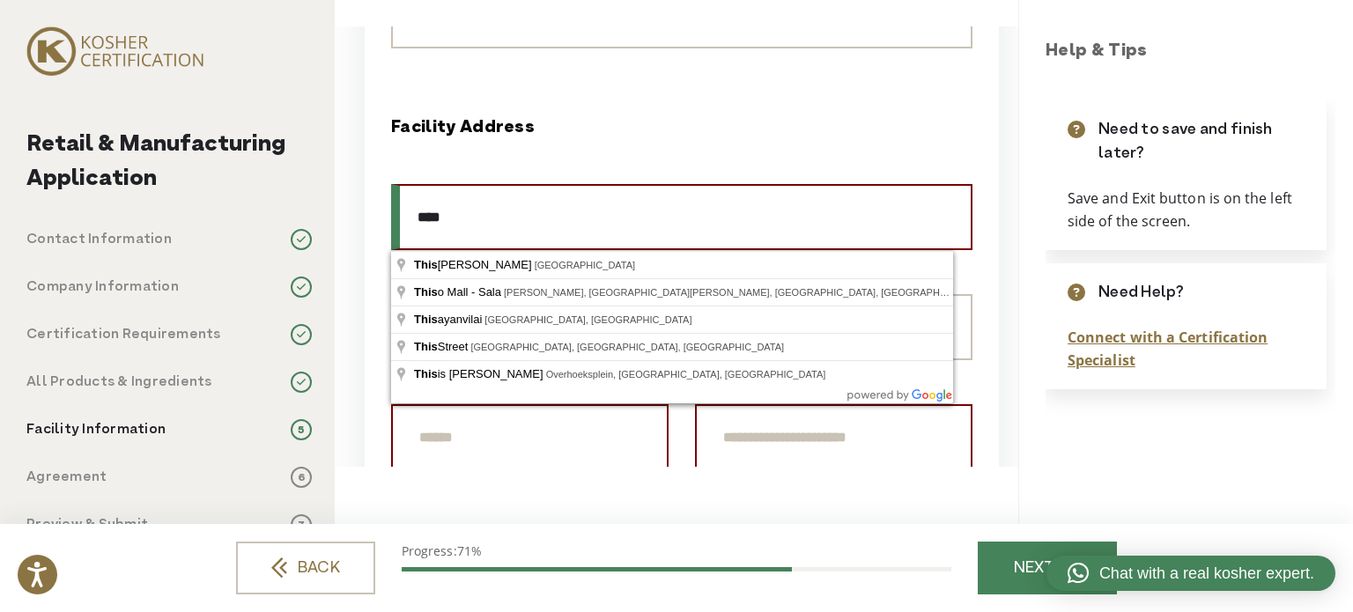
scroll to position [997, 0]
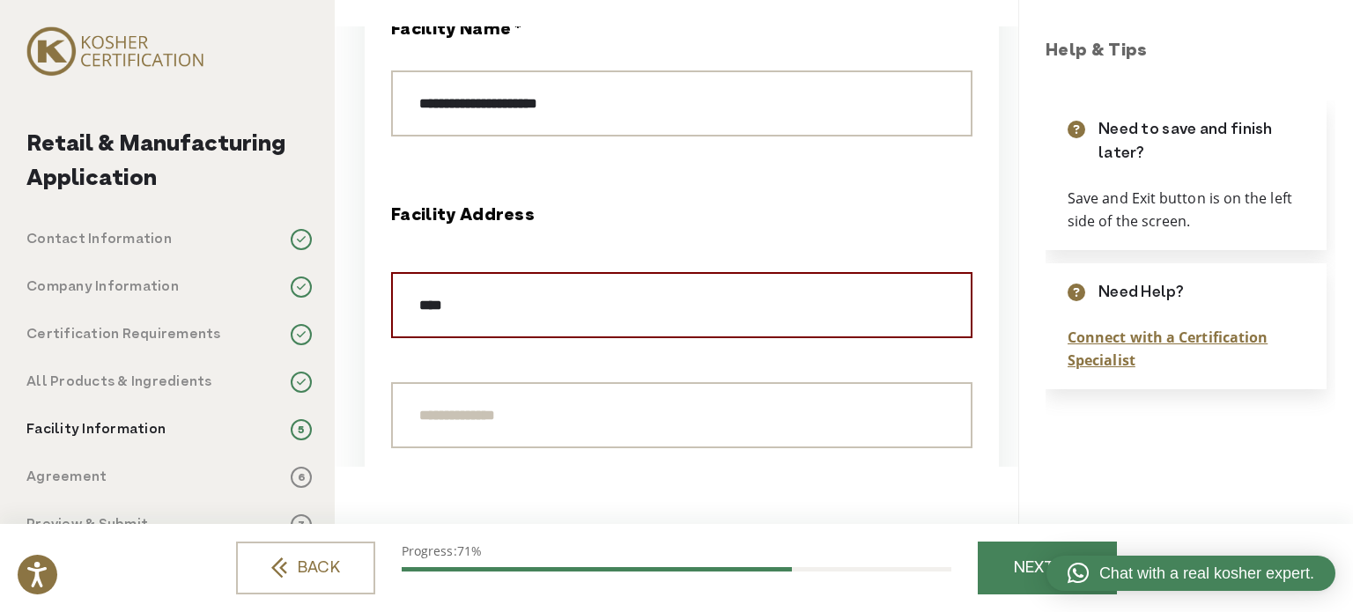
click at [588, 302] on input "****" at bounding box center [681, 305] width 581 height 66
click at [619, 245] on fieldset "**********" at bounding box center [681, 454] width 581 height 502
click at [602, 310] on input "****" at bounding box center [681, 305] width 581 height 66
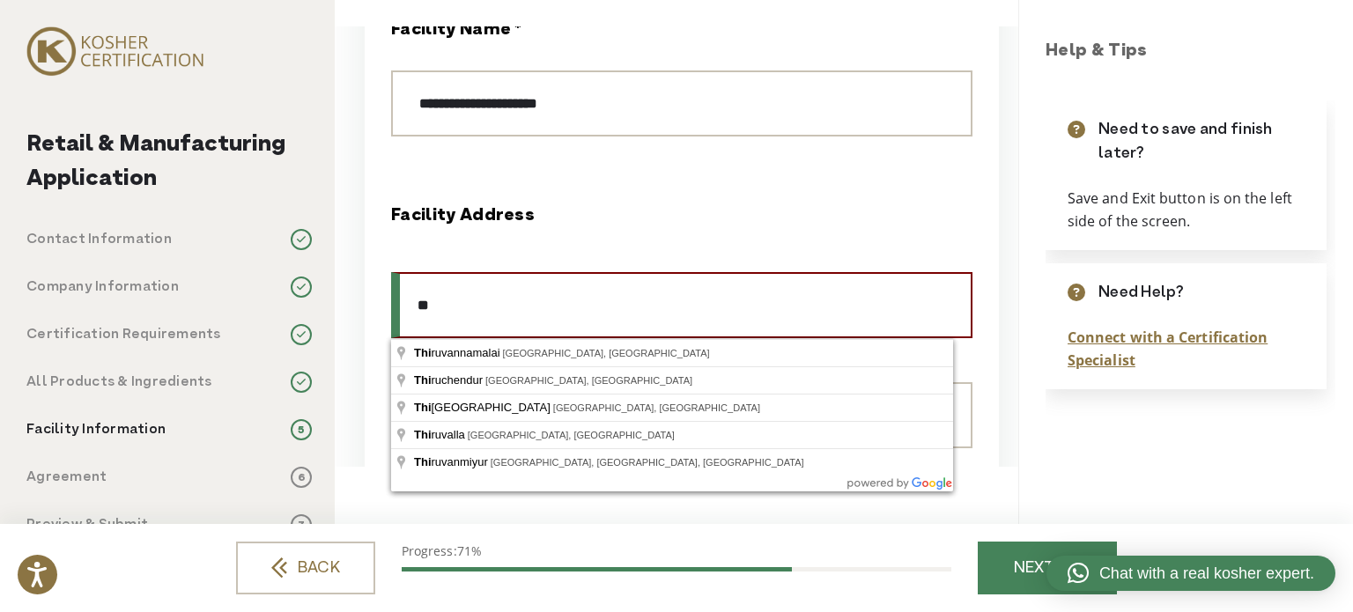
type input "*"
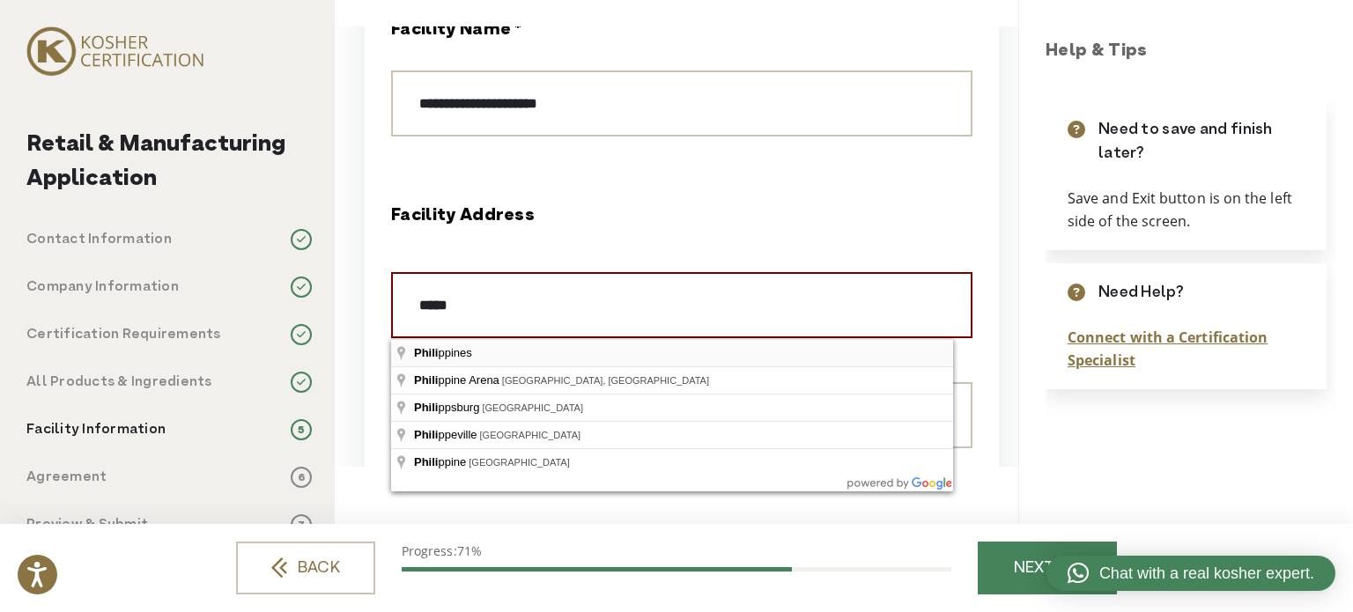
type input "**********"
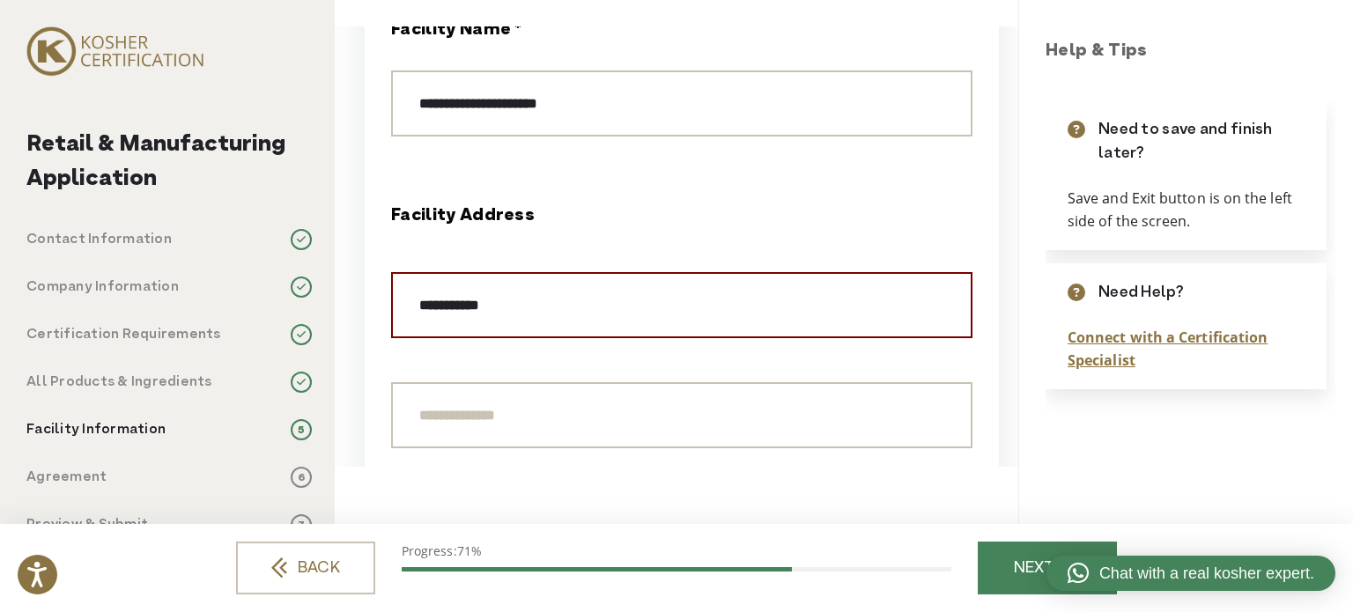
select select "**********"
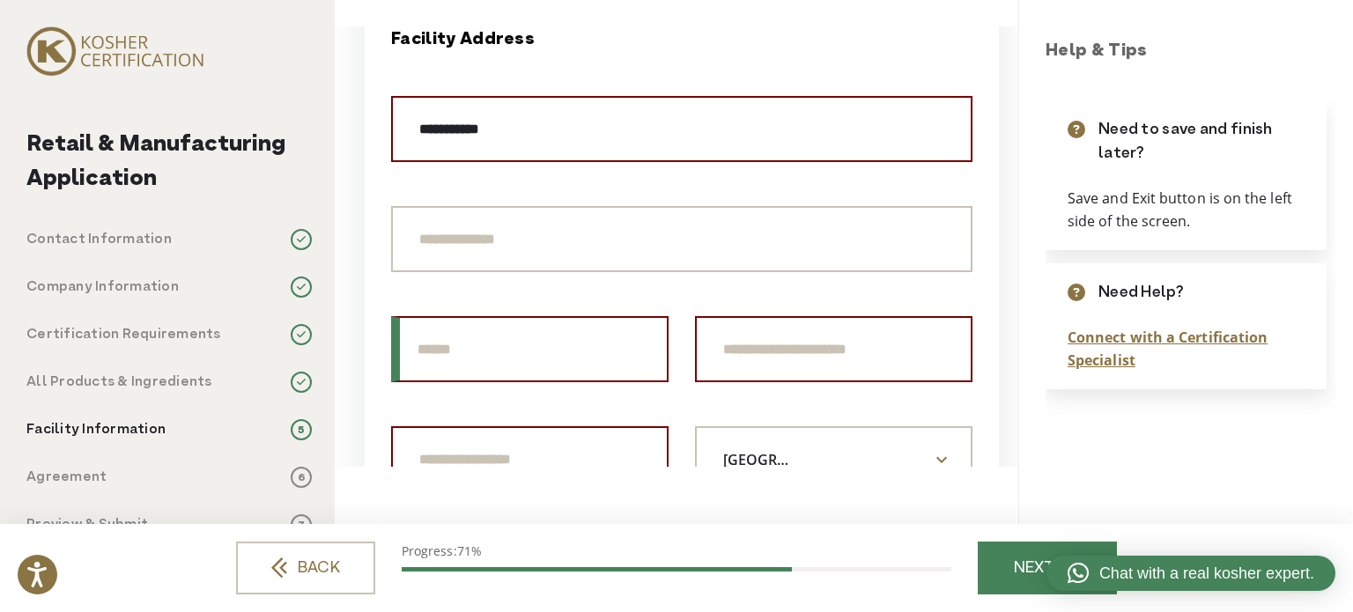
click at [576, 351] on input "text" at bounding box center [529, 349] width 277 height 66
type input "**********"
type input "****"
type input "********"
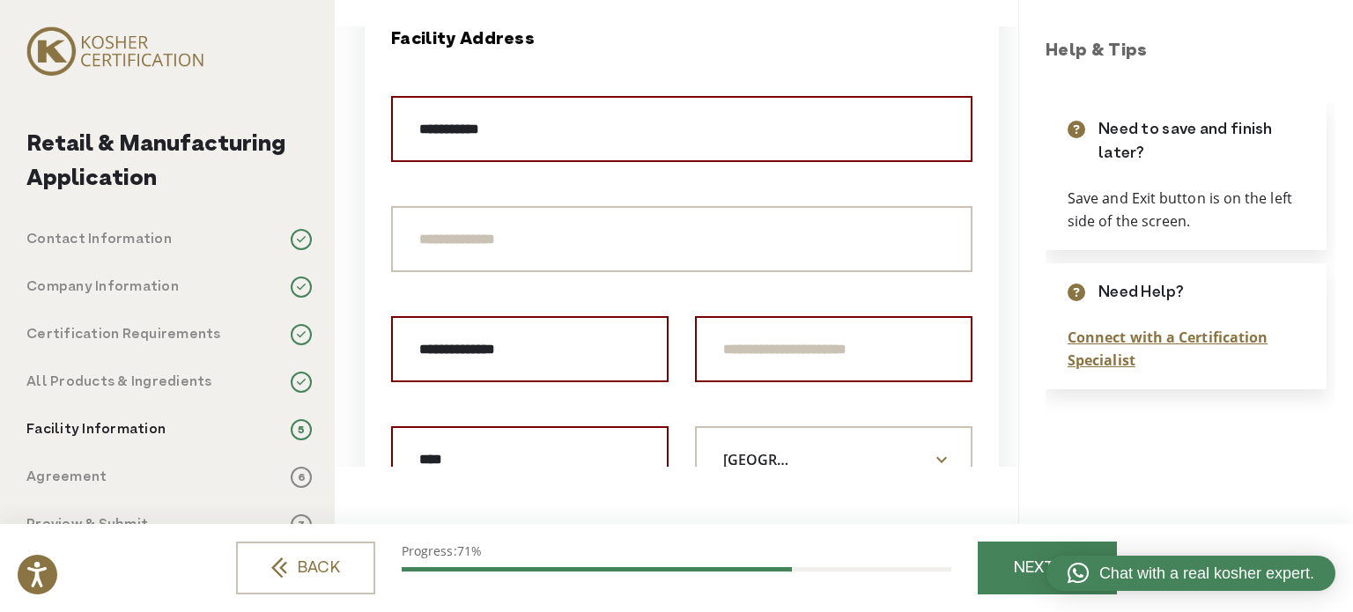
type input "**********"
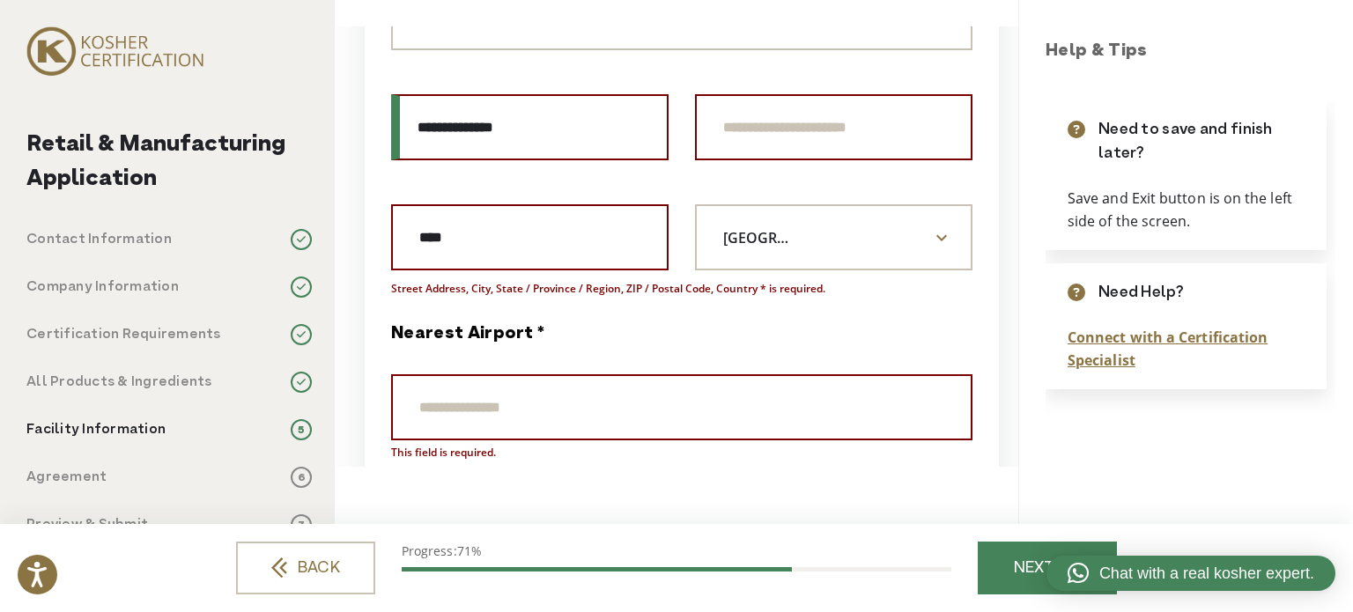
scroll to position [1462, 0]
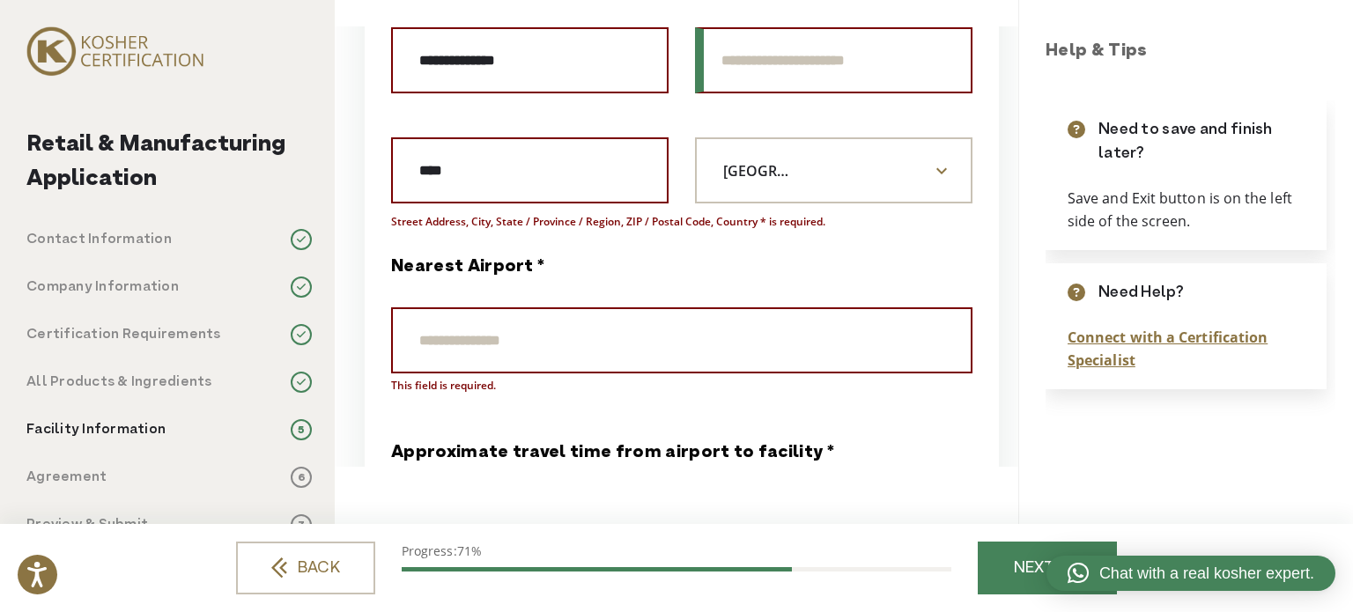
click at [857, 63] on input "text" at bounding box center [833, 60] width 277 height 66
type input "**********"
click at [592, 351] on input "Nearest Airport *" at bounding box center [681, 340] width 581 height 66
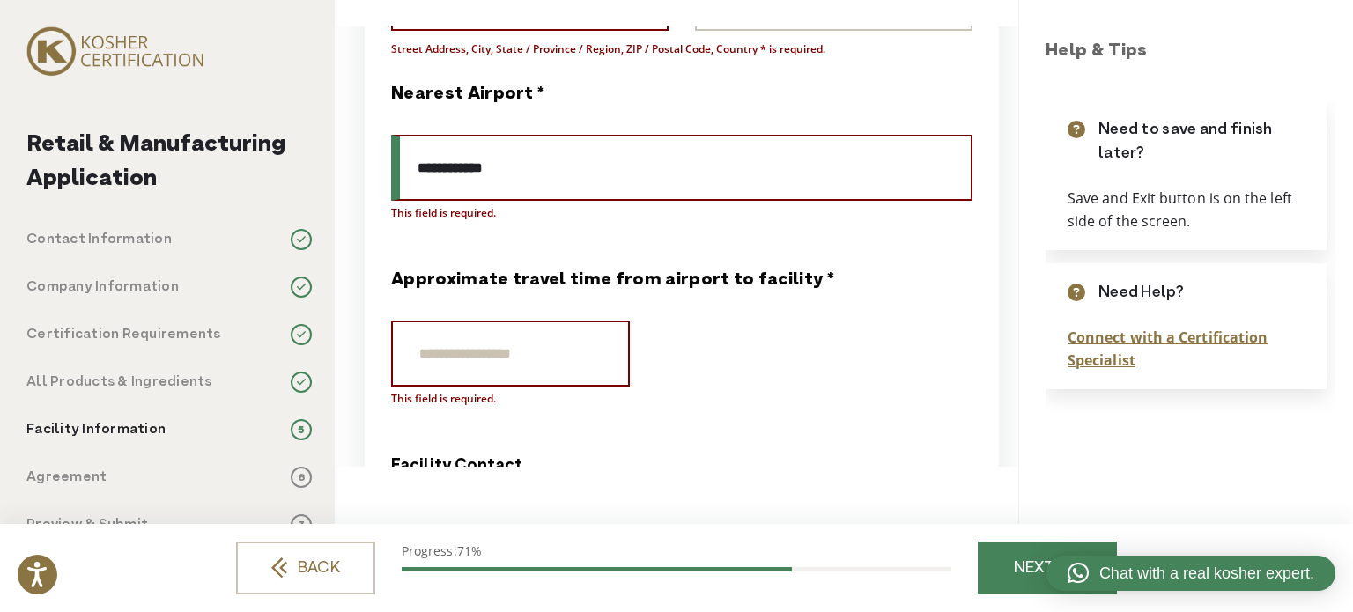
scroll to position [1726, 0]
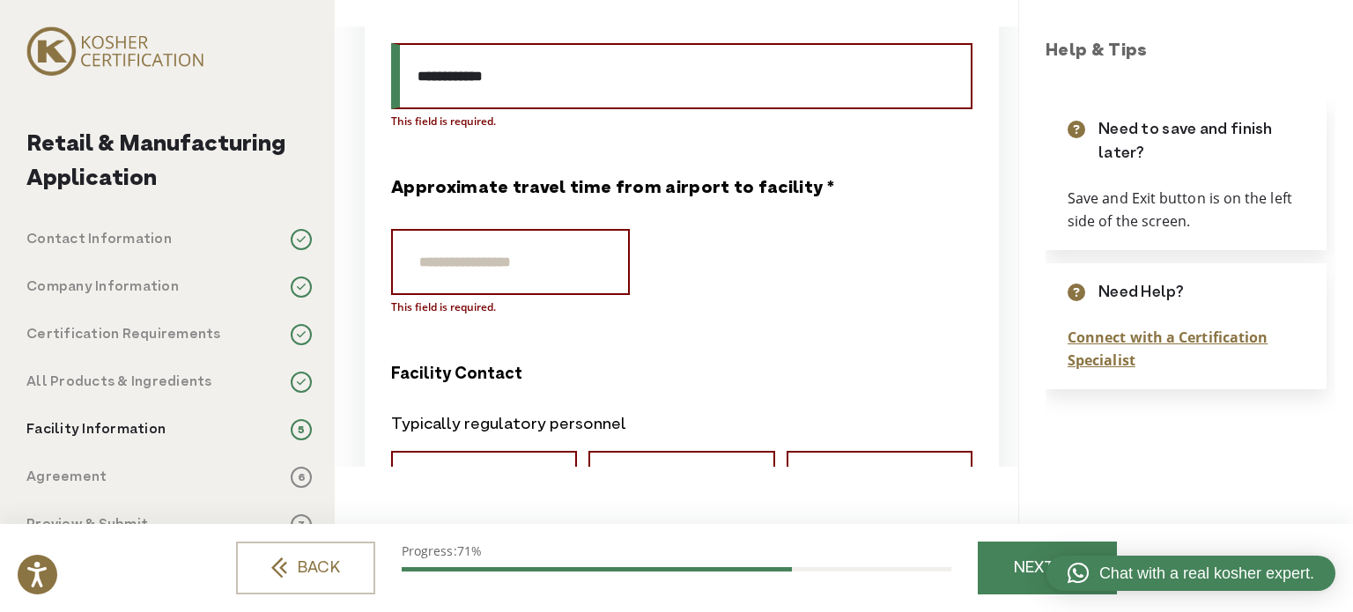
type input "**********"
click at [554, 255] on input "Approximate travel time from airport to facility *" at bounding box center [510, 262] width 239 height 66
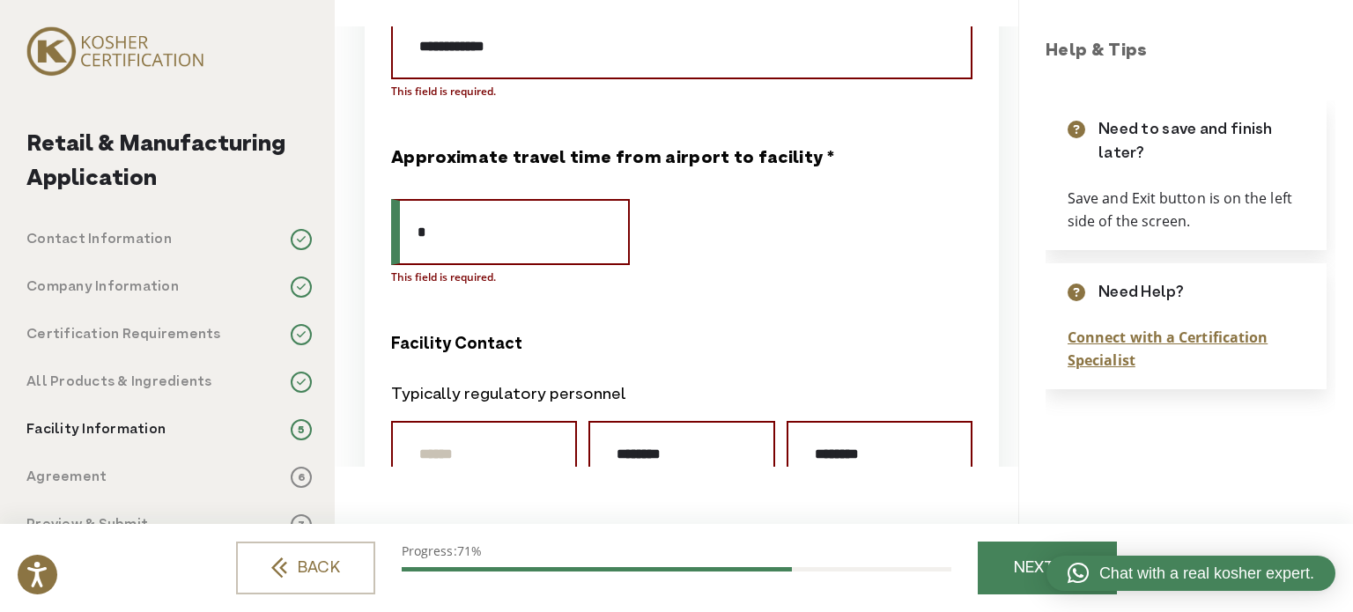
scroll to position [1903, 0]
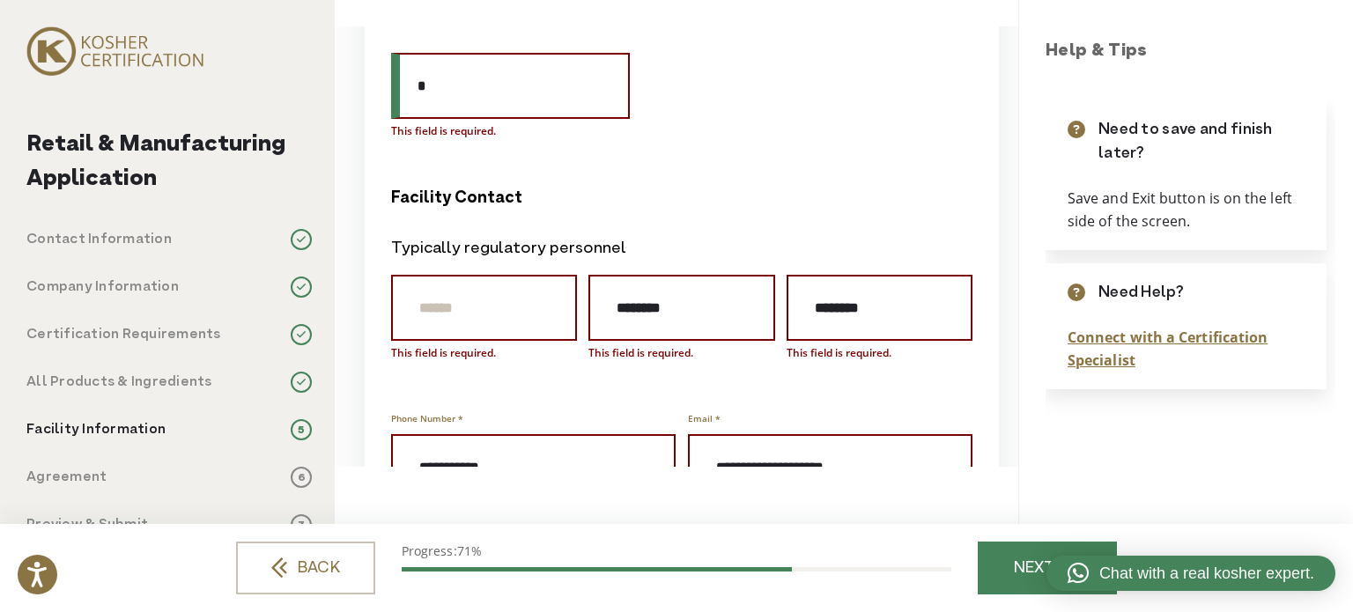
type input "*"
click at [487, 302] on input "Prefix" at bounding box center [484, 308] width 186 height 66
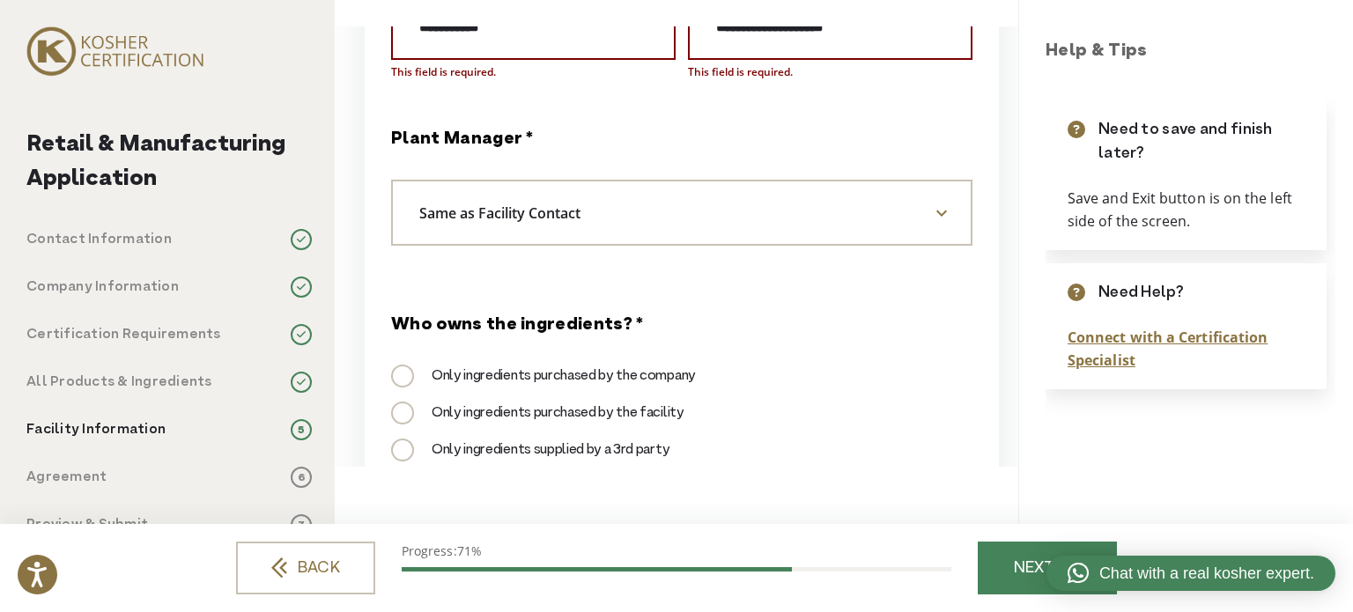
scroll to position [2607, 0]
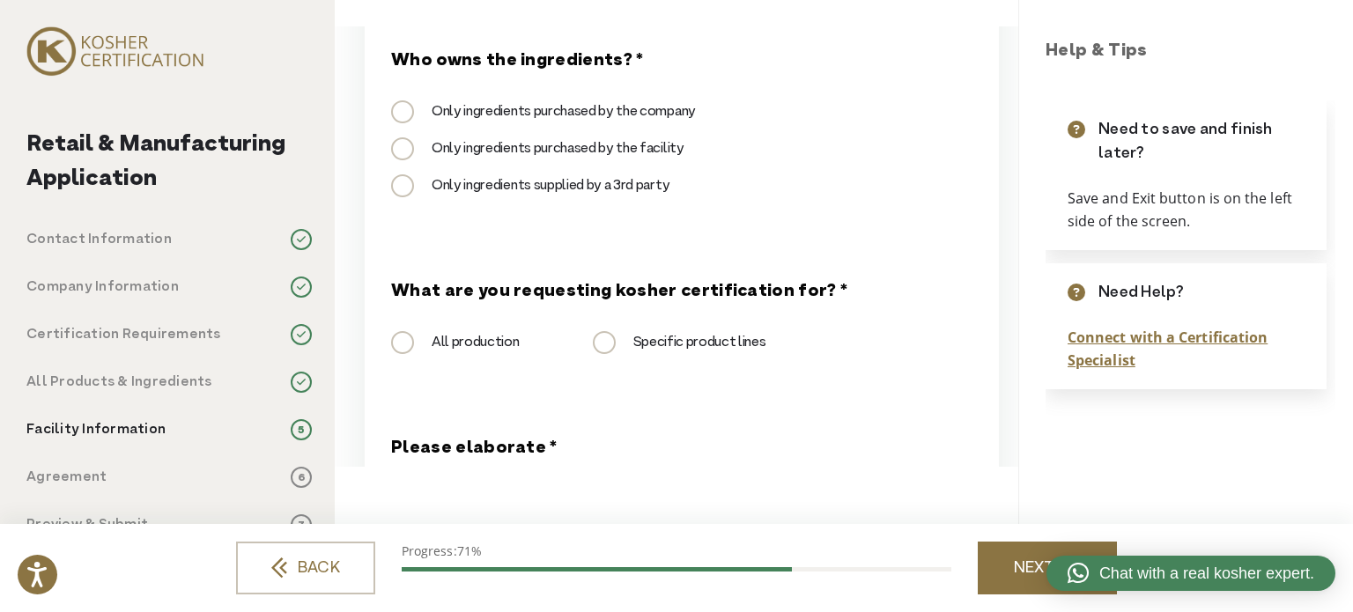
click at [1005, 573] on link "NEXT" at bounding box center [1047, 568] width 139 height 53
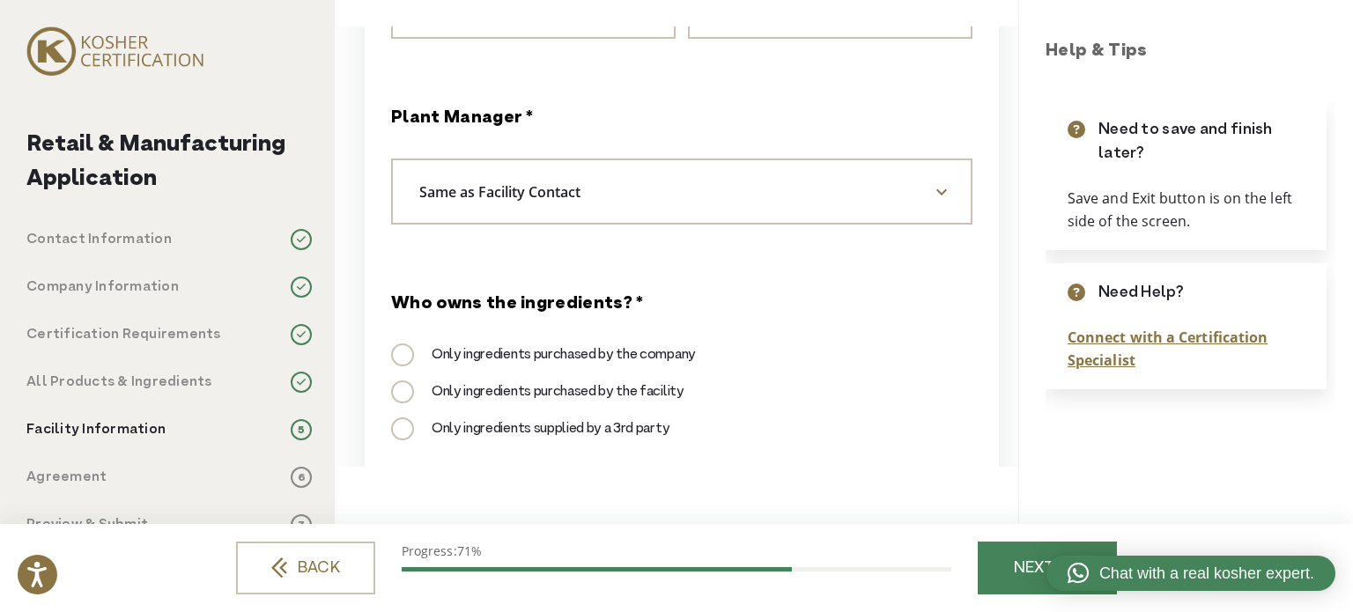
scroll to position [2008, 0]
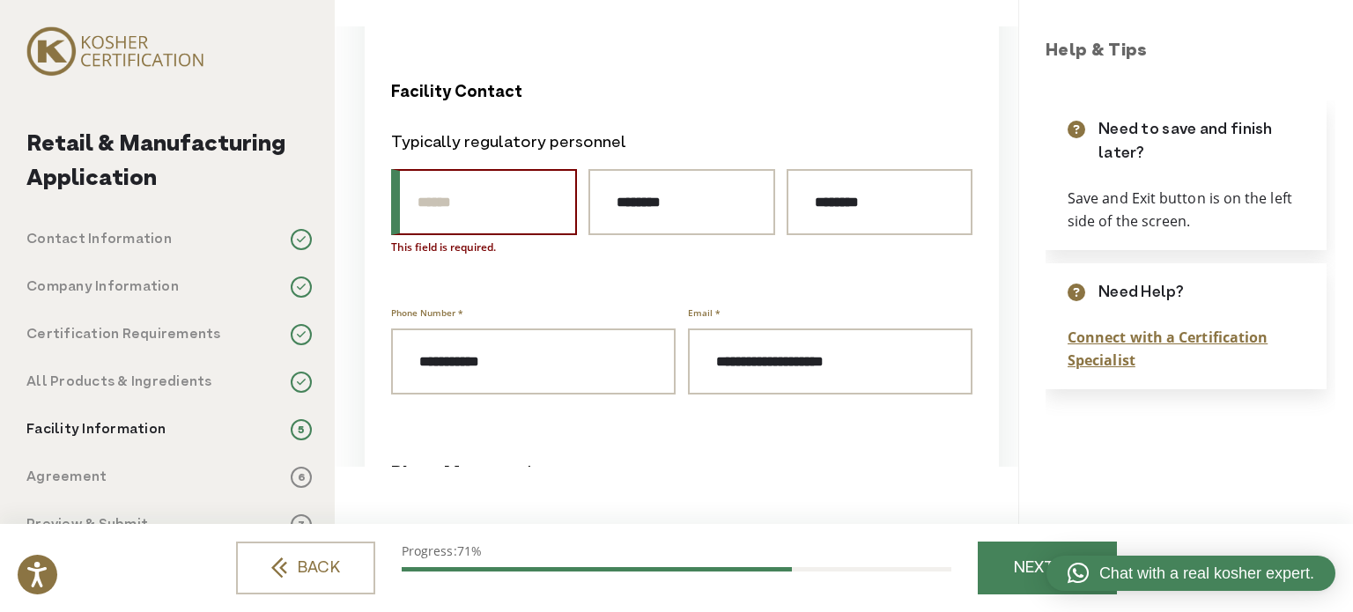
click at [501, 225] on input "Prefix" at bounding box center [484, 202] width 186 height 66
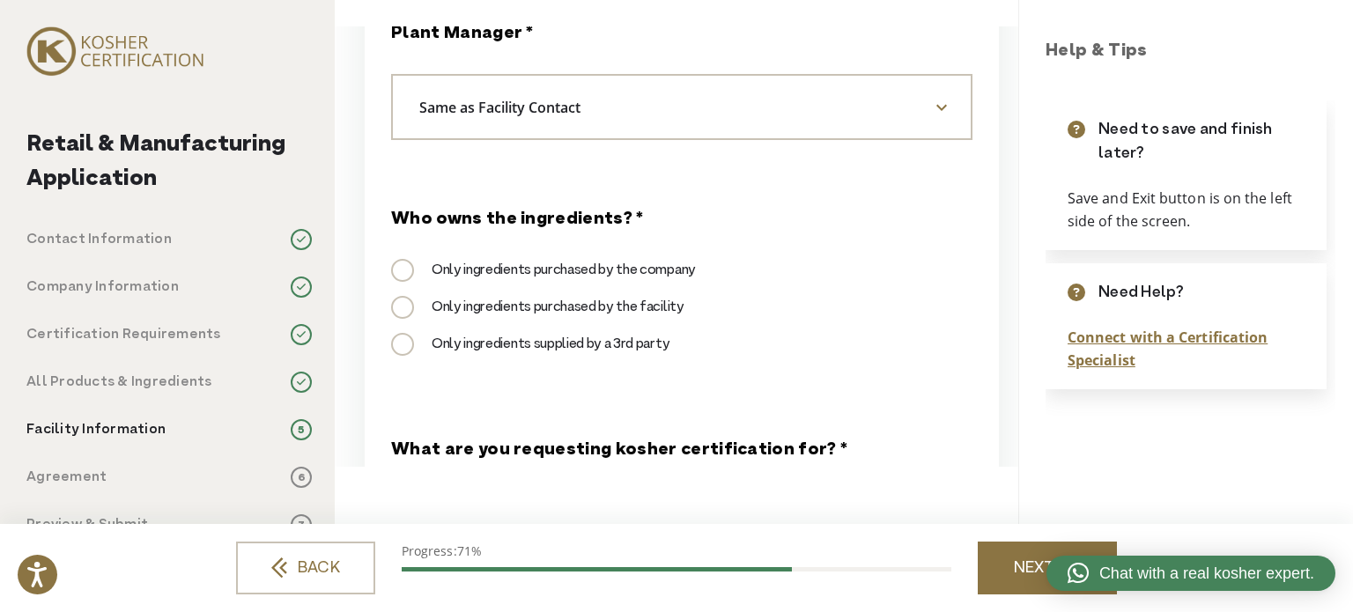
type input "**"
click at [995, 558] on link "NEXT" at bounding box center [1047, 568] width 139 height 53
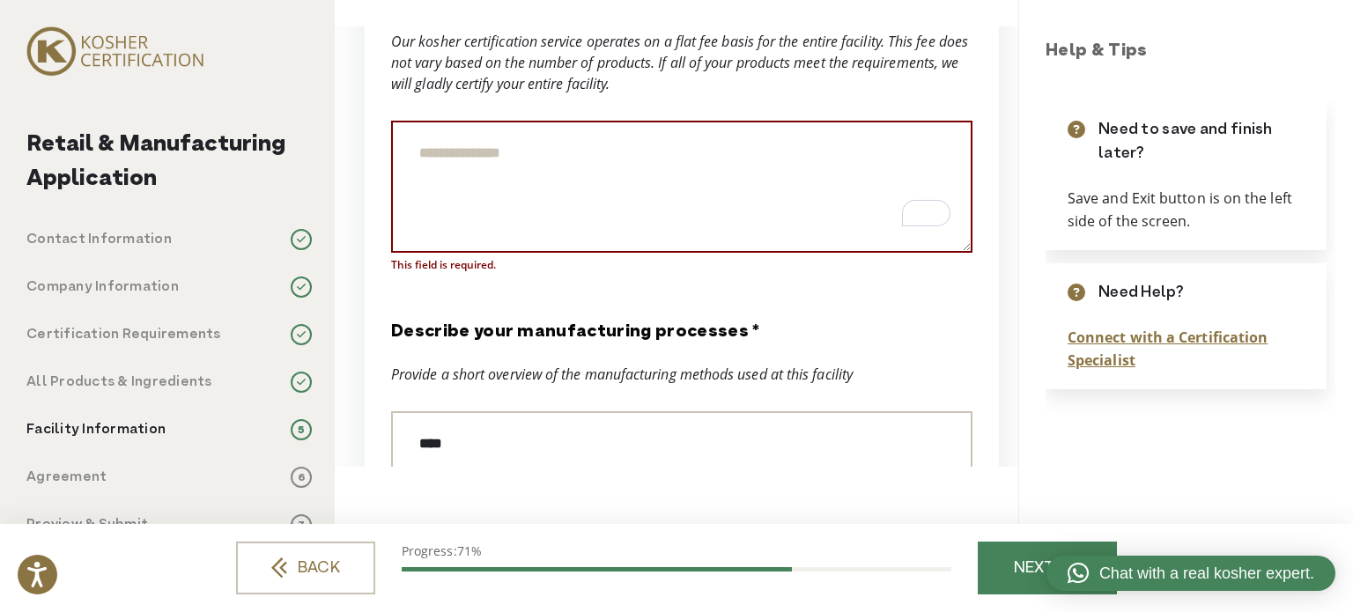
scroll to position [3074, 0]
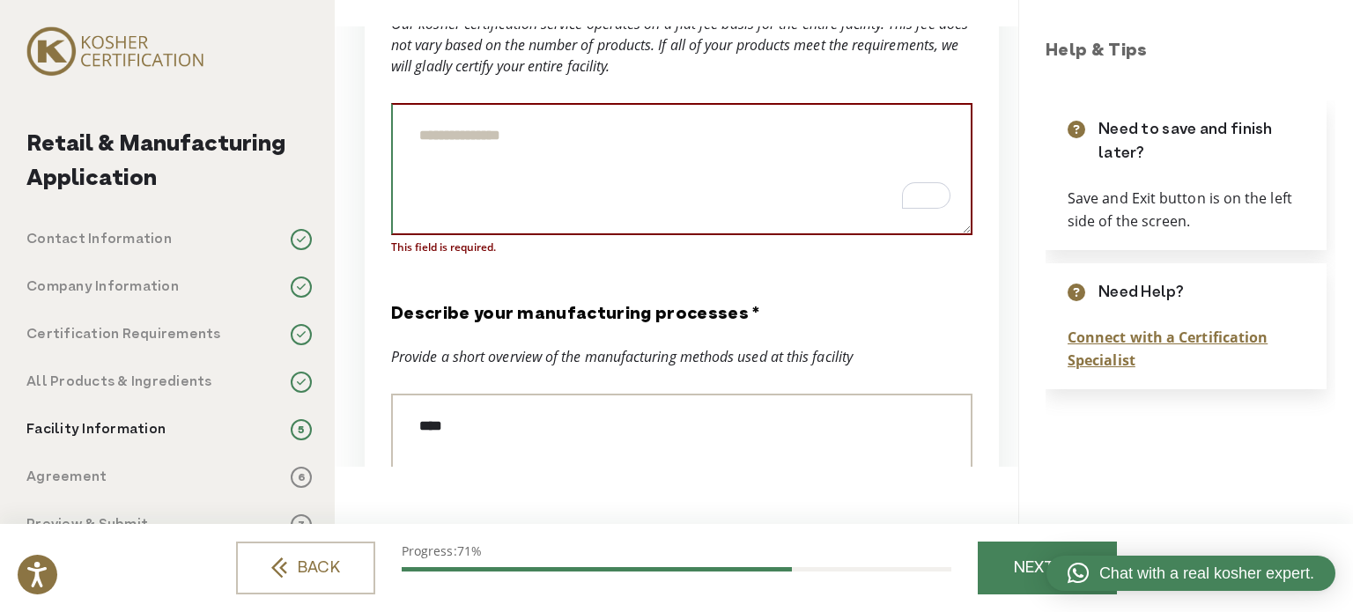
click at [558, 180] on textarea "Please elaborate *" at bounding box center [681, 169] width 581 height 132
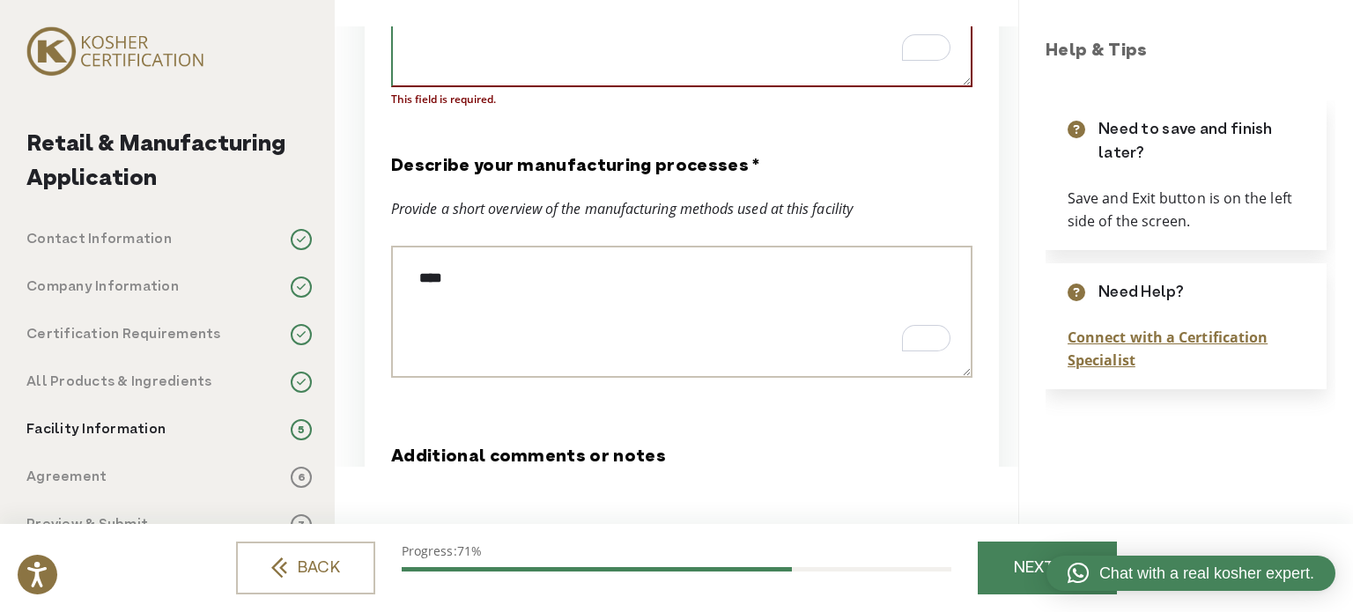
scroll to position [3250, 0]
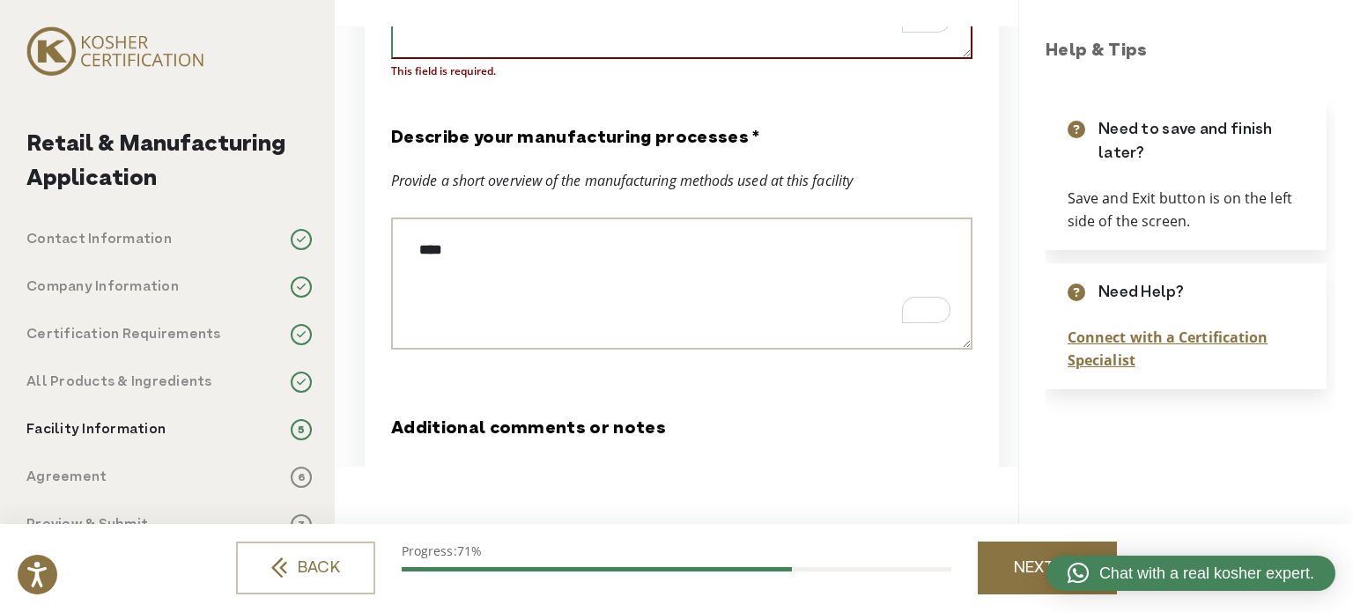
type textarea "****"
click at [993, 580] on link "NEXT" at bounding box center [1047, 568] width 139 height 53
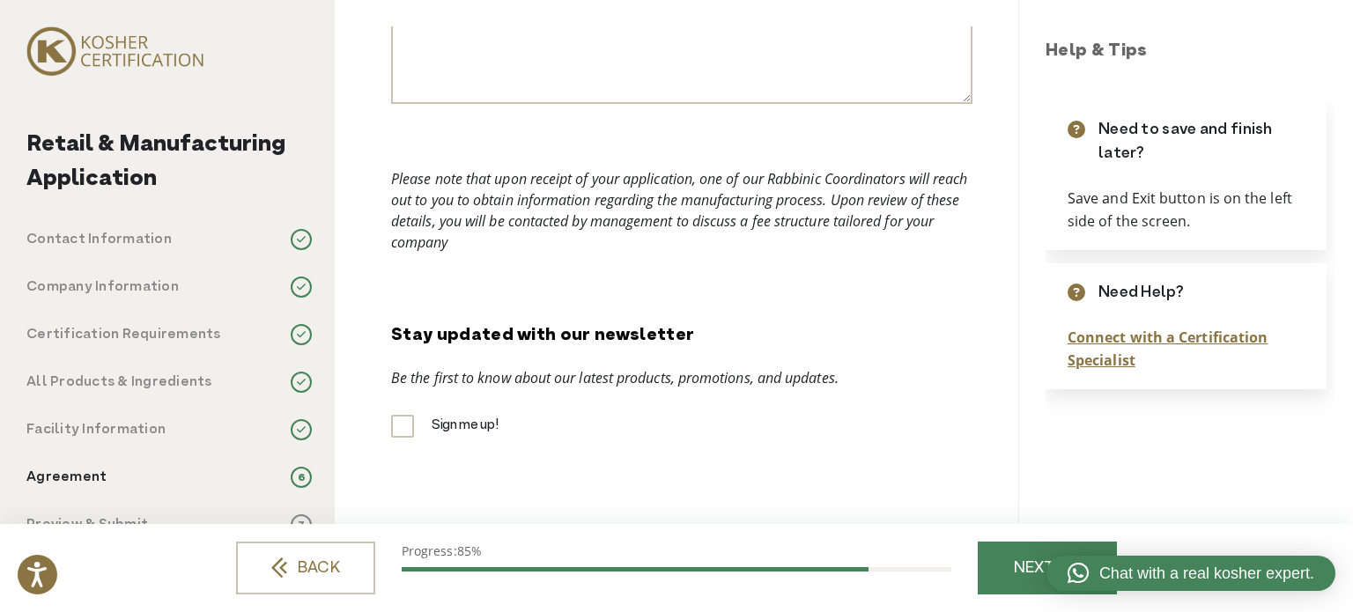
scroll to position [632, 0]
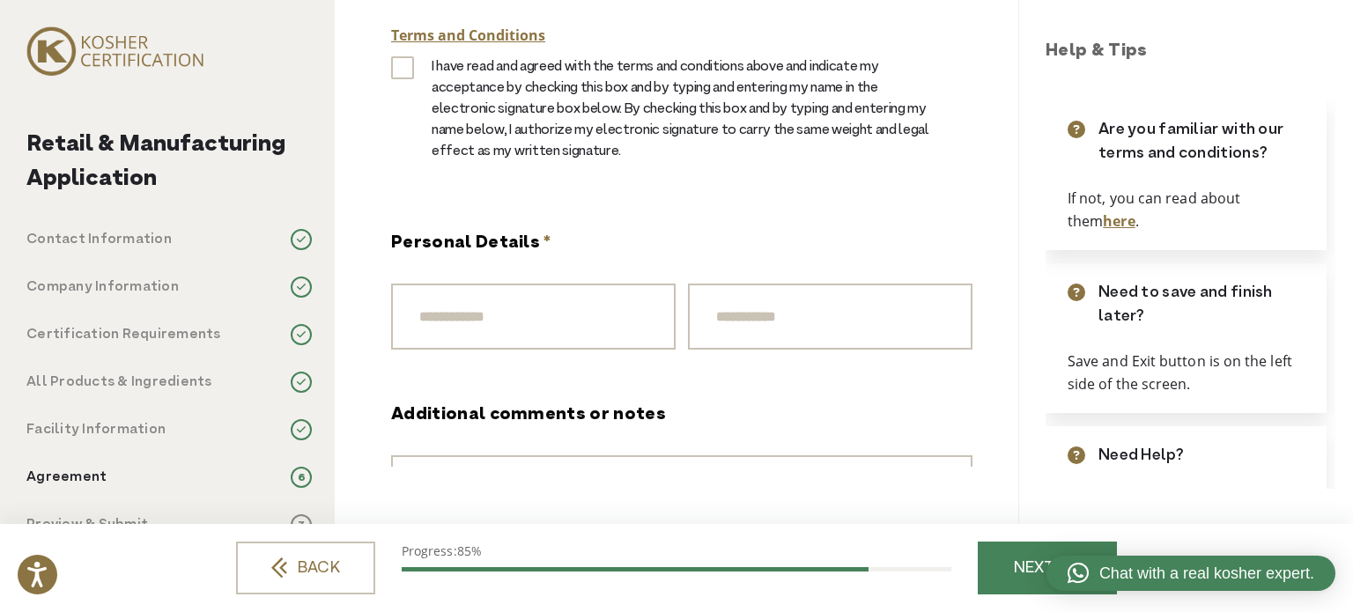
scroll to position [0, 0]
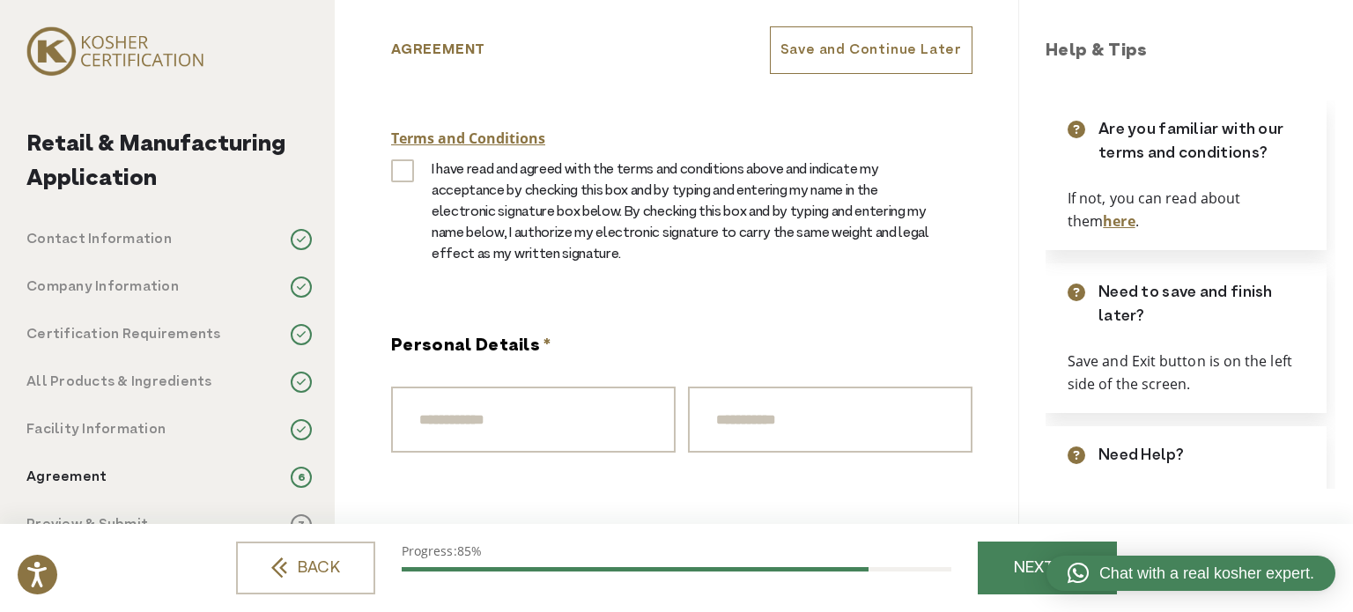
drag, startPoint x: 151, startPoint y: 82, endPoint x: 328, endPoint y: 3, distance: 194.0
click at [151, 83] on div "Retail & Manufacturing Application Contact Information 1 Company Information 2 …" at bounding box center [167, 306] width 335 height 612
